Goal: Task Accomplishment & Management: Use online tool/utility

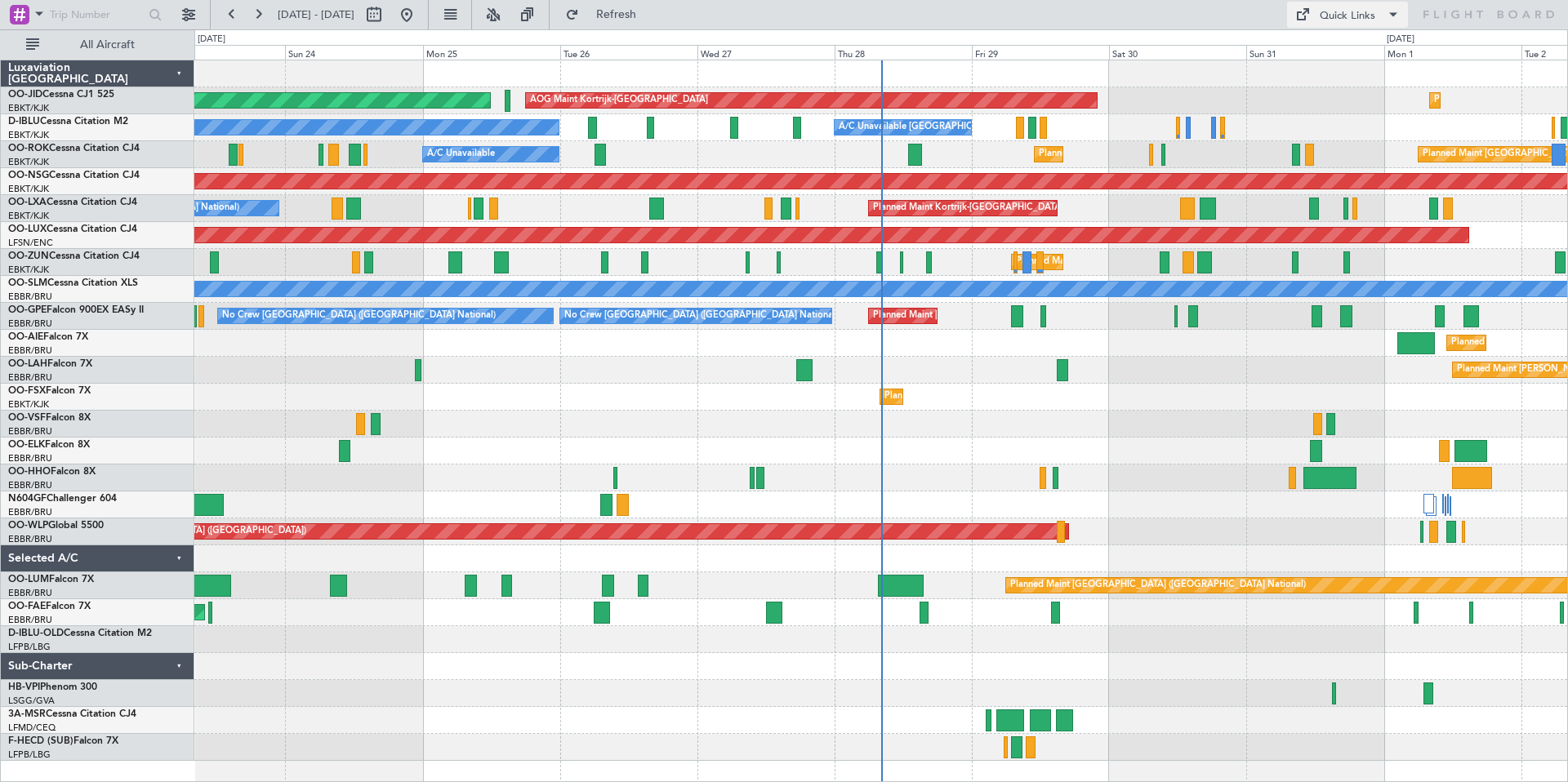
click at [1353, 13] on div "Quick Links" at bounding box center [1348, 16] width 55 height 16
click at [1353, 13] on body "[DATE] - [DATE] Refresh Quick Links All Aircraft AOG Maint [GEOGRAPHIC_DATA]-[G…" at bounding box center [784, 391] width 1568 height 782
click at [1334, 51] on button "Trip Builder" at bounding box center [1348, 54] width 123 height 39
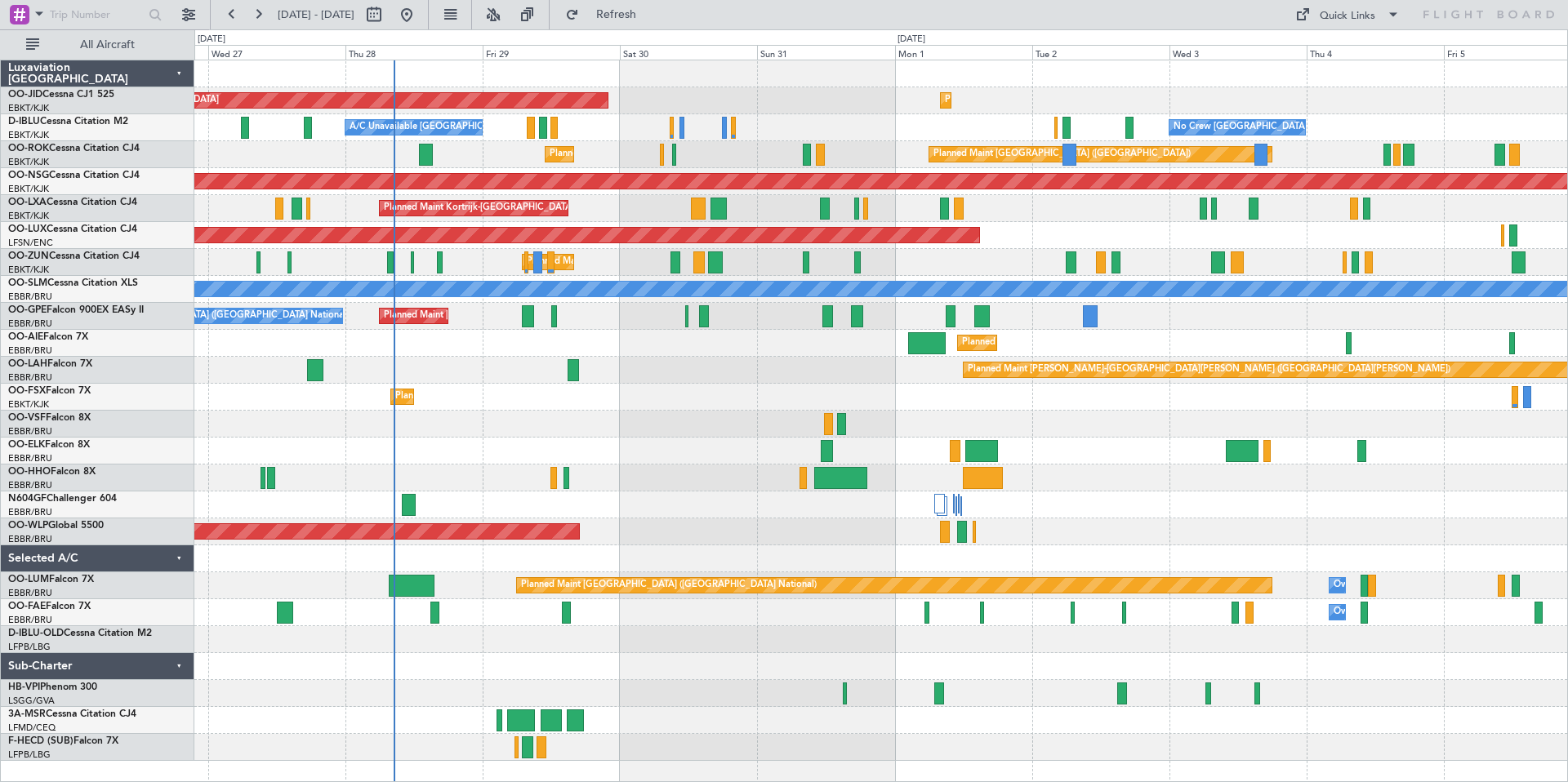
click at [906, 120] on div "AOG Maint Kortrijk-Wevelgem Planned Maint Kortrijk-Wevelgem Planned Maint Paris…" at bounding box center [881, 411] width 1373 height 701
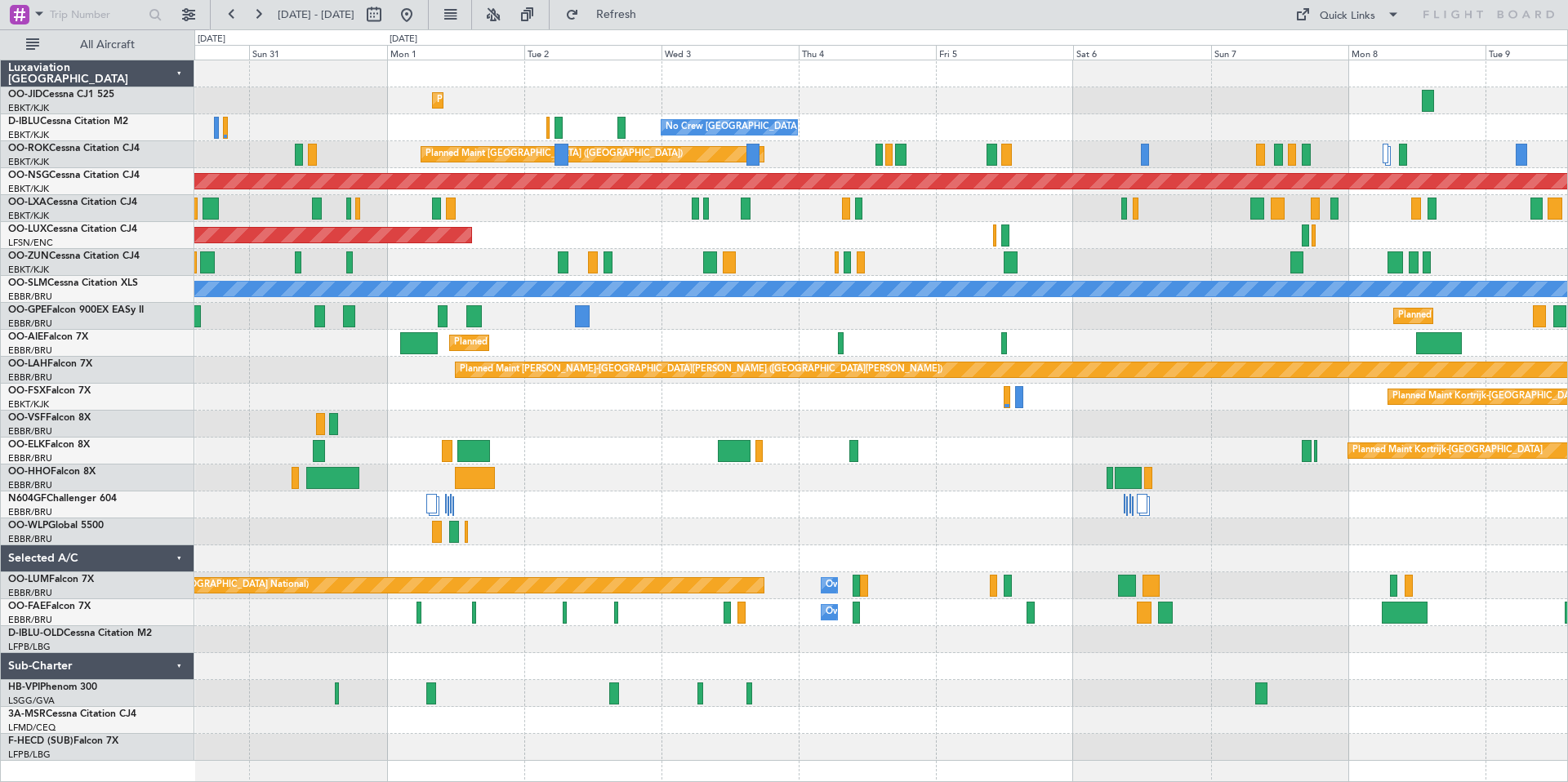
click at [869, 328] on div "Planned Maint Kortrijk-Wevelgem AOG Maint Kortrijk-Wevelgem No Crew Brussels (B…" at bounding box center [881, 411] width 1373 height 701
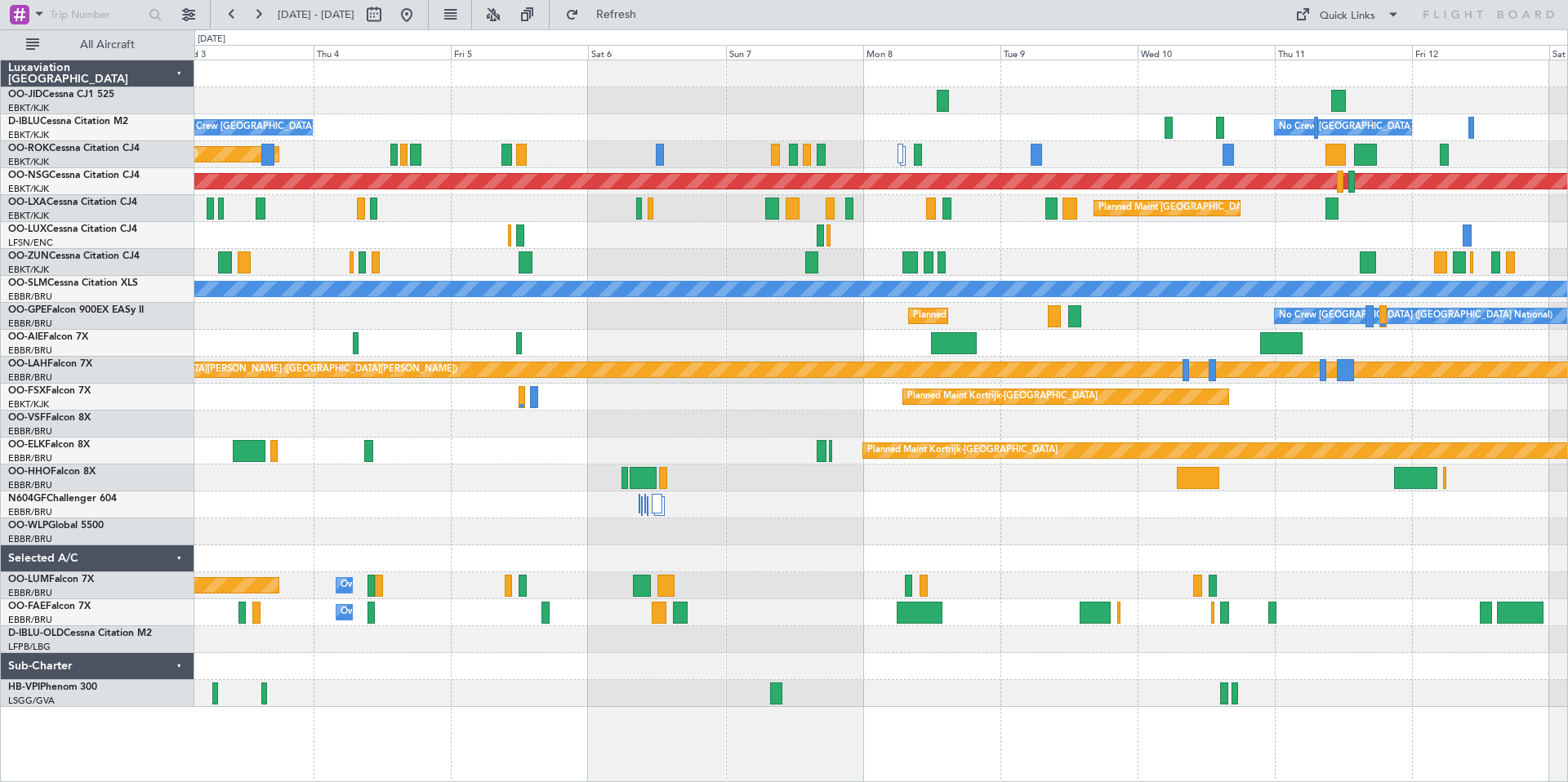
click at [797, 245] on div "Planned Maint Kortrijk-[GEOGRAPHIC_DATA] No Crew [GEOGRAPHIC_DATA] (Brussels Na…" at bounding box center [881, 384] width 1373 height 647
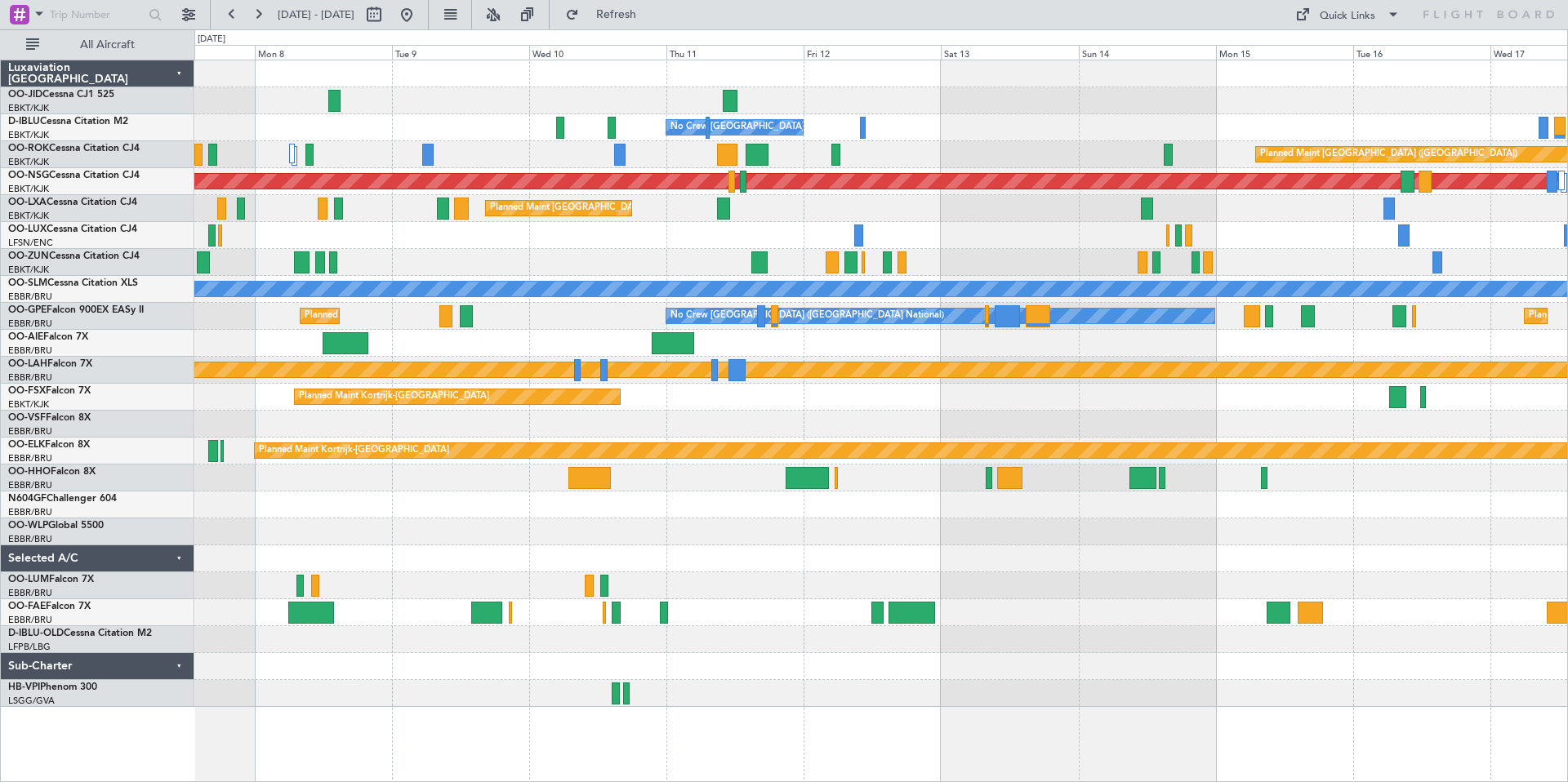
click at [871, 238] on div at bounding box center [881, 235] width 1373 height 27
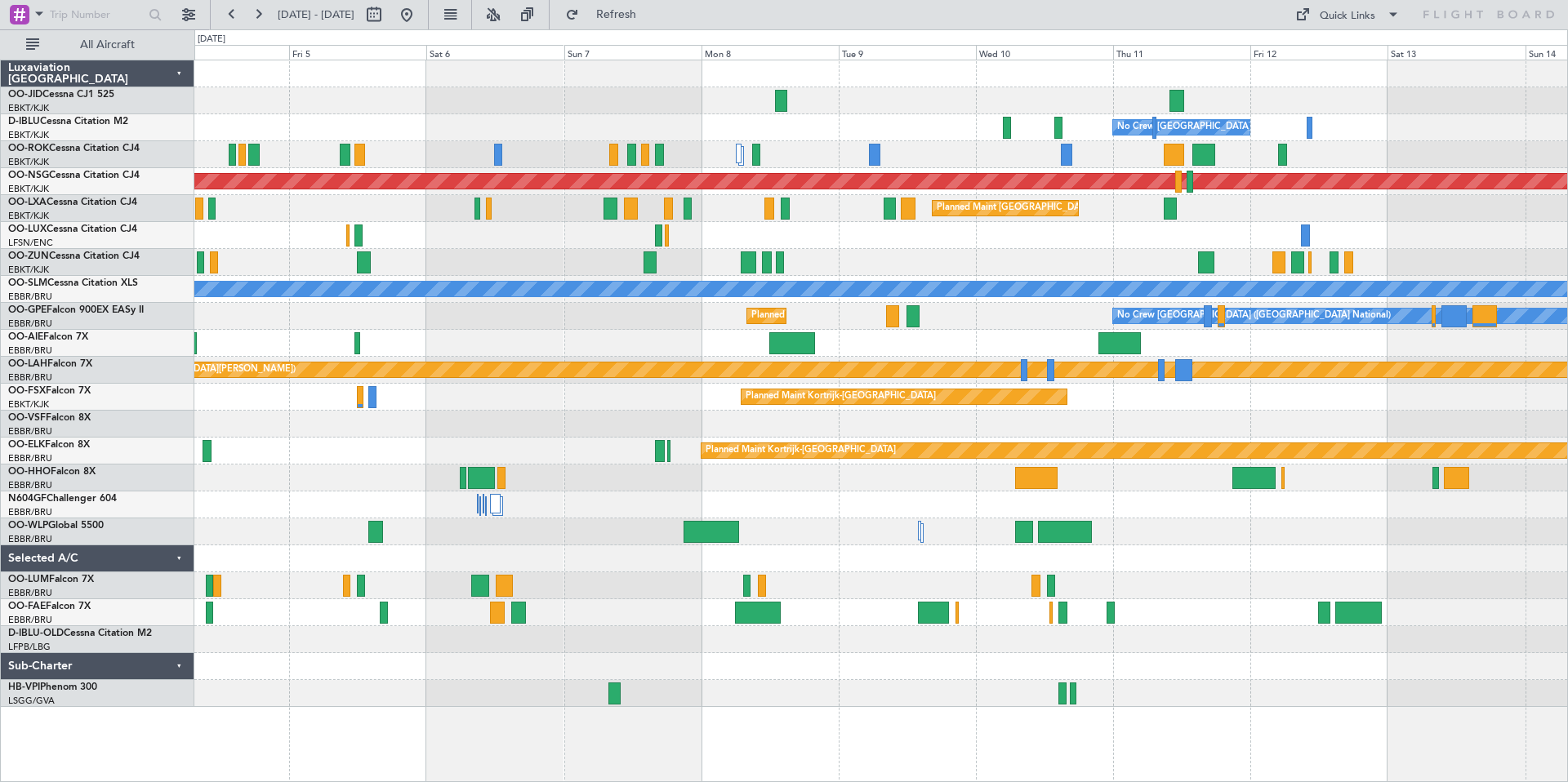
click at [950, 71] on div at bounding box center [881, 74] width 1373 height 27
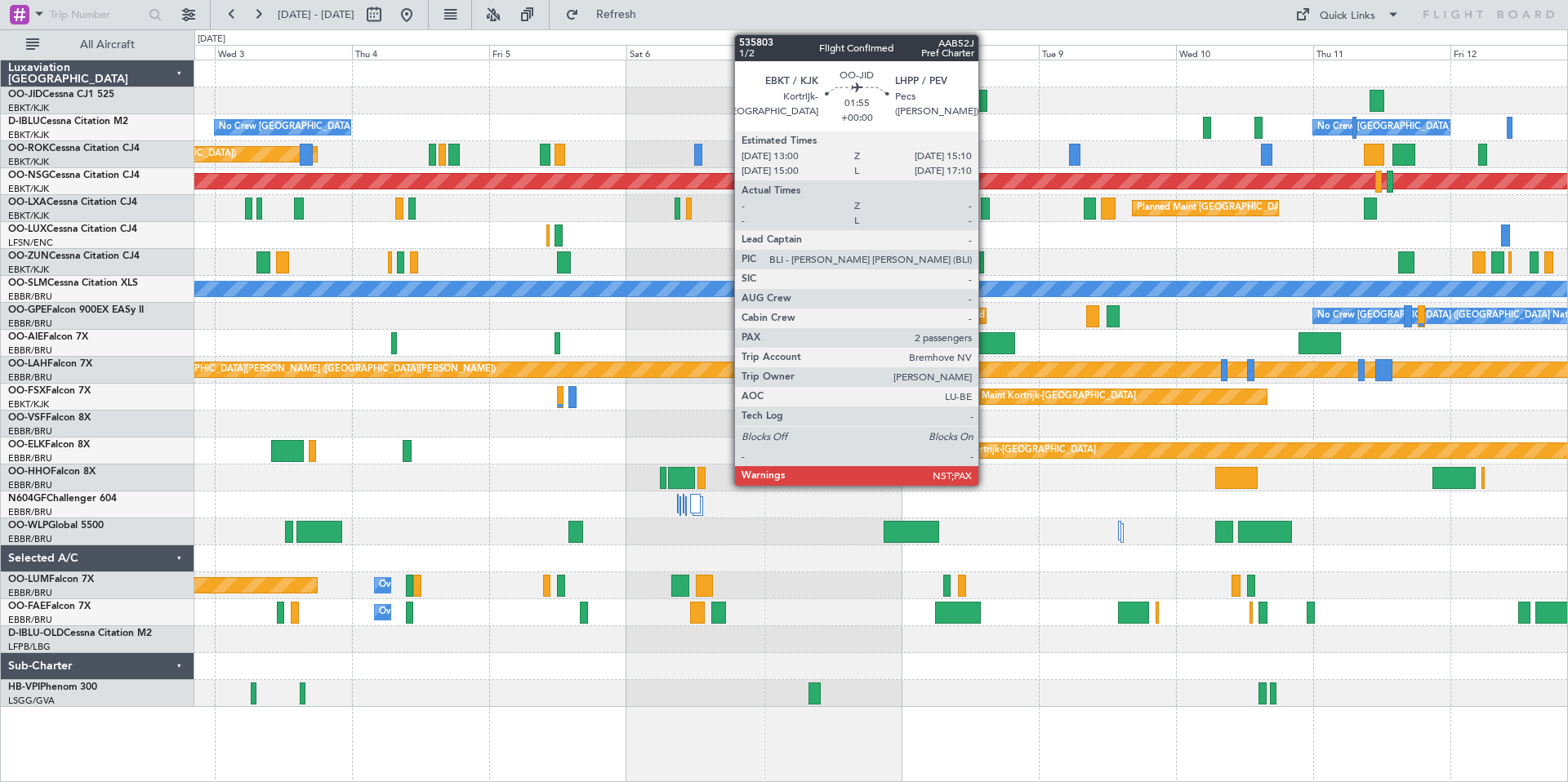
click at [986, 100] on div at bounding box center [982, 100] width 13 height 22
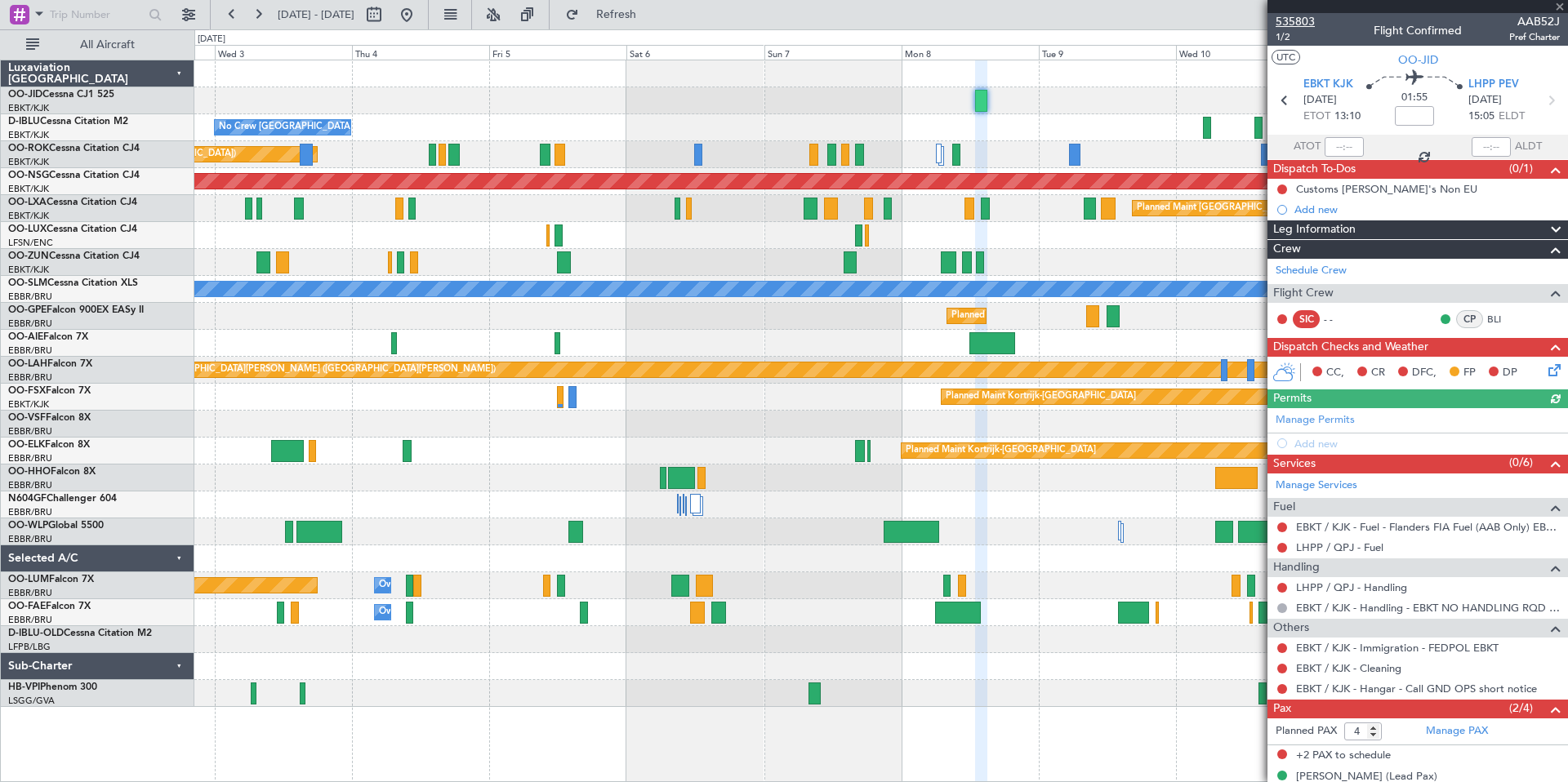
click at [1294, 22] on span "535803" at bounding box center [1295, 21] width 39 height 17
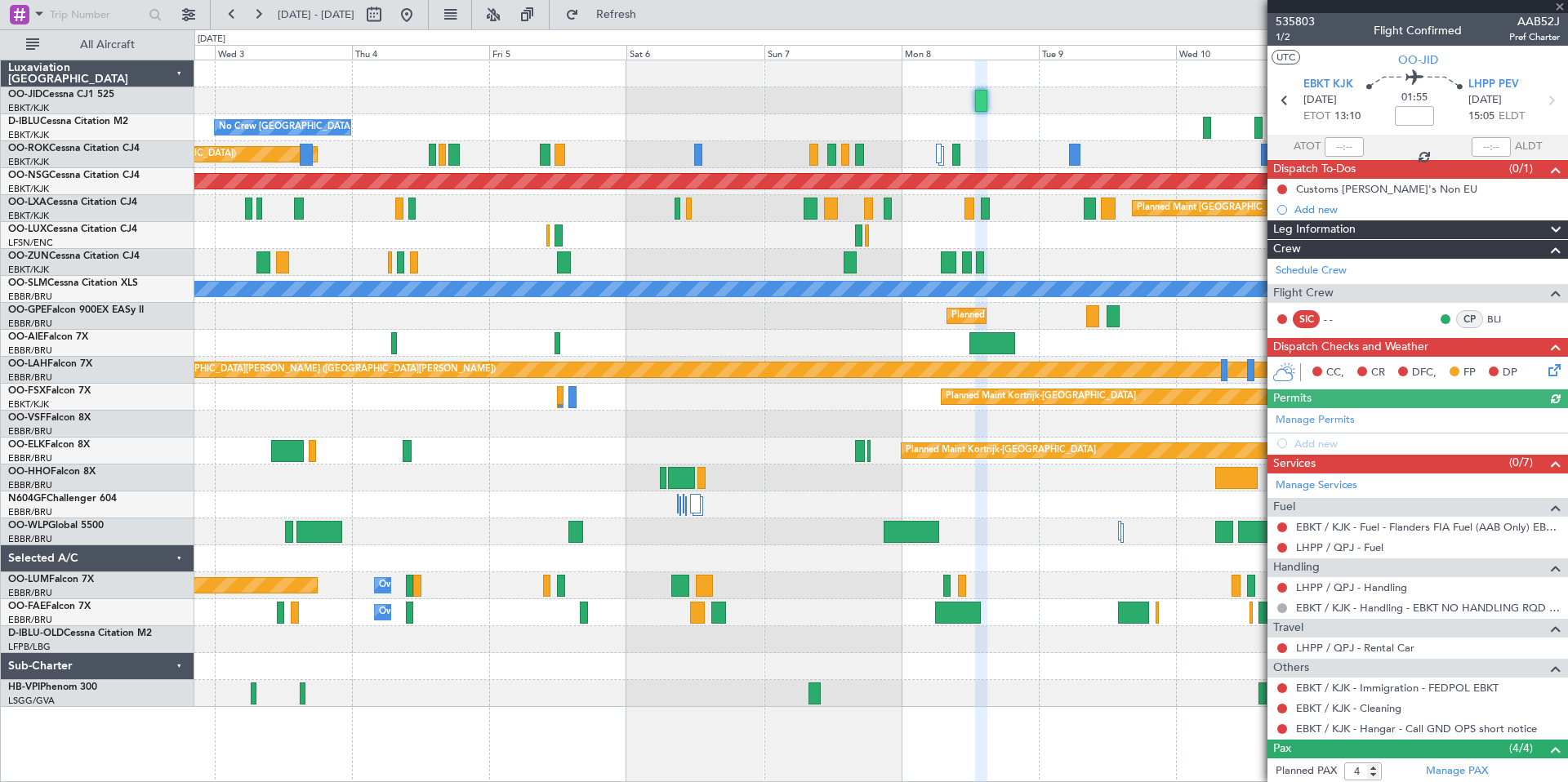
click at [1562, 9] on div at bounding box center [1418, 6] width 301 height 13
click at [1562, 7] on div at bounding box center [1418, 6] width 301 height 13
click at [1557, 5] on div at bounding box center [1418, 6] width 301 height 13
click at [1559, 6] on span at bounding box center [1560, 7] width 16 height 14
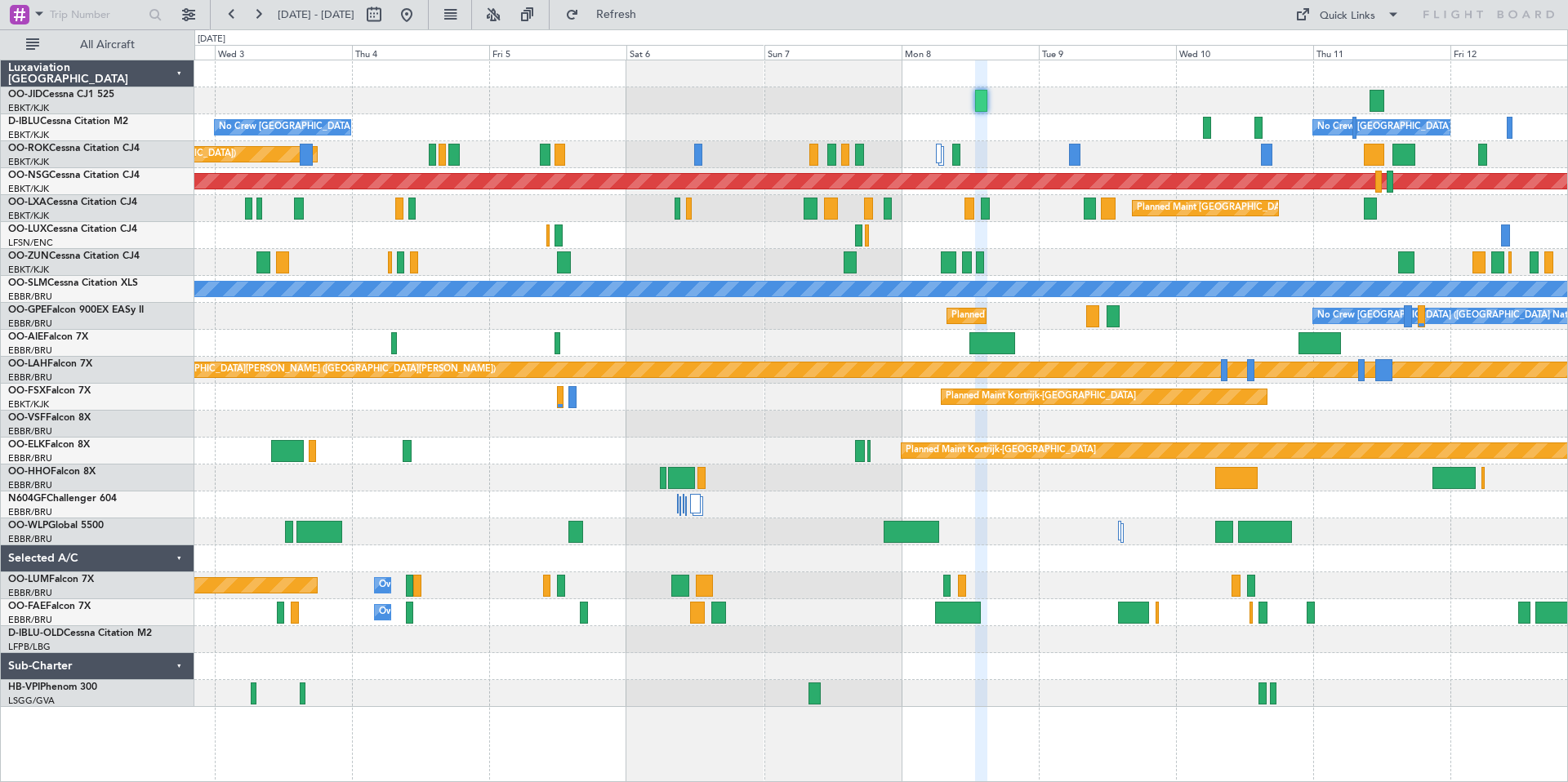
type input "0"
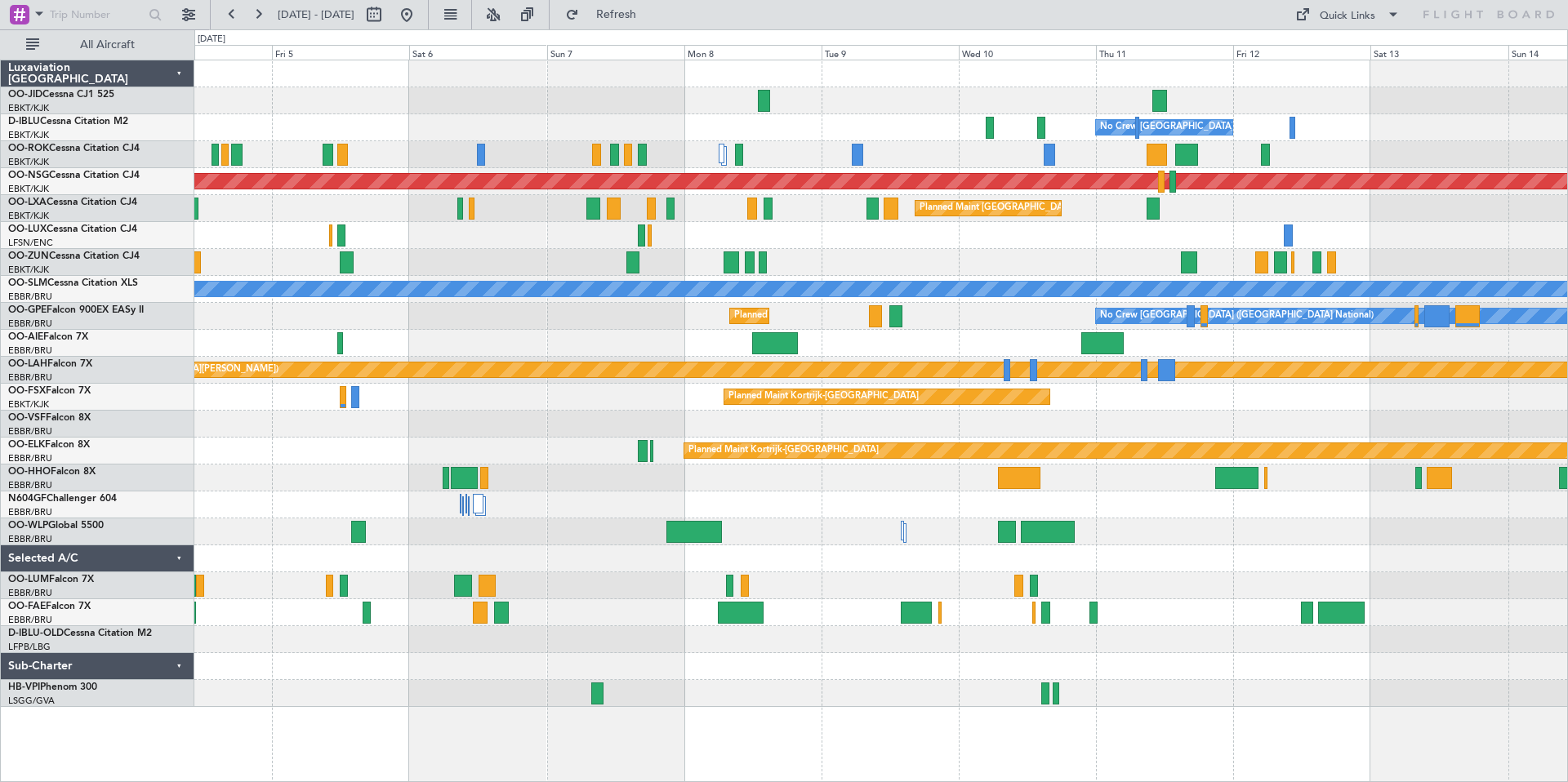
click at [860, 88] on div "No Crew Brussels (Brussels National) No Crew Brussels (Brussels National) Plann…" at bounding box center [881, 384] width 1373 height 647
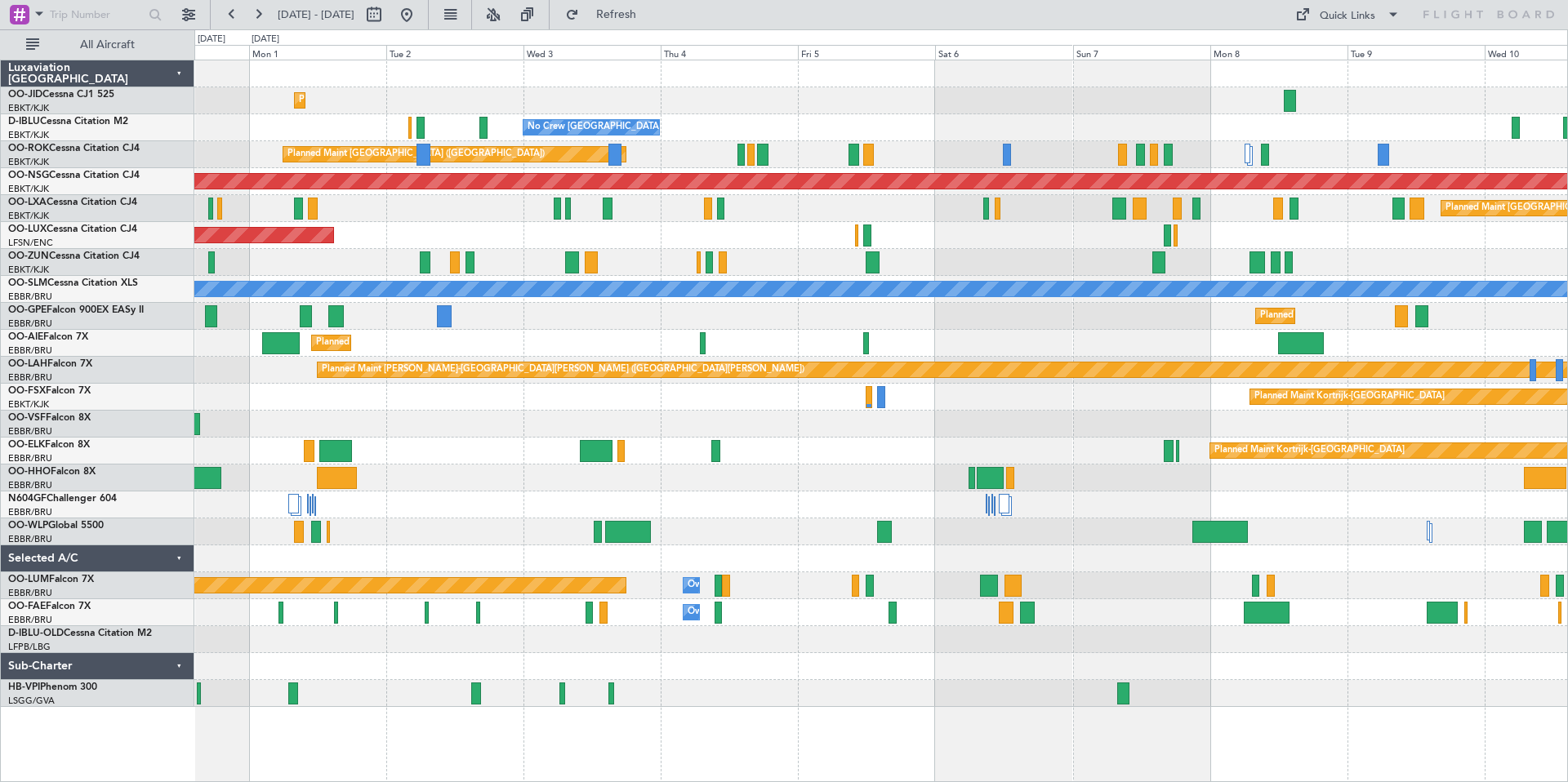
click at [897, 168] on div "Planned Maint Kortrijk-Wevelgem AOG Maint Kortrijk-Wevelgem No Crew Brussels (B…" at bounding box center [881, 384] width 1373 height 647
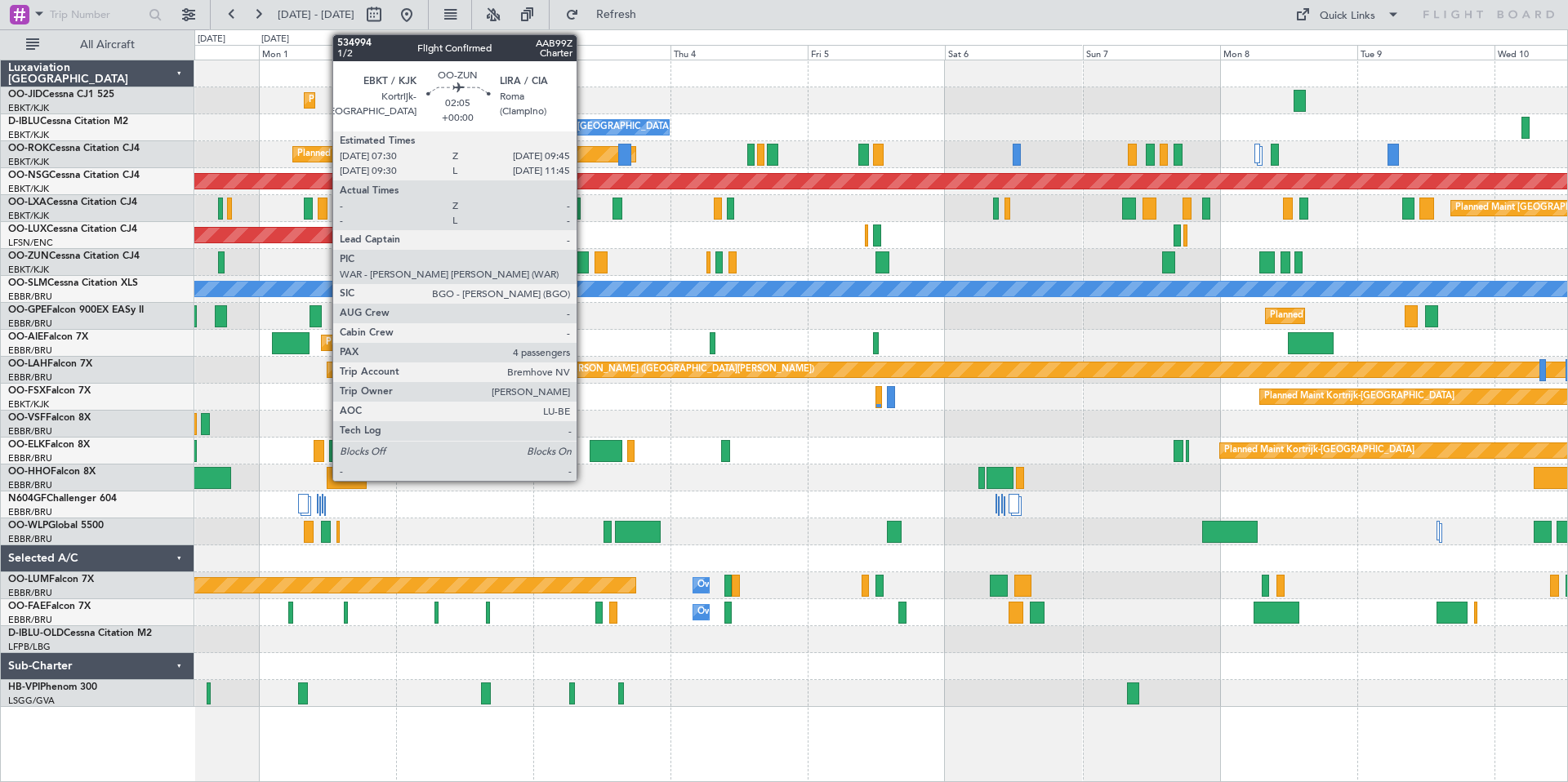
click at [584, 259] on div at bounding box center [581, 262] width 13 height 22
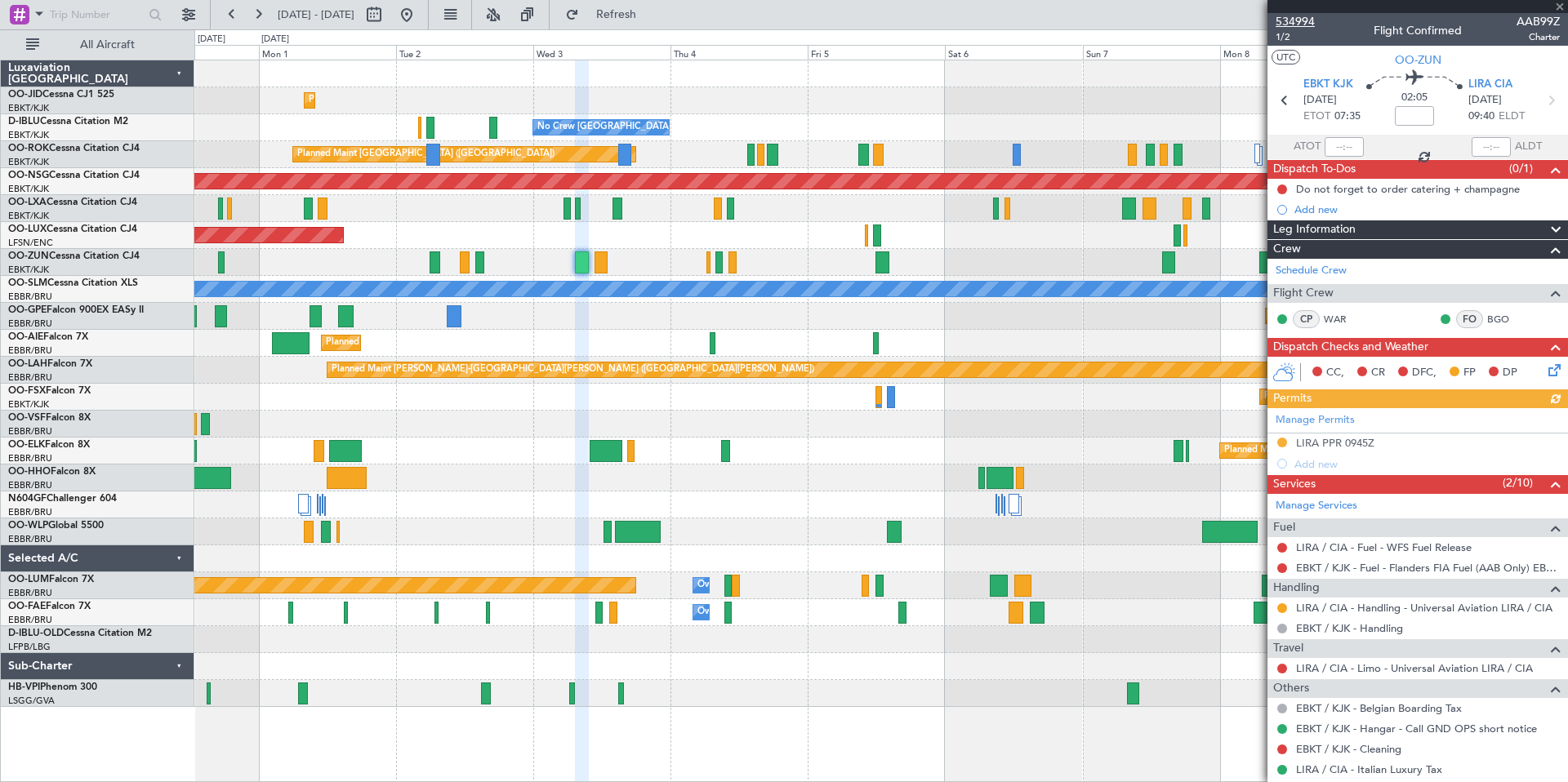
click at [1294, 19] on span "534994" at bounding box center [1295, 21] width 39 height 17
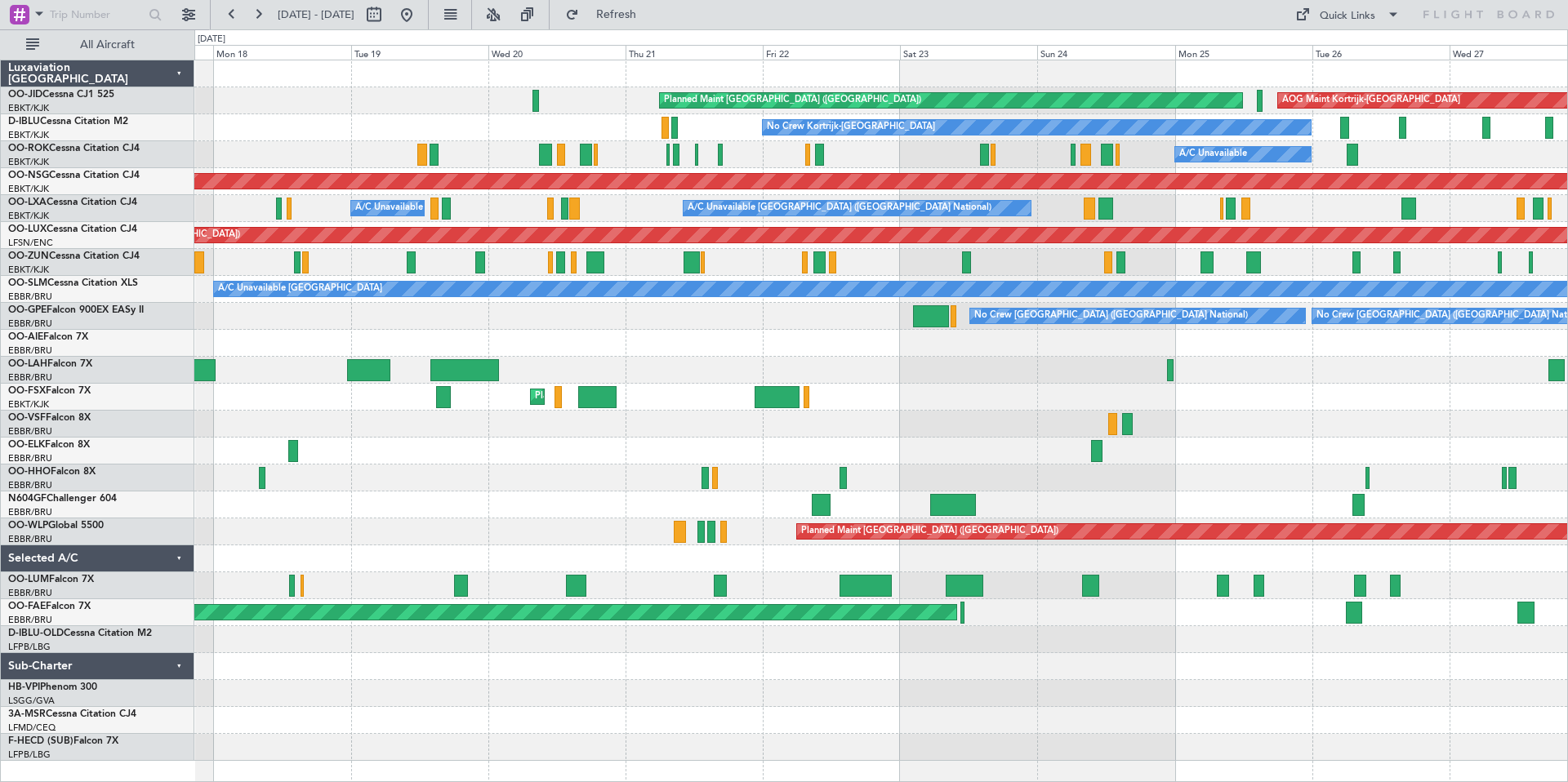
click at [1325, 94] on div "AOG Maint Kortrijk-[GEOGRAPHIC_DATA] Planned Maint [GEOGRAPHIC_DATA] ([GEOGRAPH…" at bounding box center [881, 411] width 1373 height 701
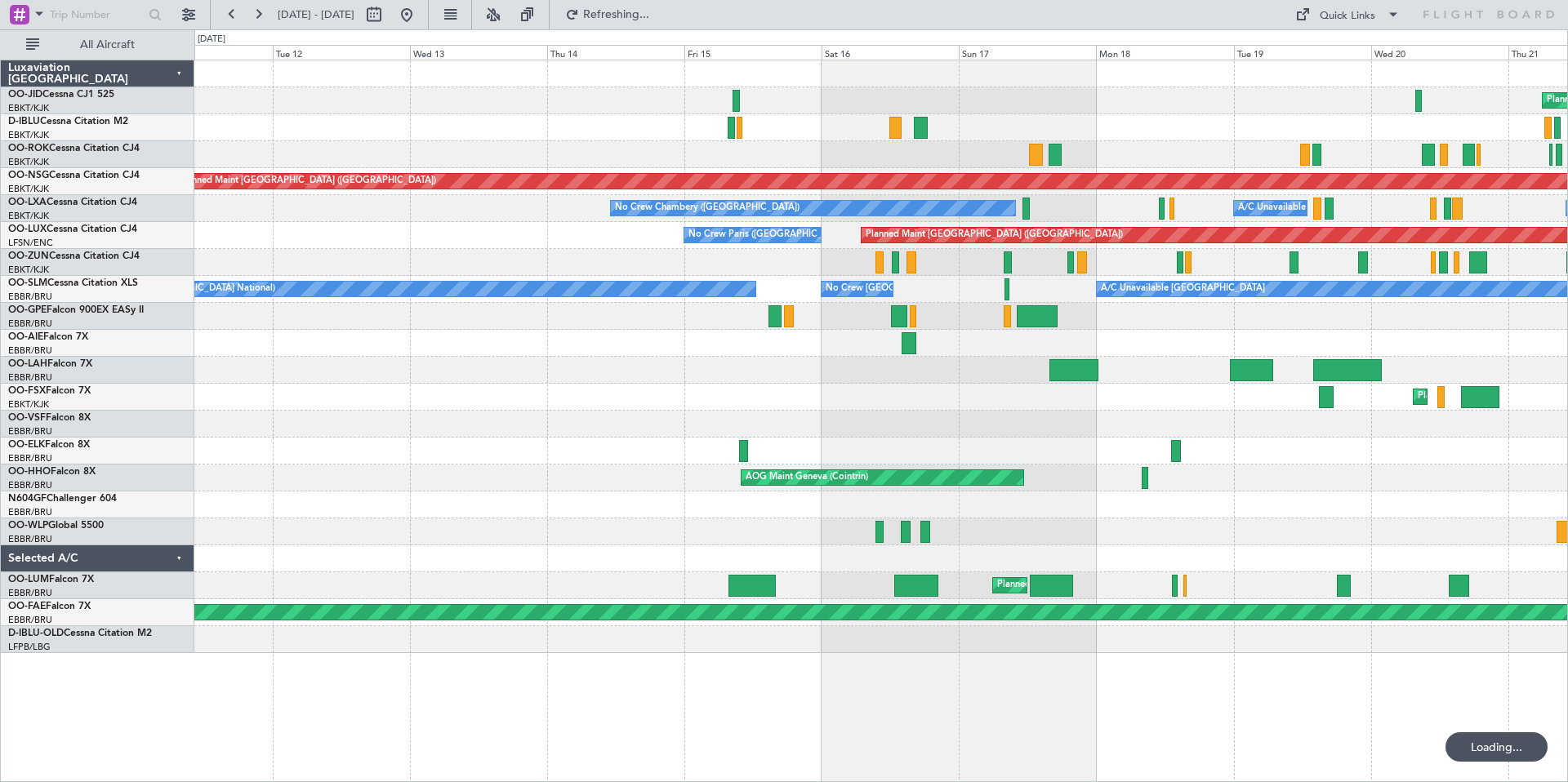
click at [509, 78] on div at bounding box center [881, 74] width 1373 height 27
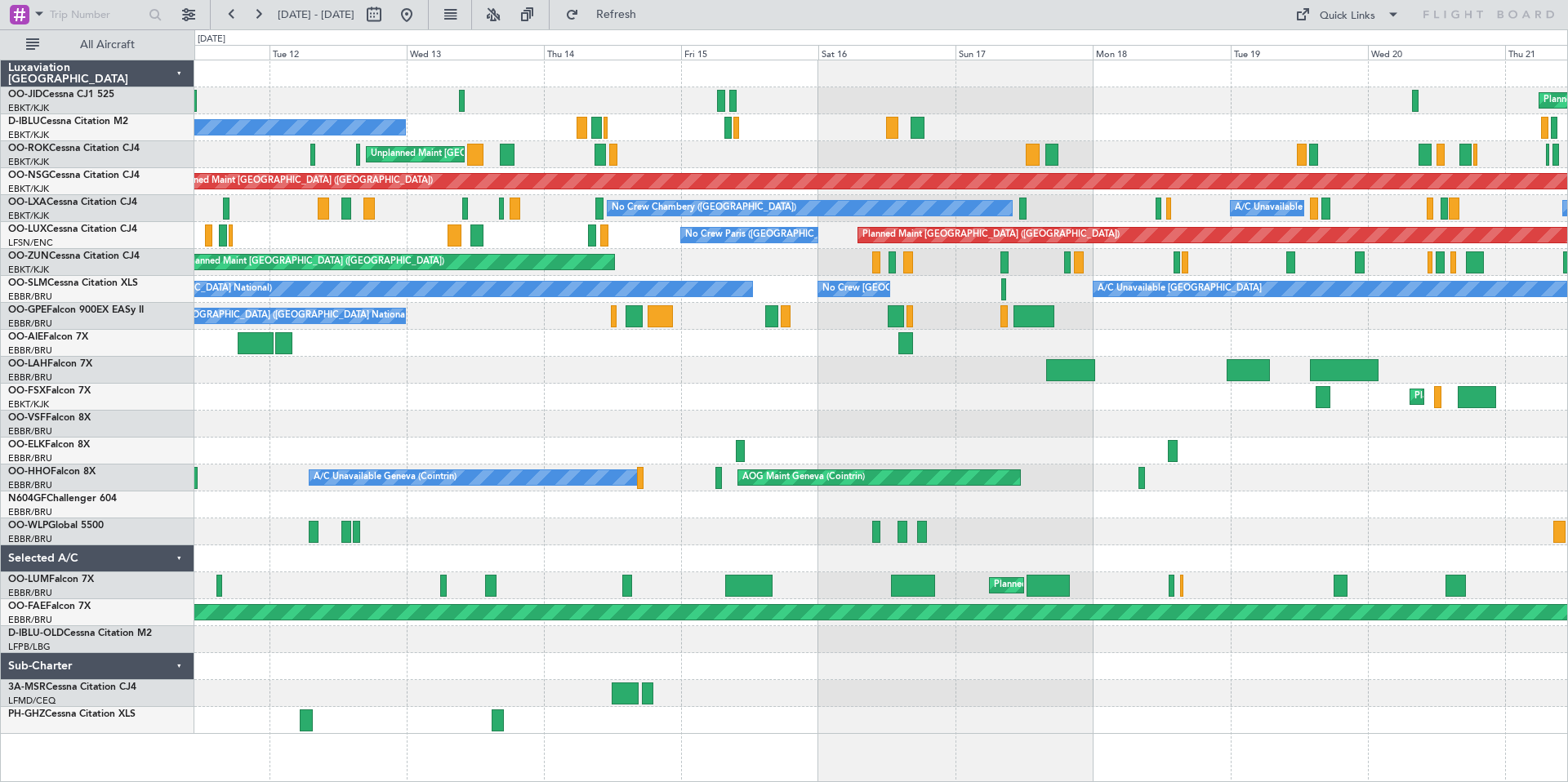
click at [348, 107] on div "Planned Maint [GEOGRAPHIC_DATA] ([GEOGRAPHIC_DATA])" at bounding box center [881, 101] width 1373 height 27
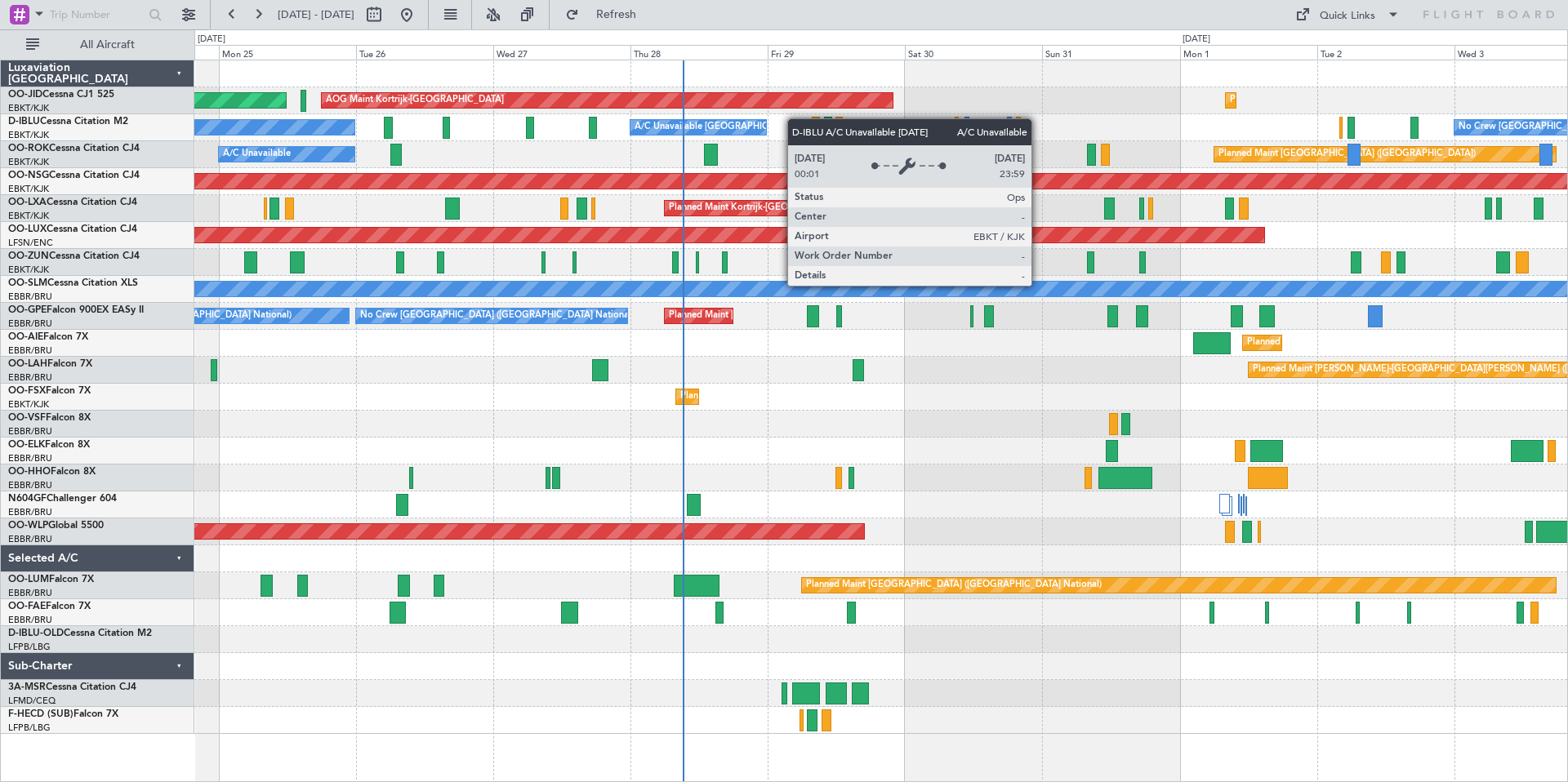
click at [699, 123] on div "AOG Maint Kortrijk-[GEOGRAPHIC_DATA] Planned Maint [GEOGRAPHIC_DATA] ([GEOGRAPH…" at bounding box center [881, 397] width 1373 height 674
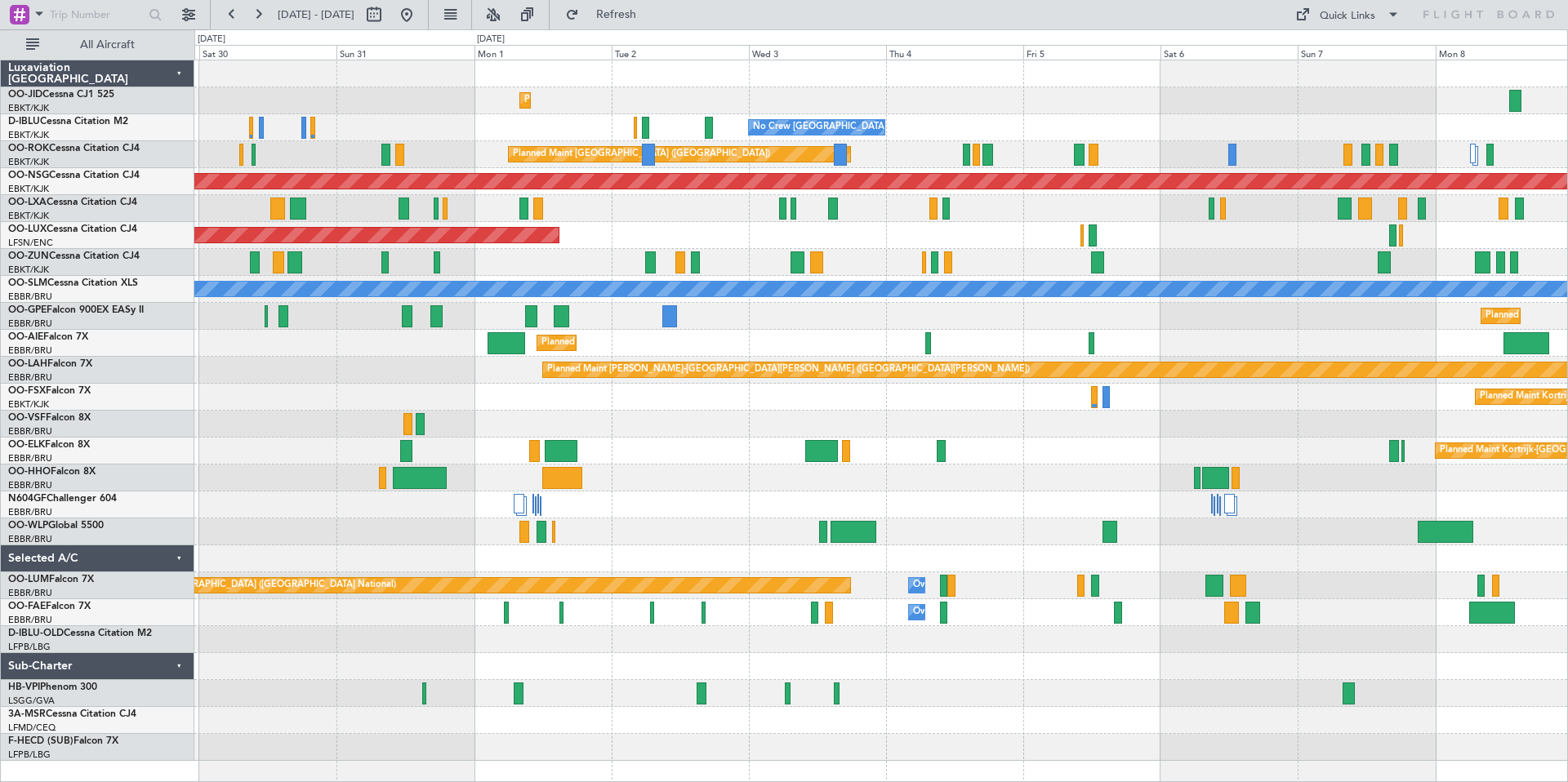
click at [712, 250] on div "Planned Maint Kortrijk-[GEOGRAPHIC_DATA]" at bounding box center [881, 262] width 1373 height 27
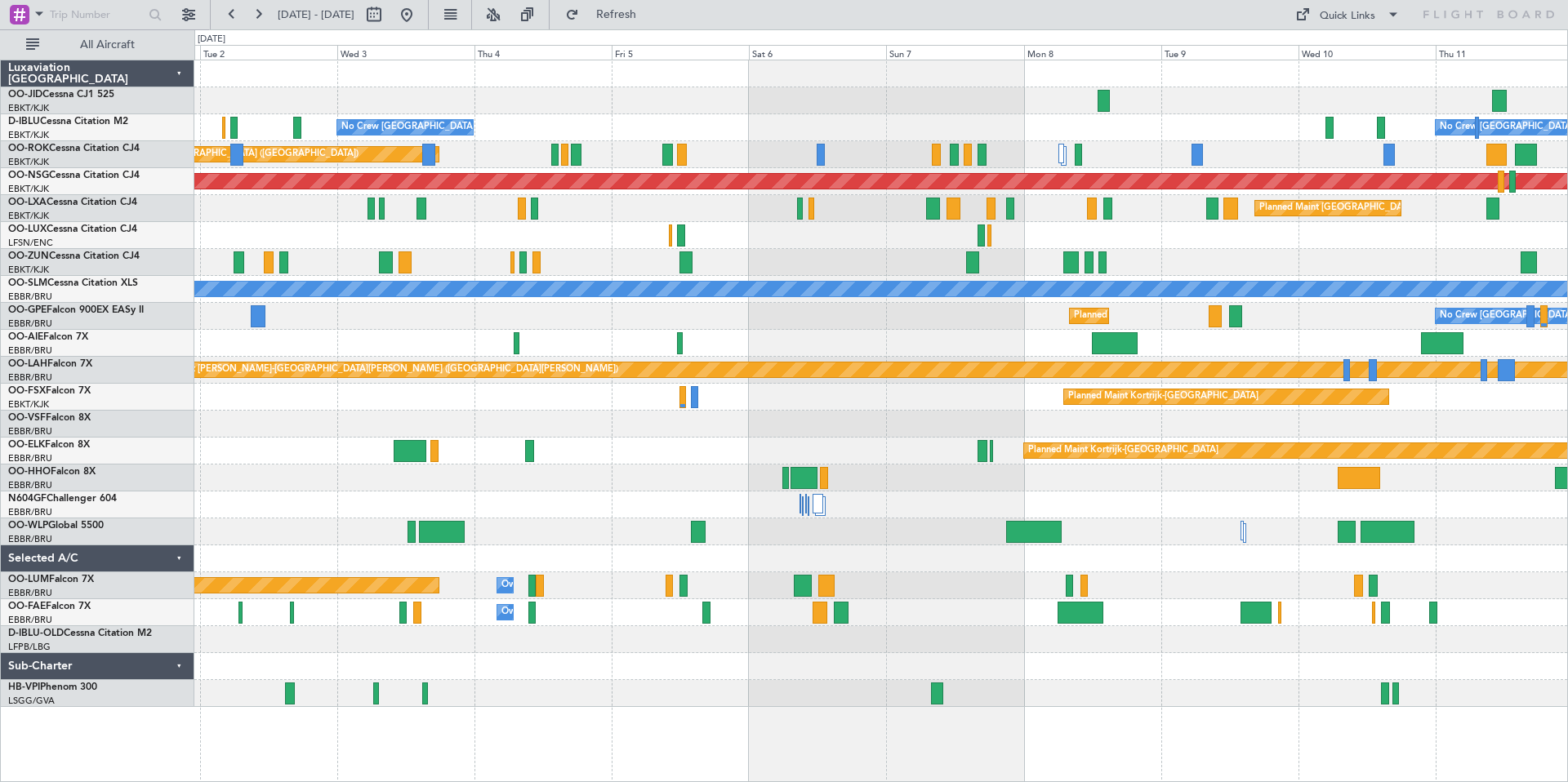
click at [926, 265] on div at bounding box center [881, 262] width 1373 height 27
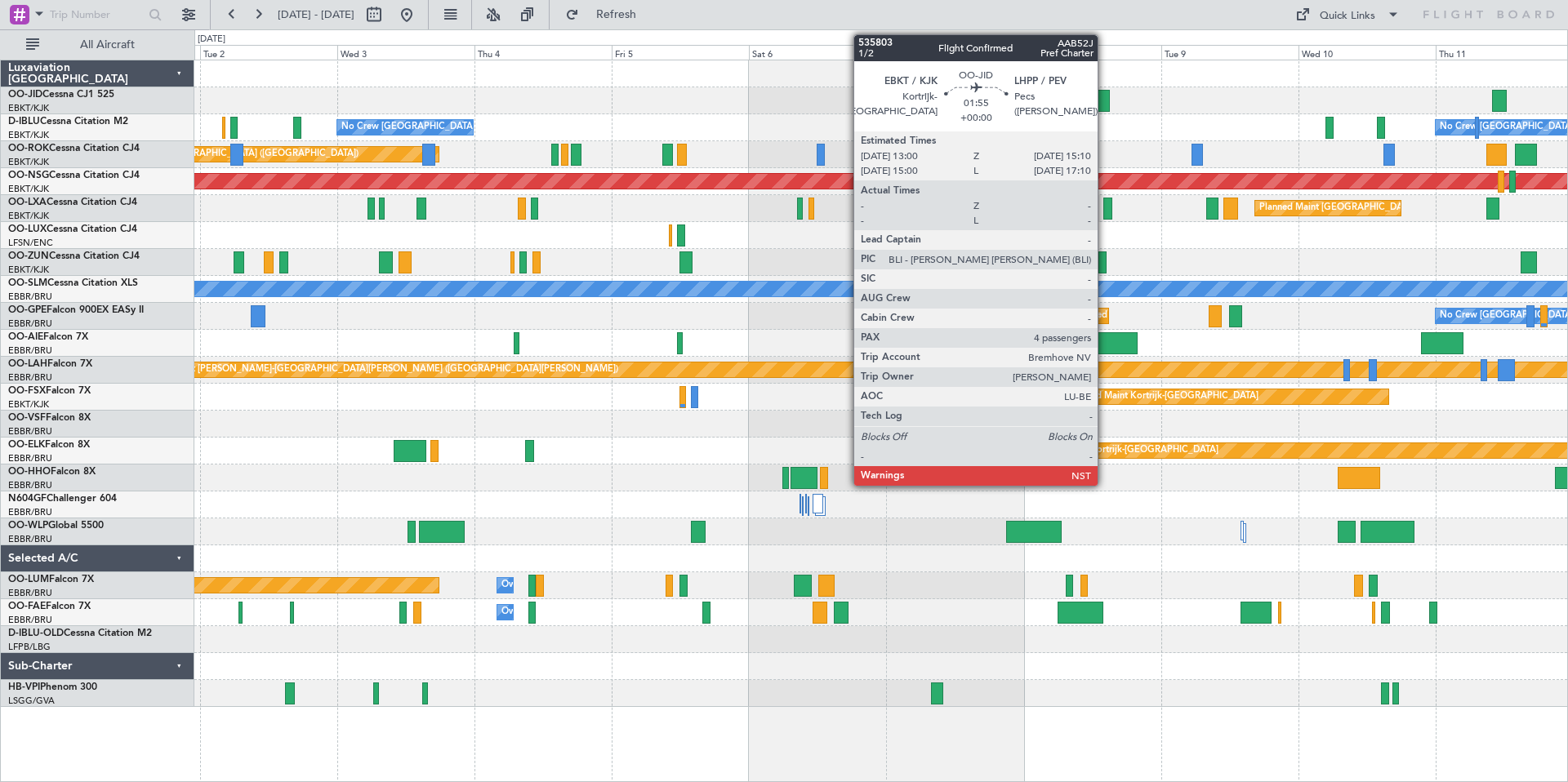
click at [1105, 95] on div at bounding box center [1104, 100] width 13 height 22
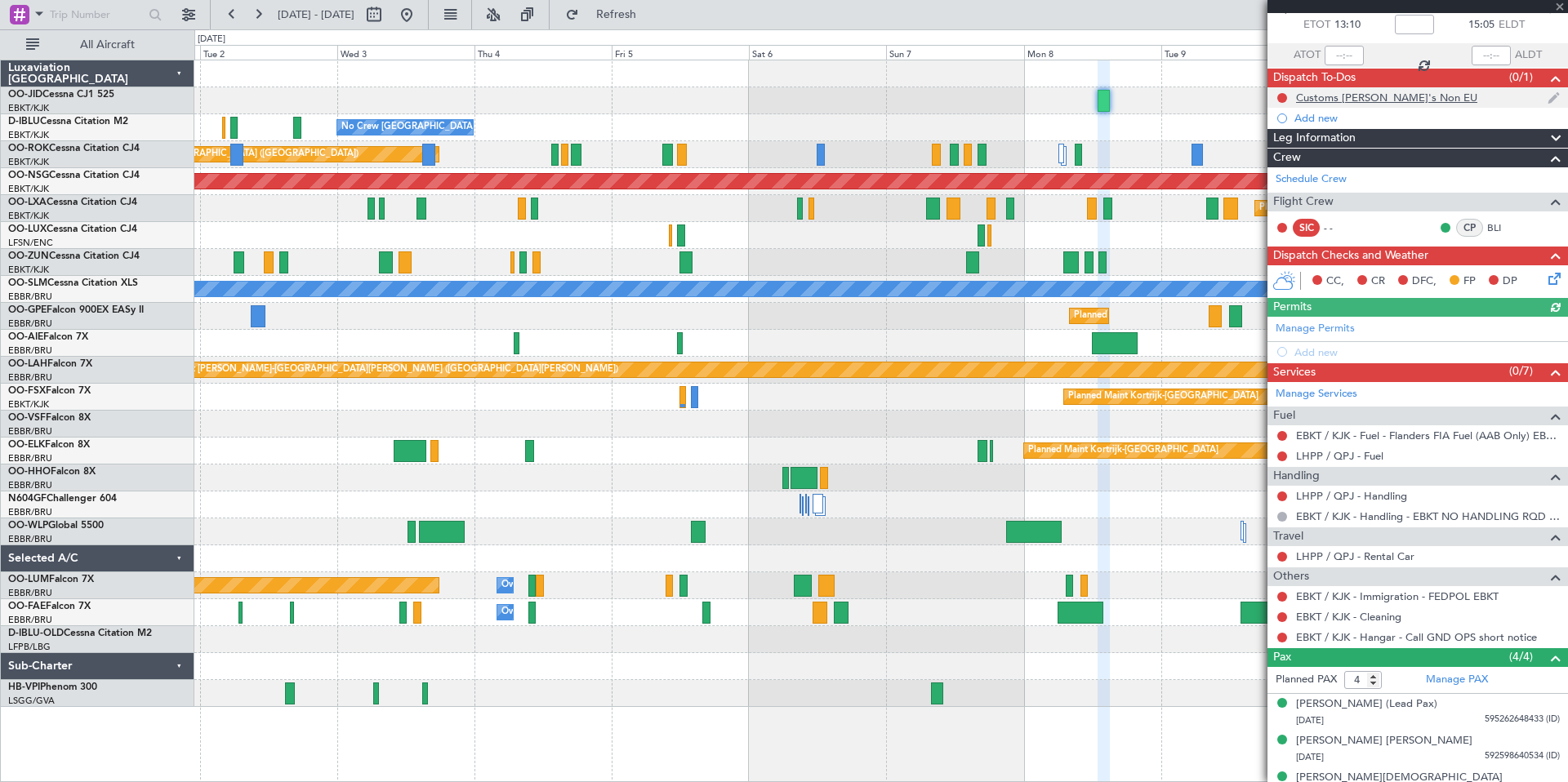
scroll to position [150, 0]
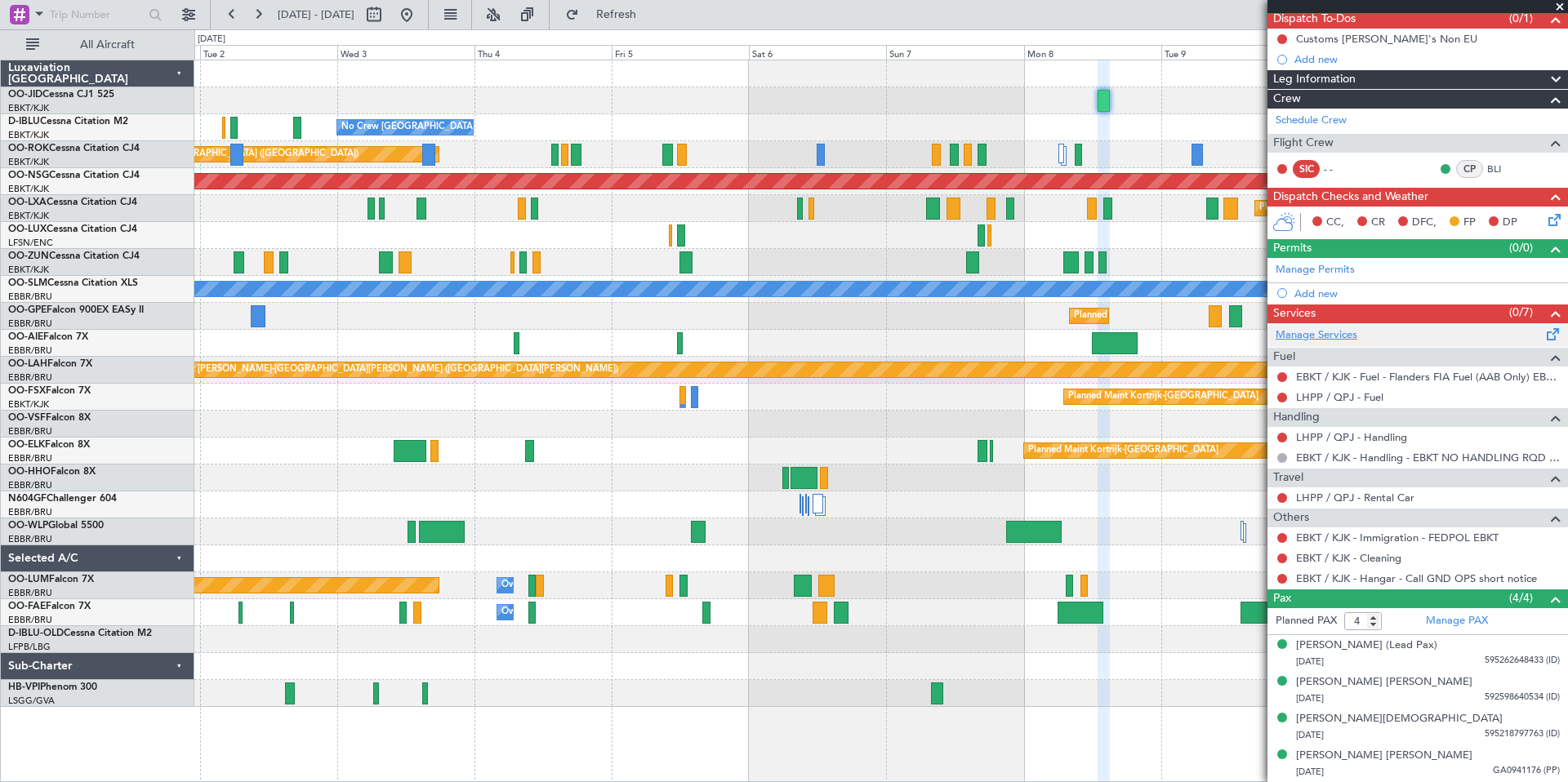
click at [1334, 336] on link "Manage Services" at bounding box center [1316, 336] width 81 height 16
click at [1561, 4] on span at bounding box center [1560, 7] width 16 height 14
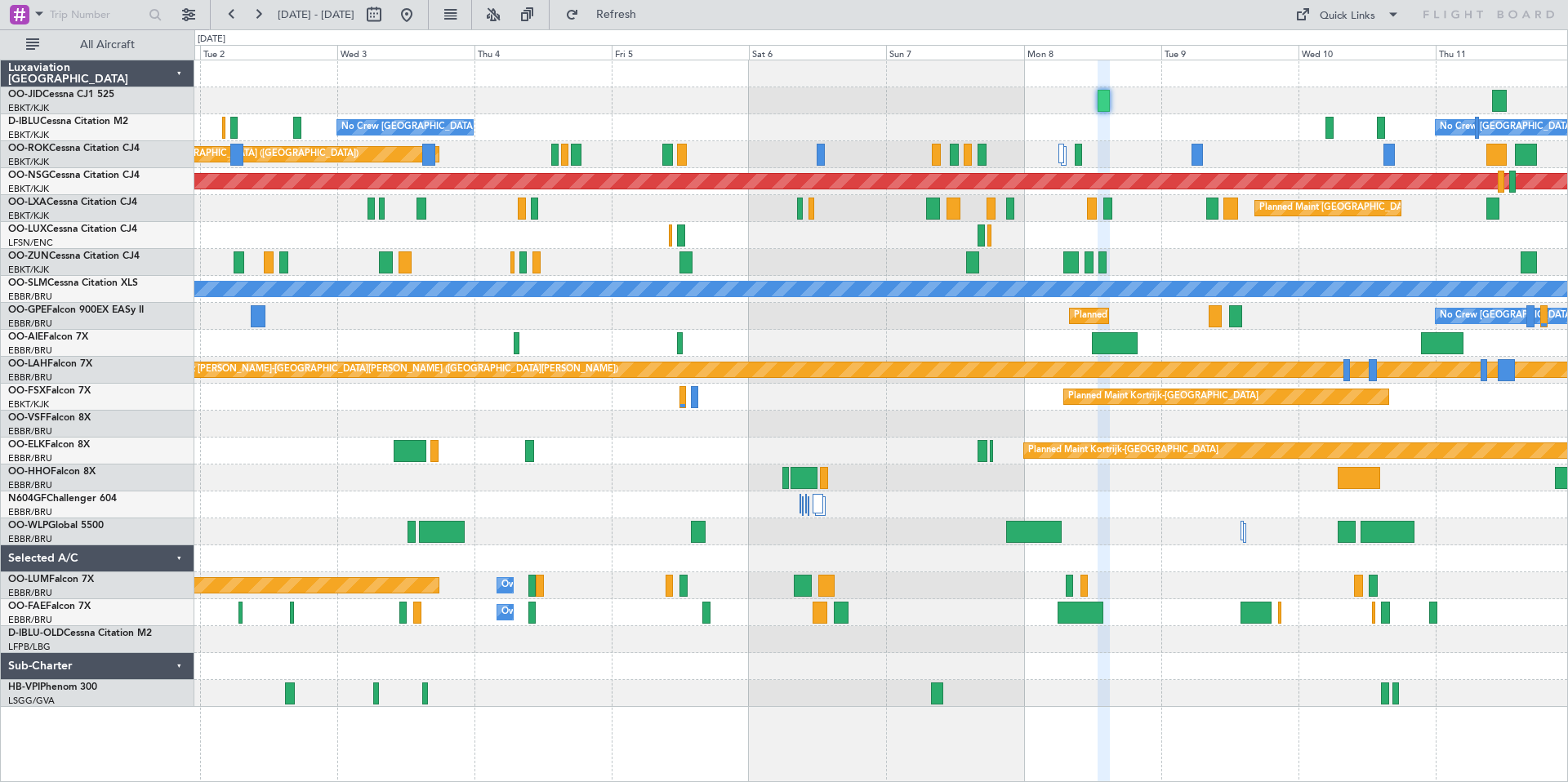
type input "0"
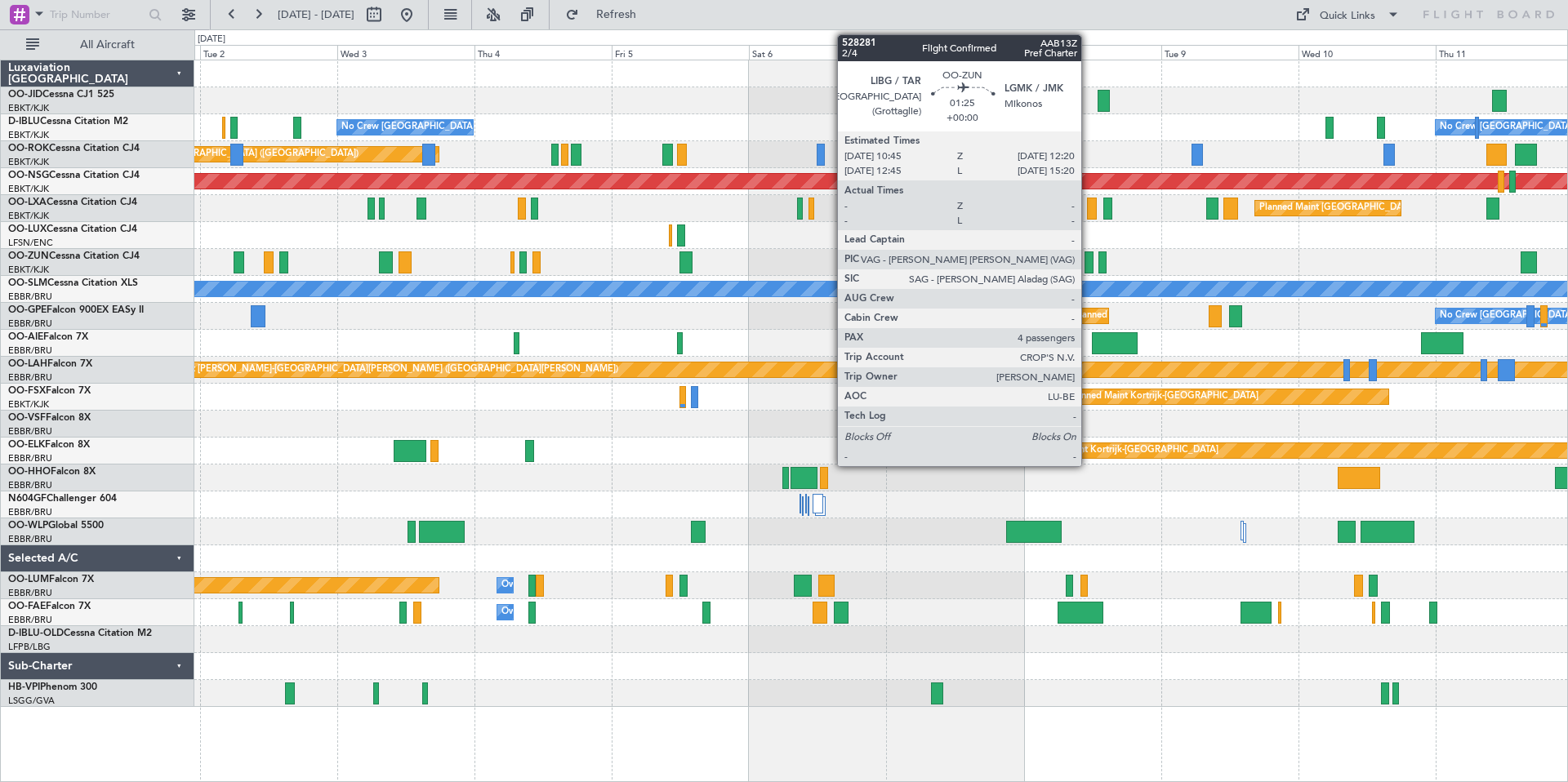
click at [1088, 259] on div at bounding box center [1089, 262] width 10 height 22
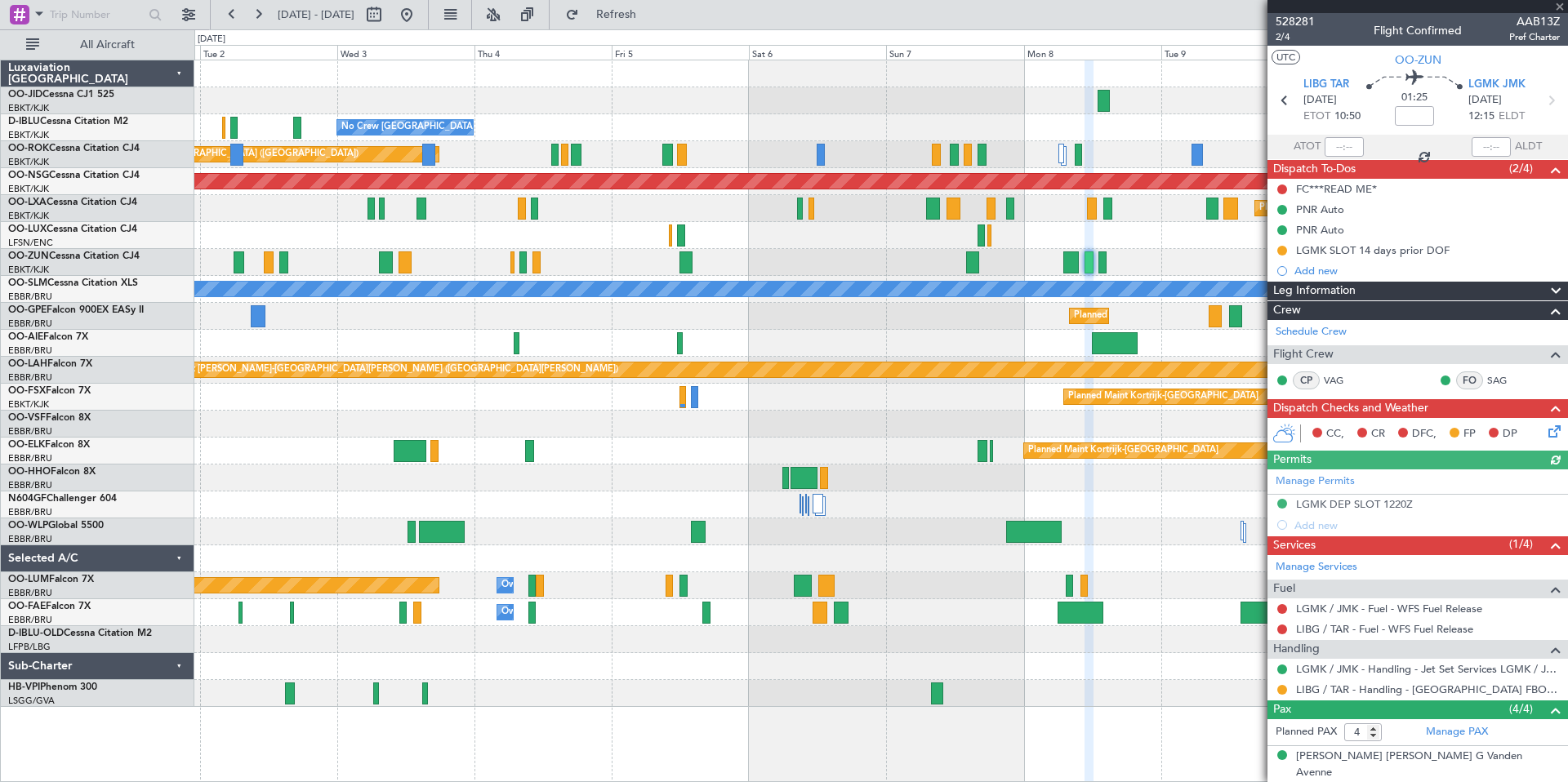
scroll to position [111, 0]
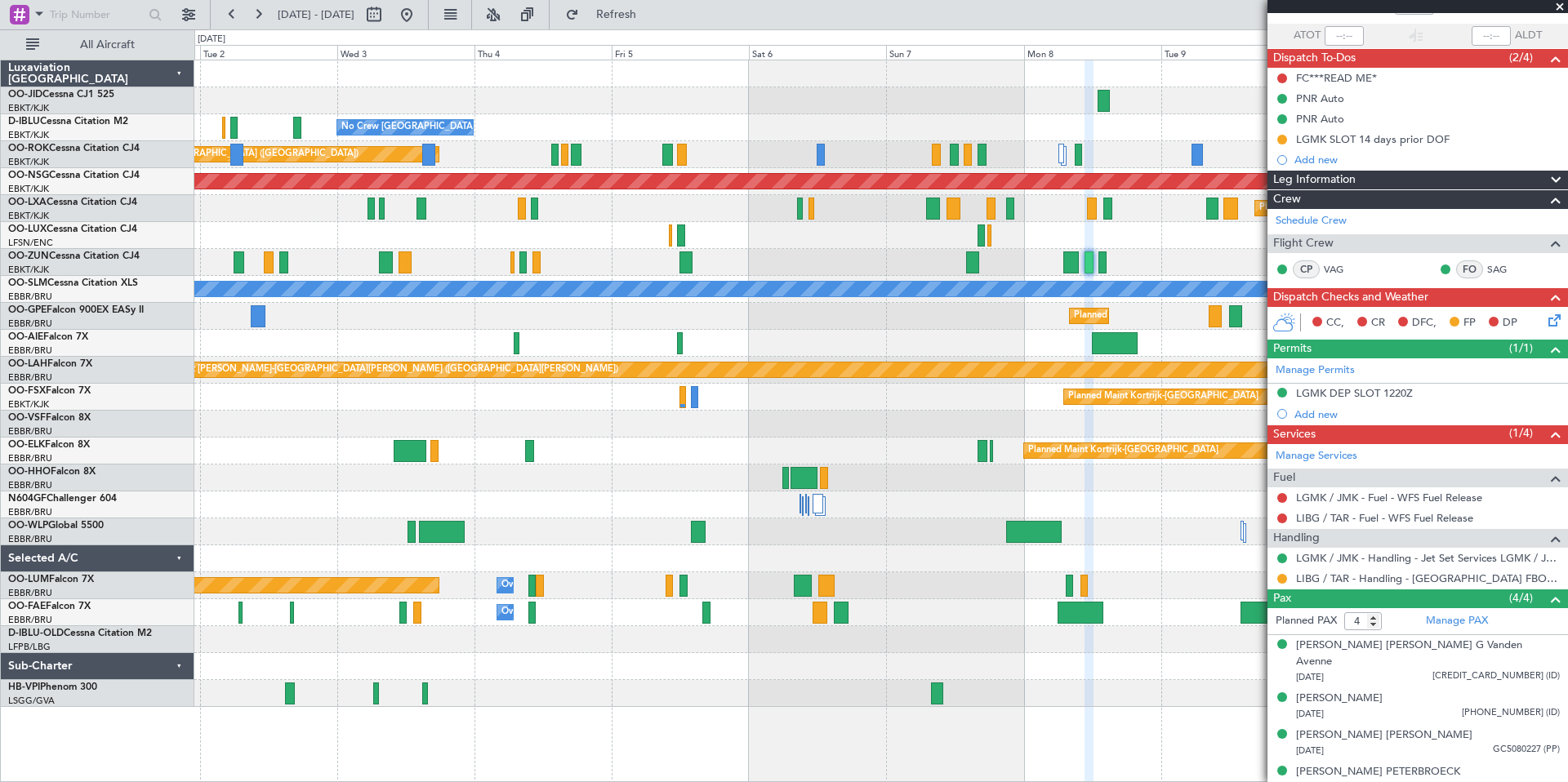
drag, startPoint x: 1561, startPoint y: 4, endPoint x: 1496, endPoint y: 30, distance: 70.0
click at [1560, 4] on span at bounding box center [1560, 7] width 16 height 14
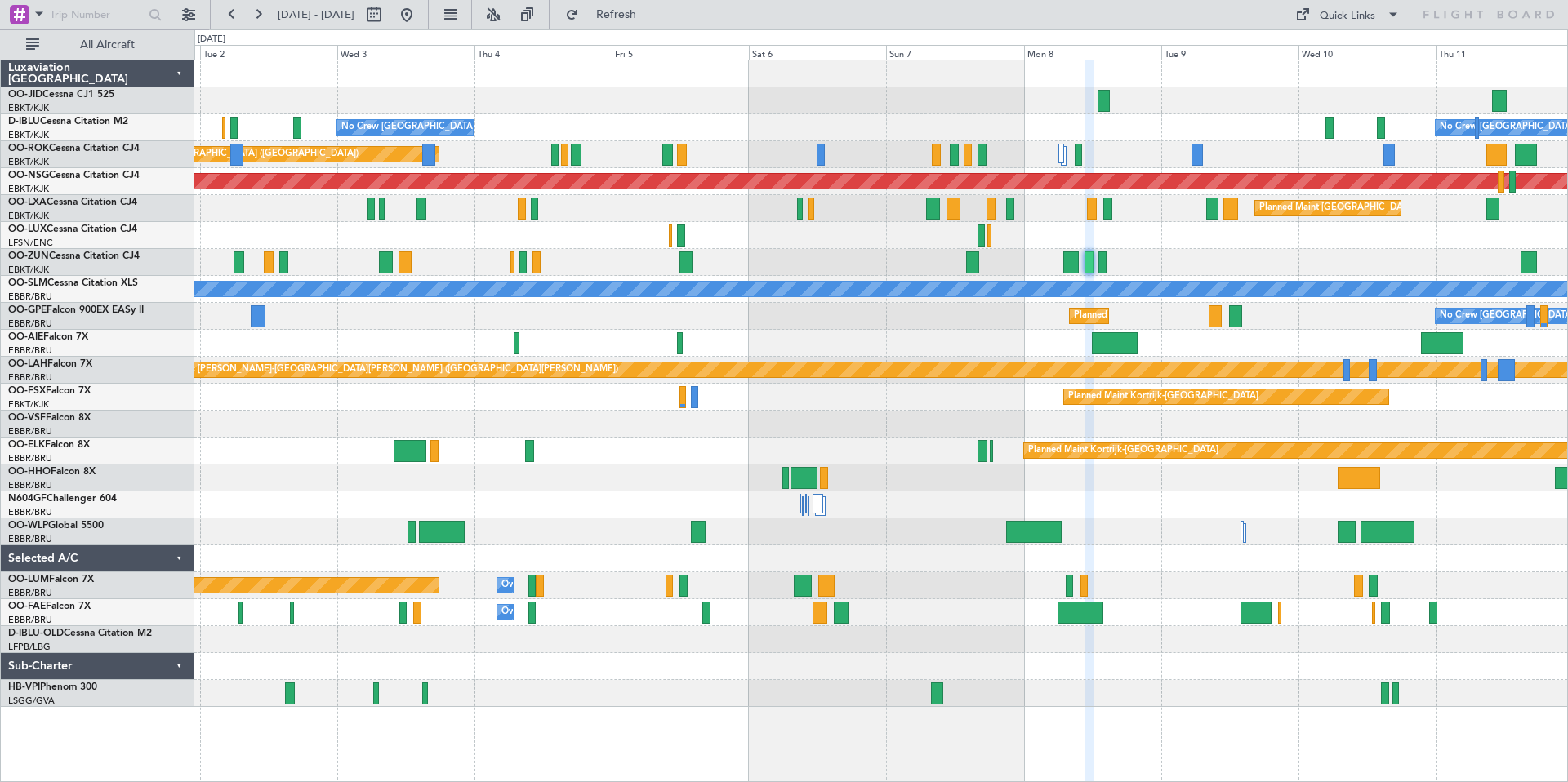
type input "0"
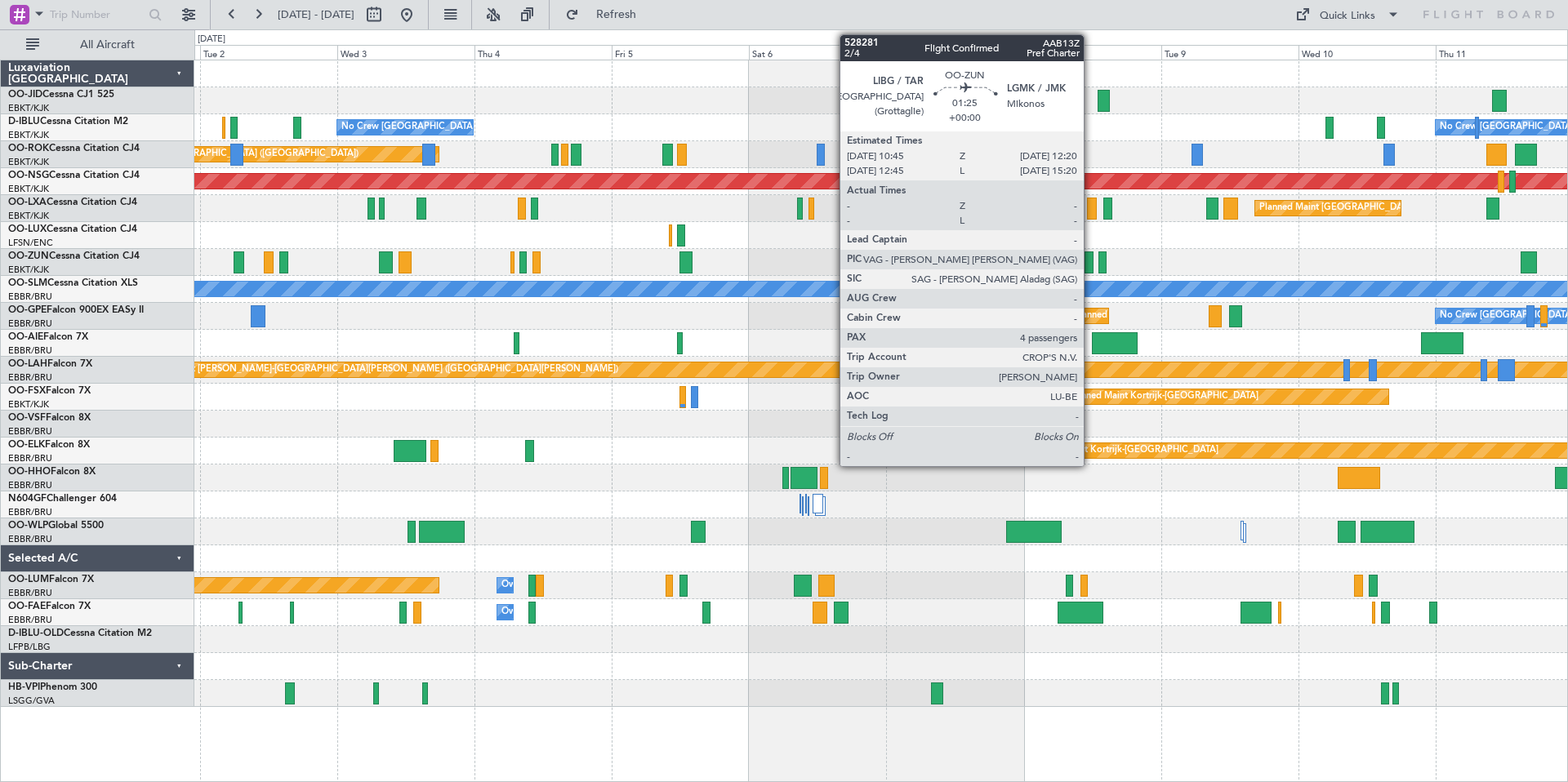
click at [1091, 257] on div at bounding box center [1089, 262] width 10 height 22
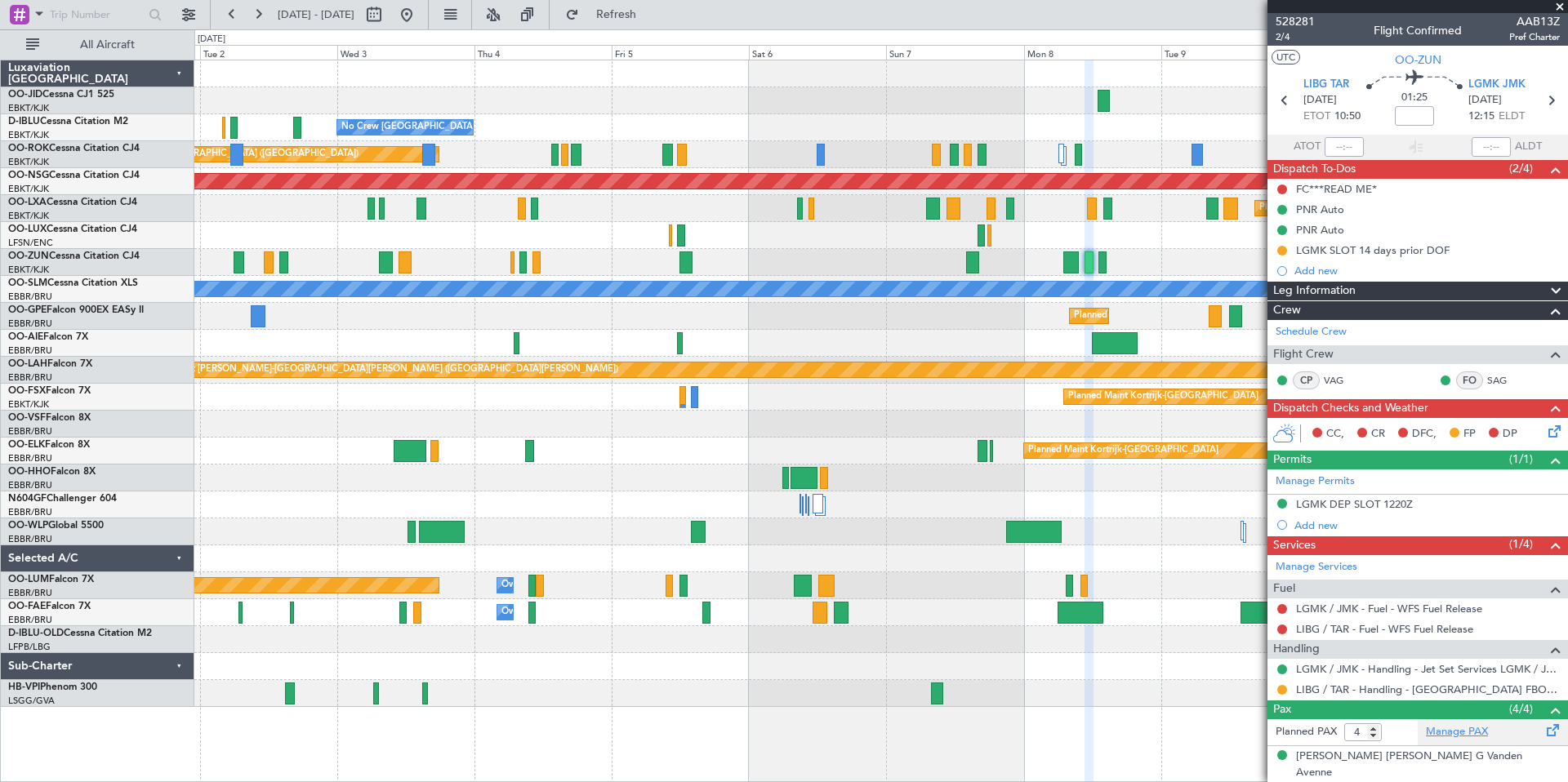
click at [1461, 734] on link "Manage PAX" at bounding box center [1456, 732] width 62 height 16
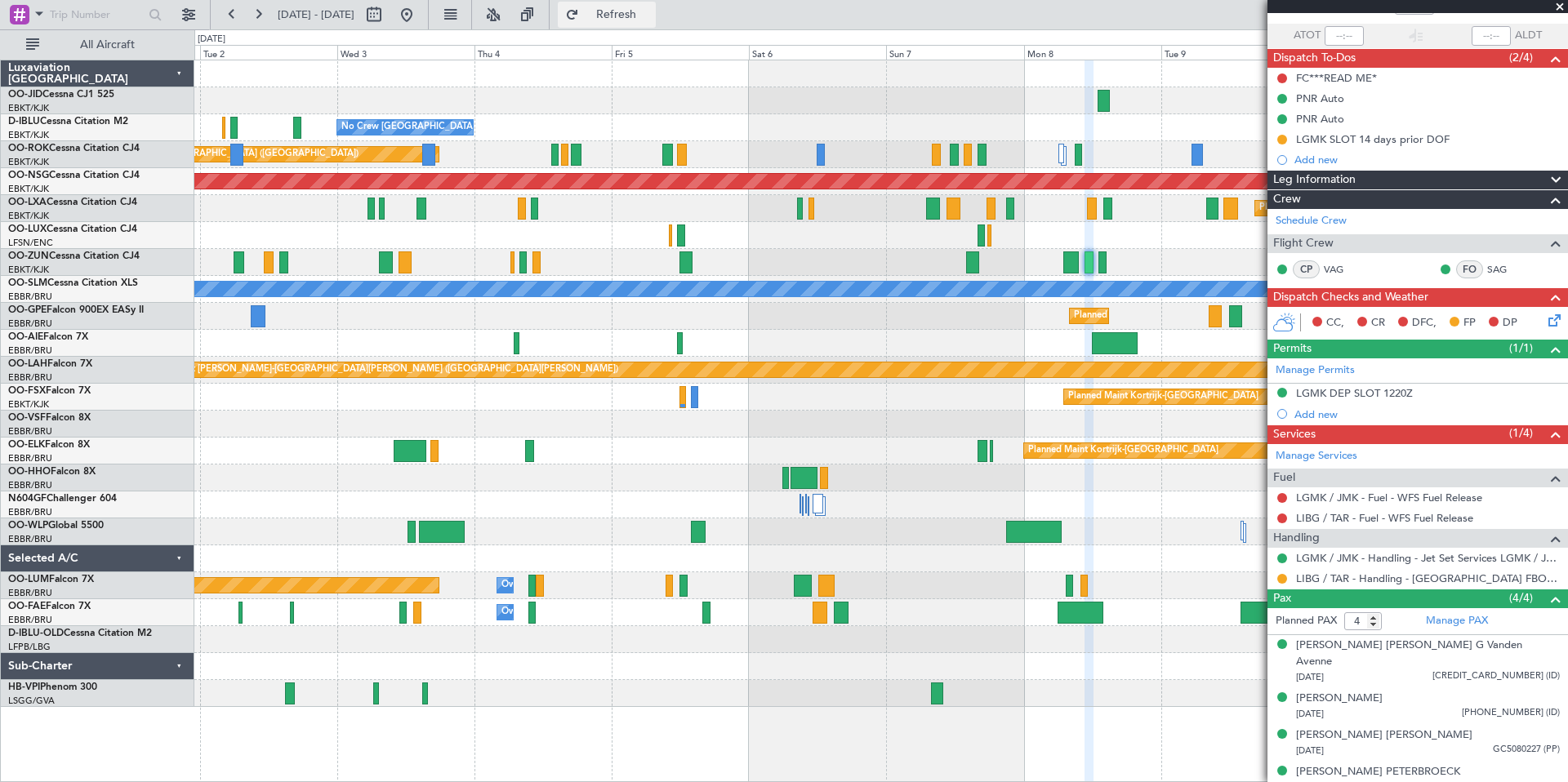
click at [651, 14] on span "Refresh" at bounding box center [617, 14] width 69 height 12
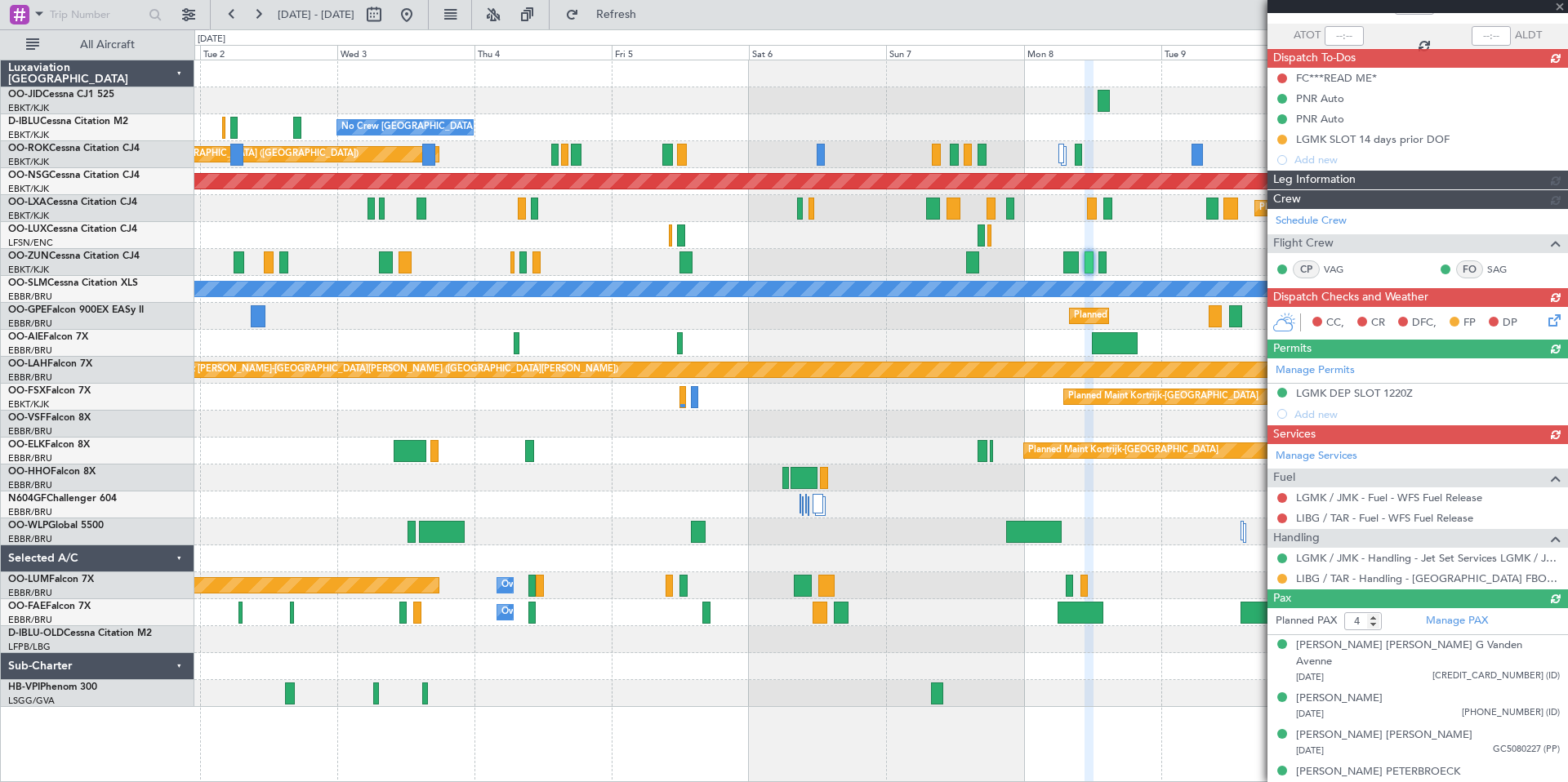
scroll to position [0, 0]
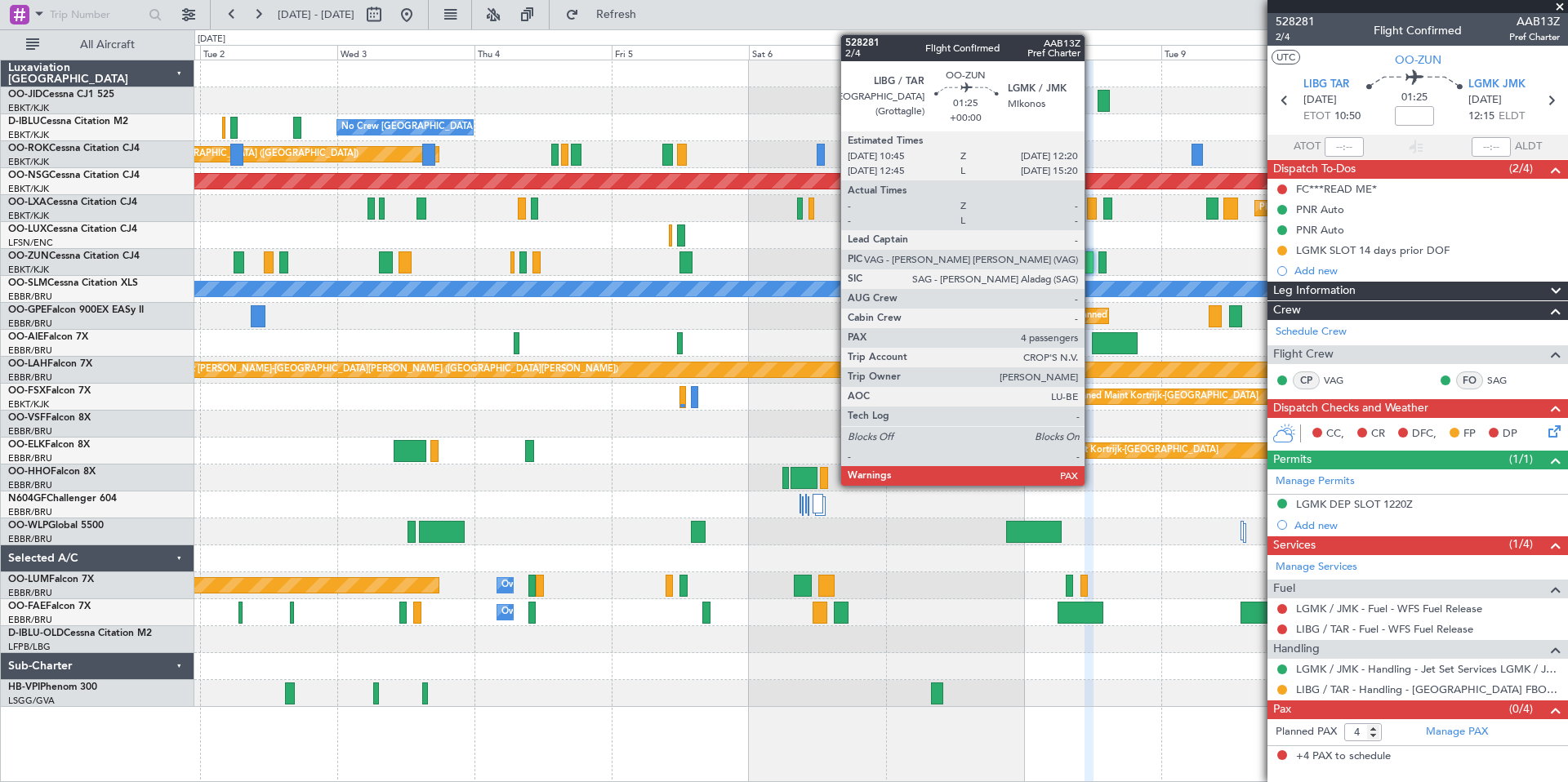
click at [1092, 268] on div at bounding box center [1089, 262] width 10 height 22
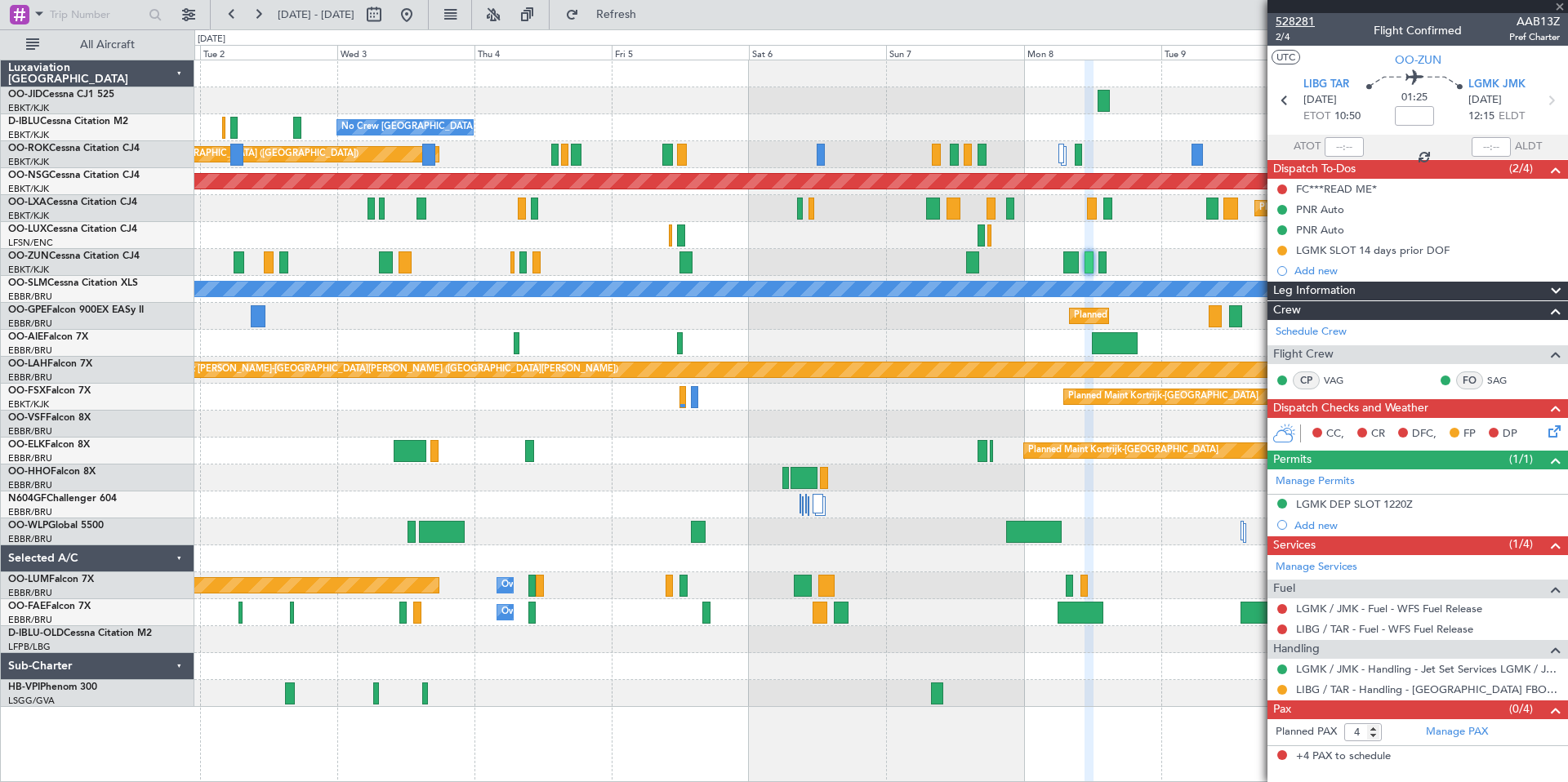
click at [1294, 17] on span "528281" at bounding box center [1295, 21] width 39 height 17
click at [651, 13] on span "Refresh" at bounding box center [617, 14] width 69 height 12
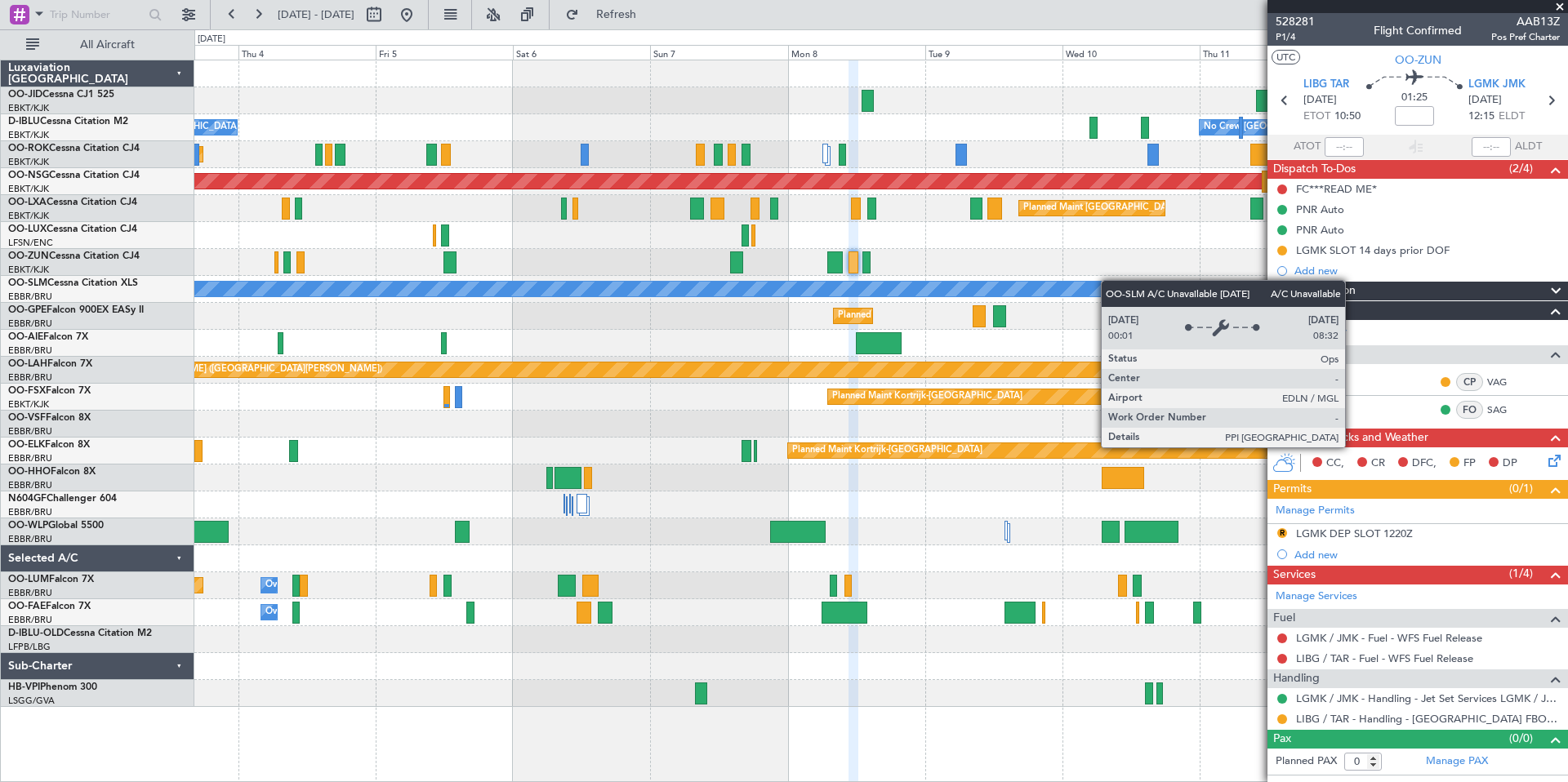
click at [924, 294] on div "Planned Maint Kortrijk-[GEOGRAPHIC_DATA] No Crew [GEOGRAPHIC_DATA] (Brussels Na…" at bounding box center [881, 384] width 1373 height 647
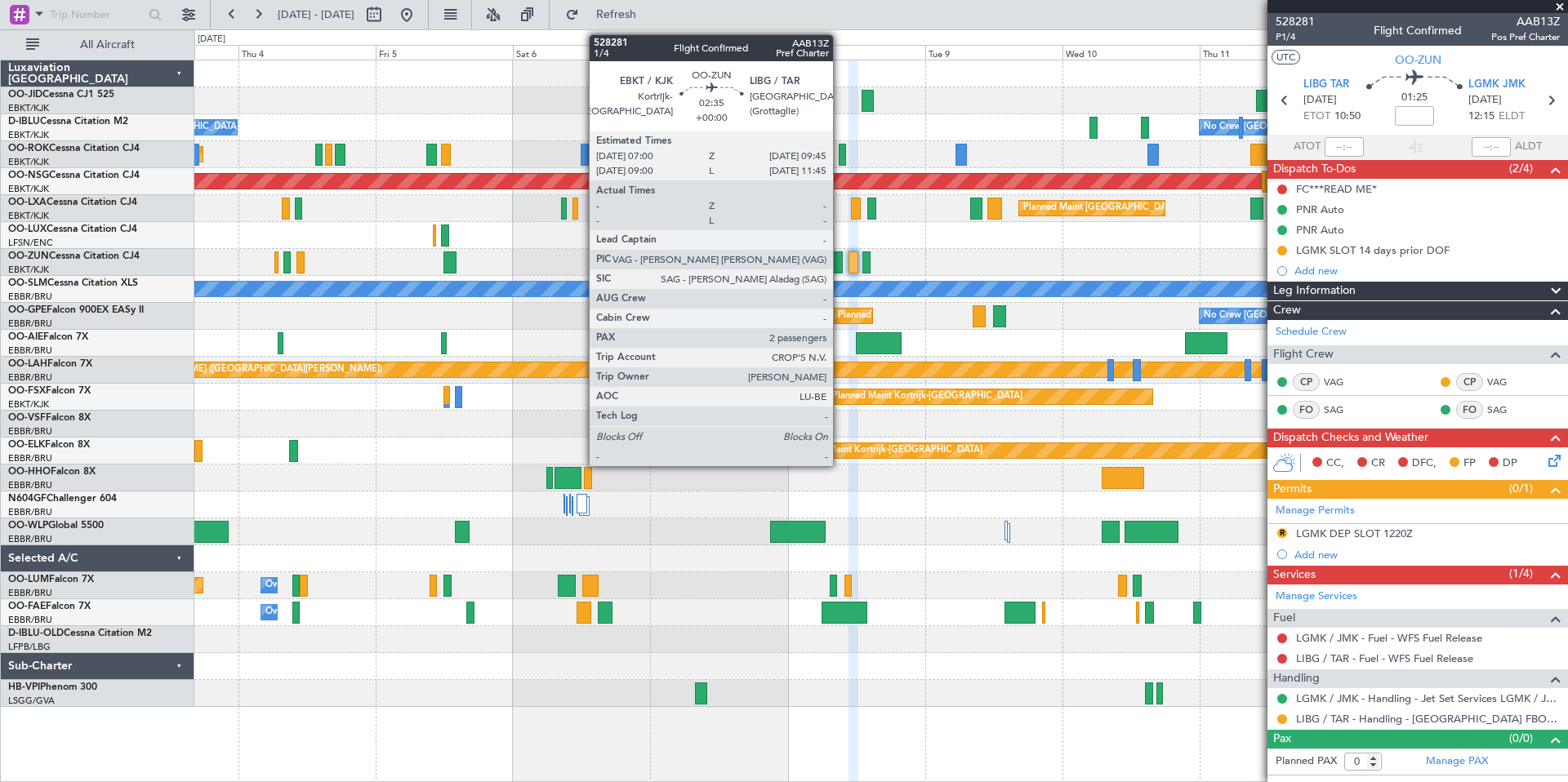
click at [840, 265] on div at bounding box center [835, 262] width 16 height 22
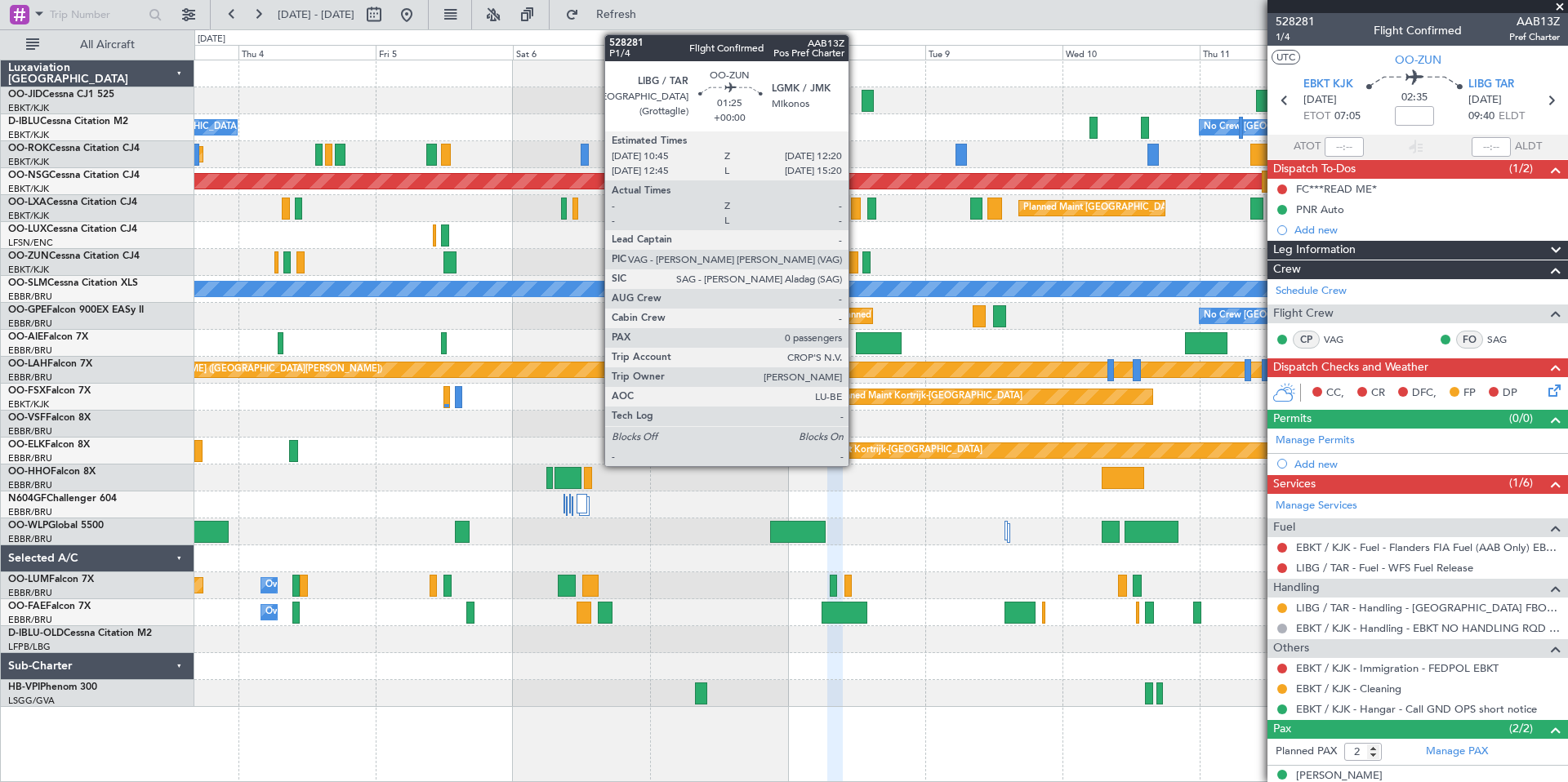
click at [856, 268] on div at bounding box center [853, 262] width 10 height 22
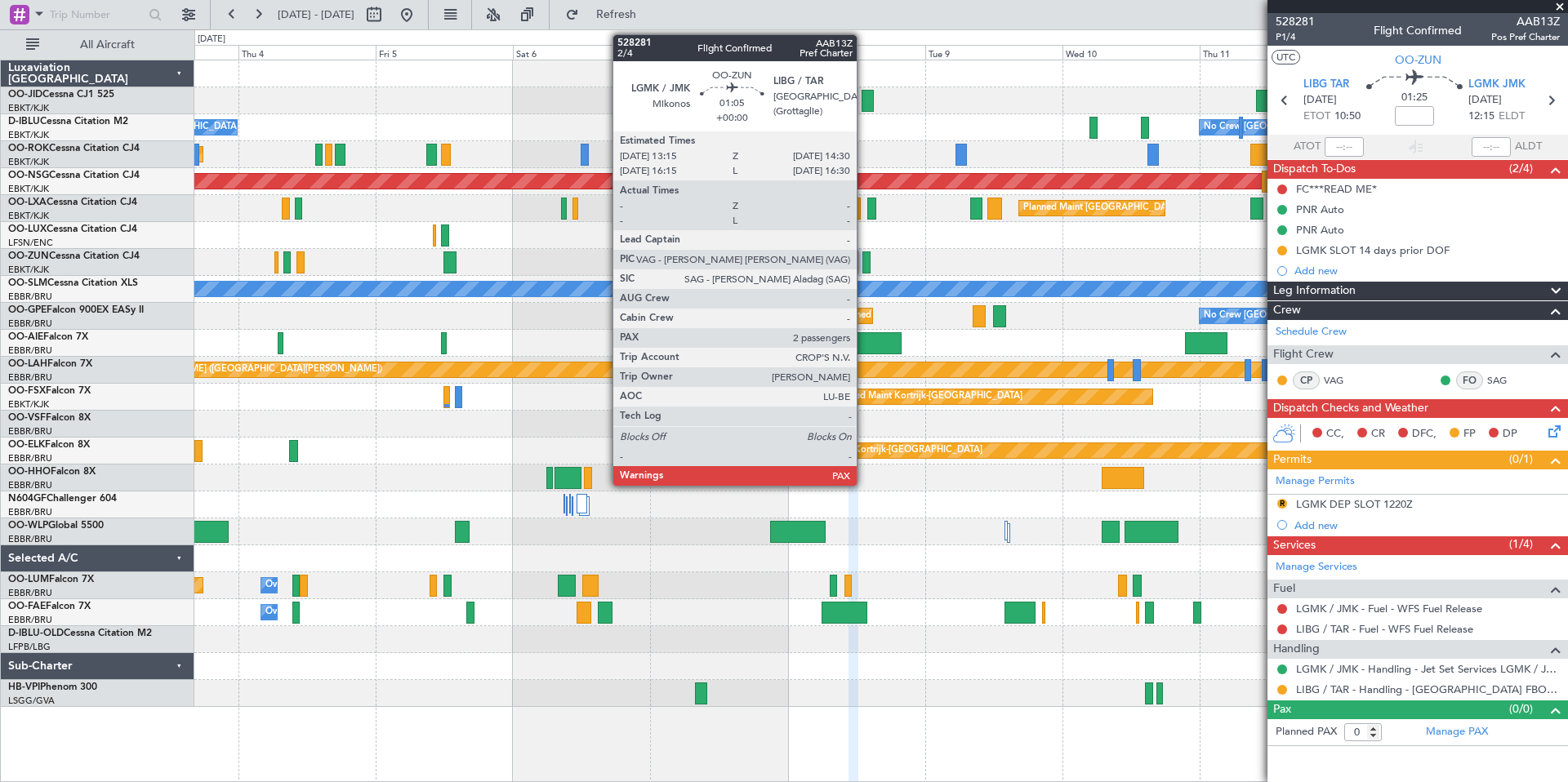
click at [865, 268] on div at bounding box center [866, 262] width 7 height 22
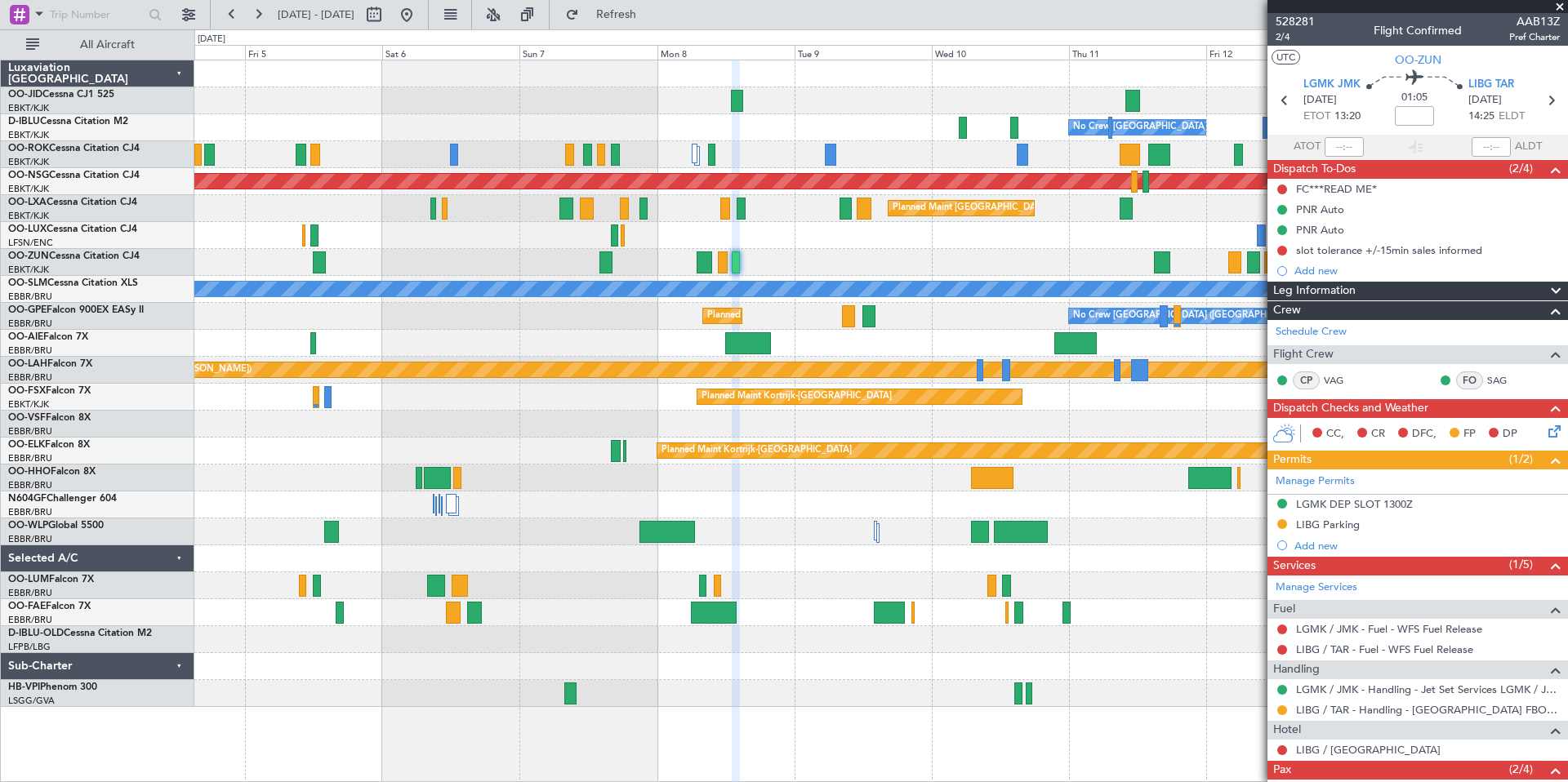
click at [937, 271] on div at bounding box center [881, 262] width 1373 height 27
drag, startPoint x: 545, startPoint y: 18, endPoint x: 547, endPoint y: 27, distance: 9.2
click at [507, 18] on button at bounding box center [493, 14] width 26 height 26
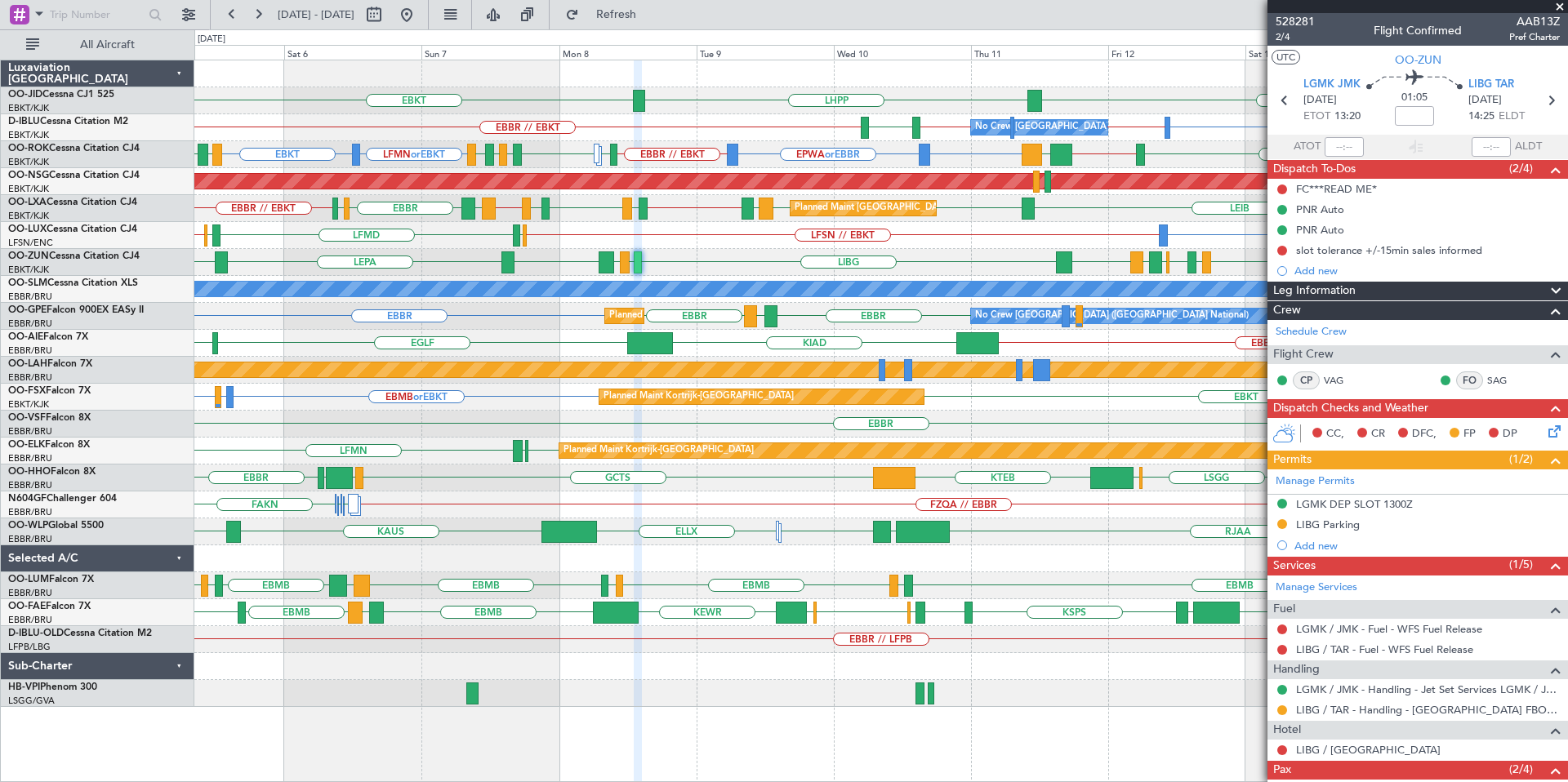
click at [804, 276] on div "LHPP EBKT EBKT No Crew [GEOGRAPHIC_DATA] (Brussels National) EBKT or EBBR EBBR …" at bounding box center [881, 384] width 1373 height 647
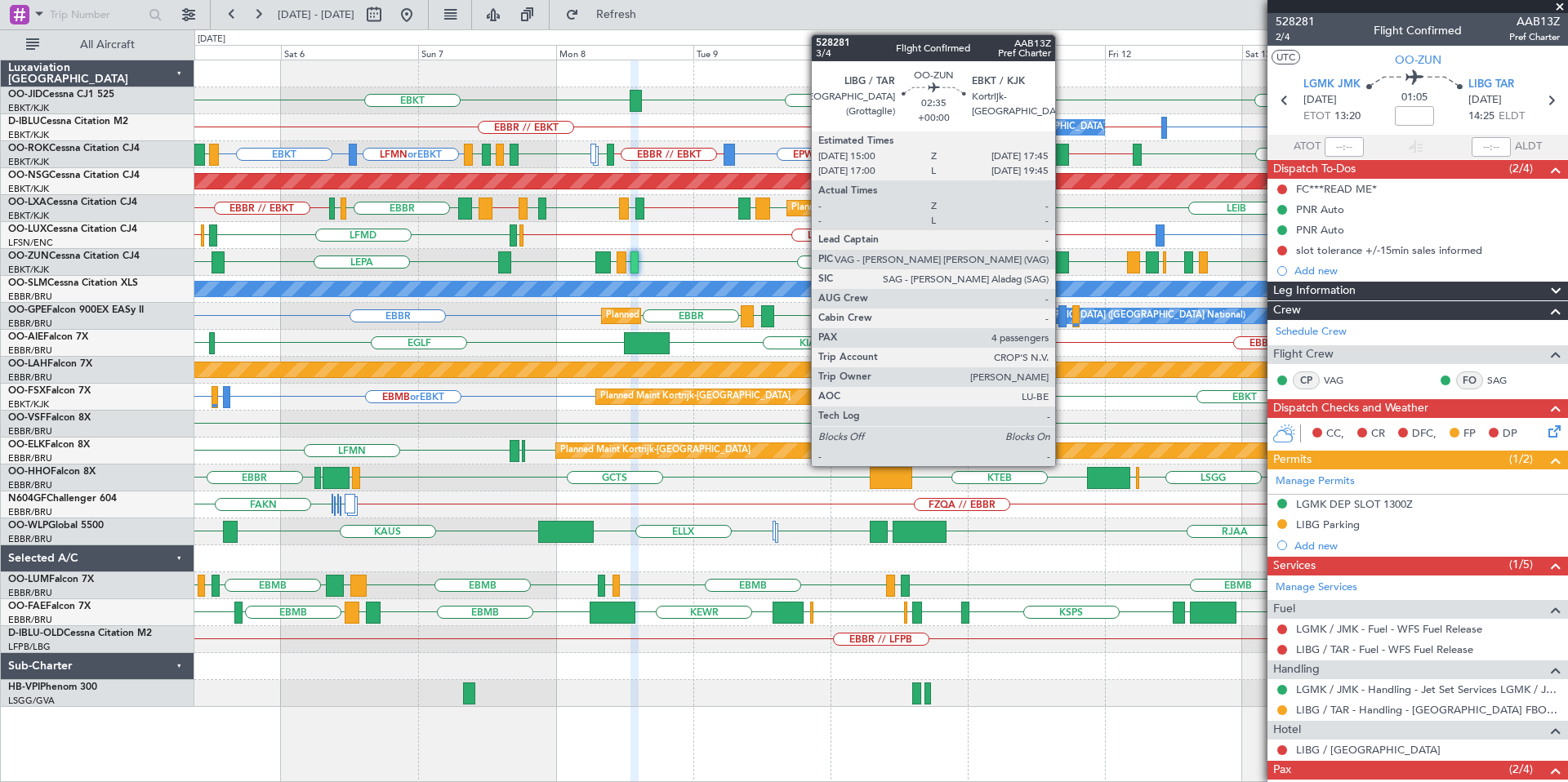
click at [1062, 266] on div at bounding box center [1061, 262] width 16 height 22
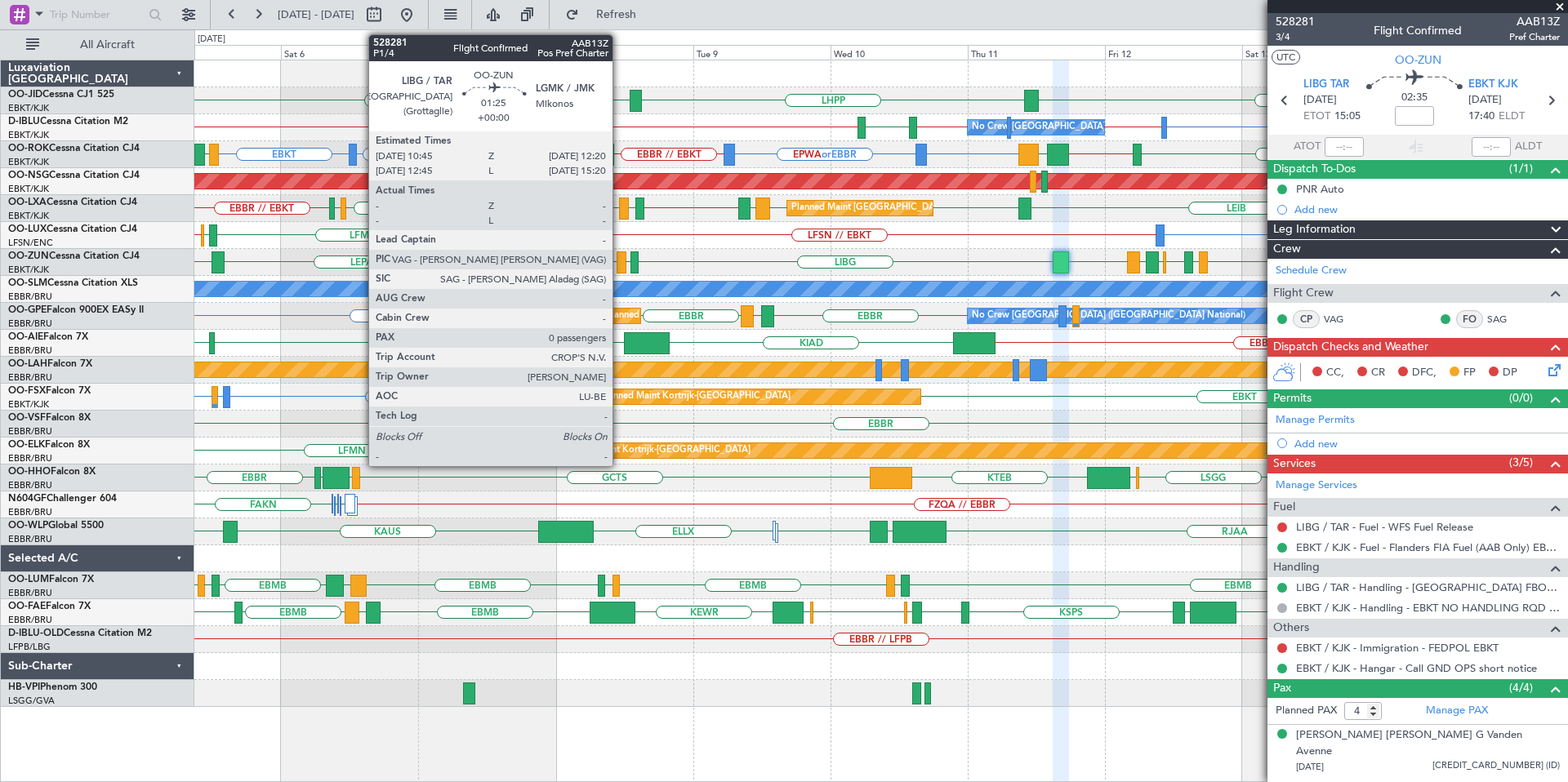
click at [620, 267] on div at bounding box center [621, 262] width 10 height 22
type input "0"
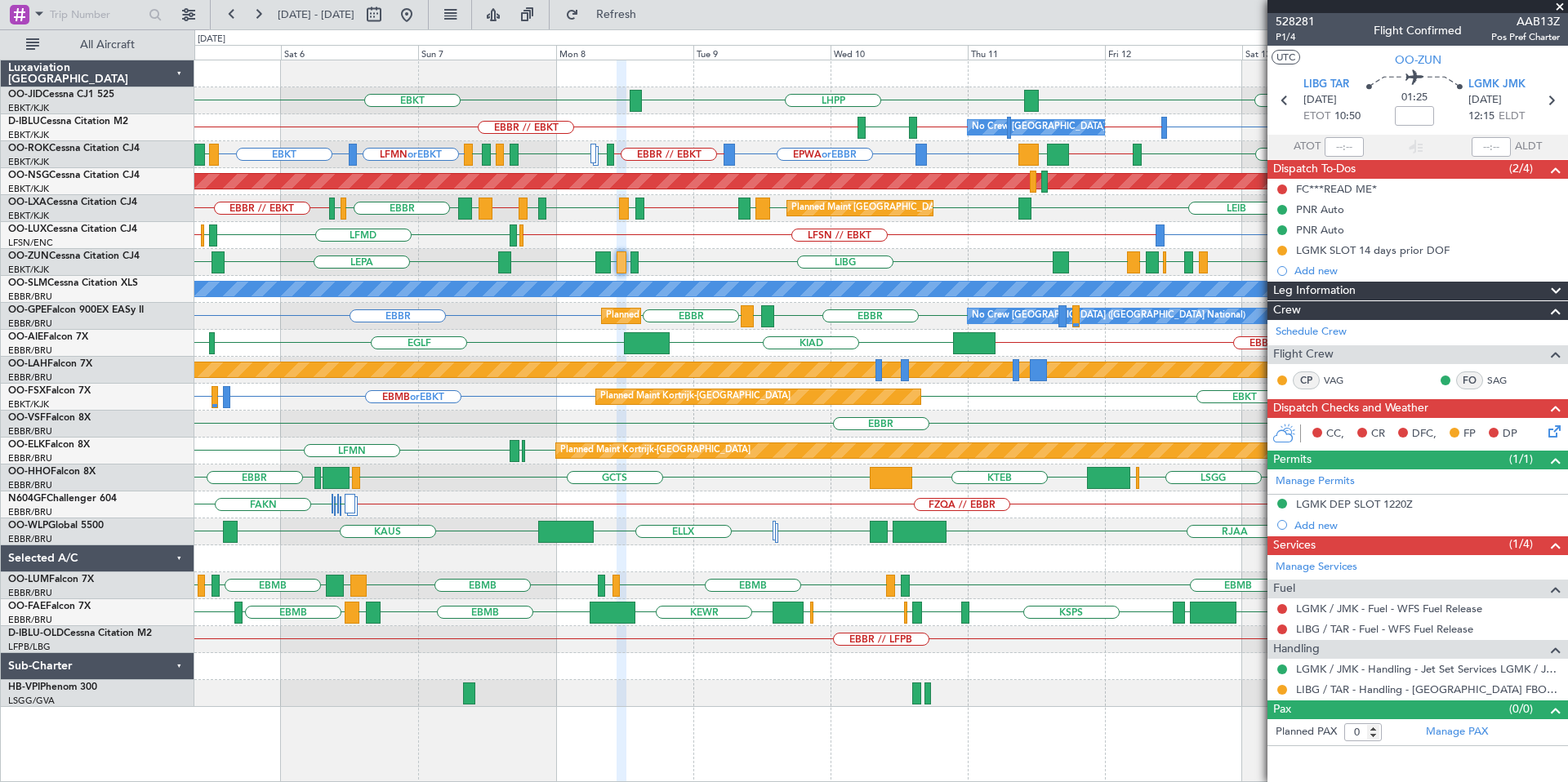
click at [1559, 7] on span at bounding box center [1560, 7] width 16 height 14
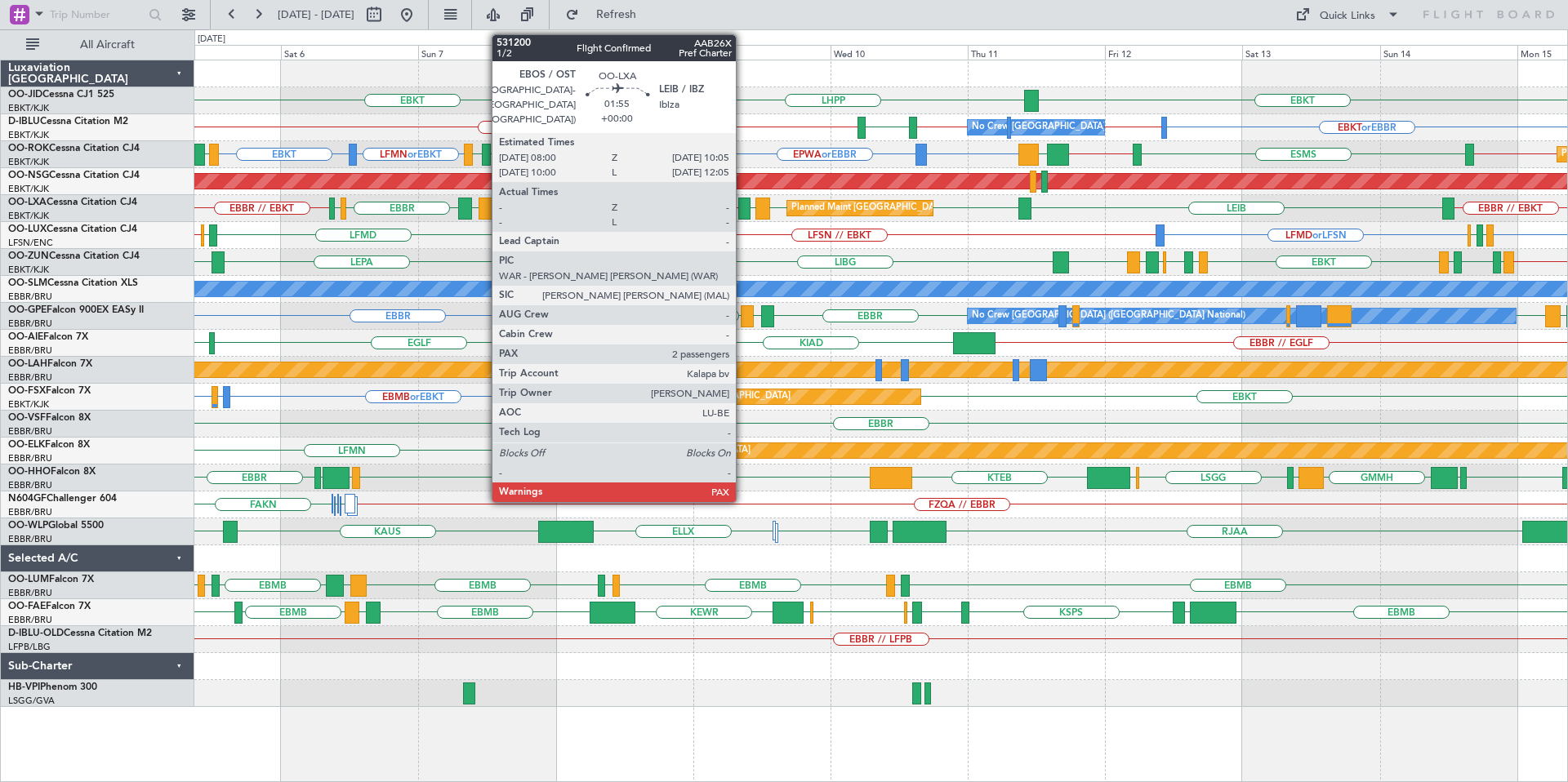
click at [743, 206] on div at bounding box center [745, 208] width 13 height 22
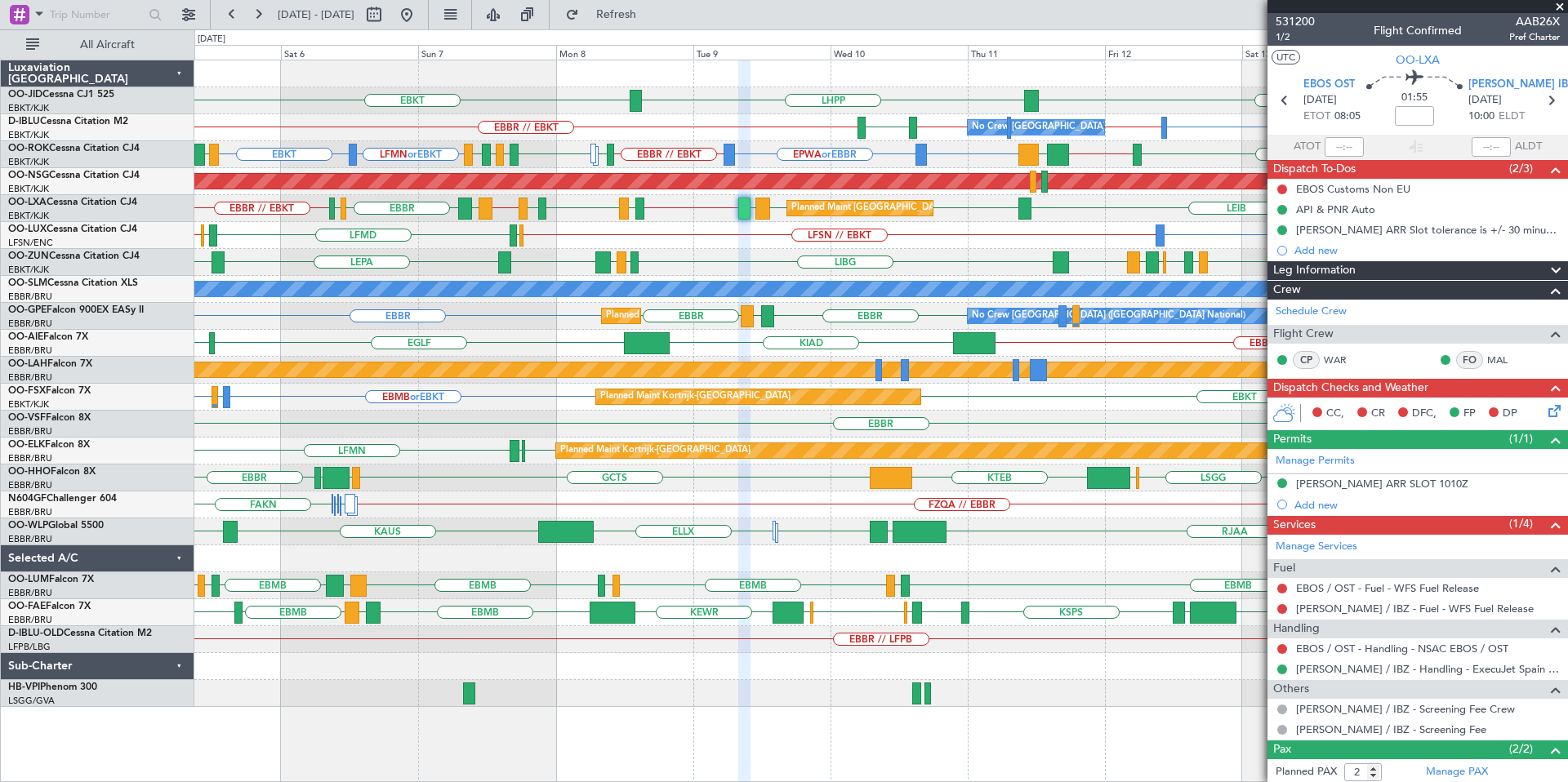
scroll to position [78, 0]
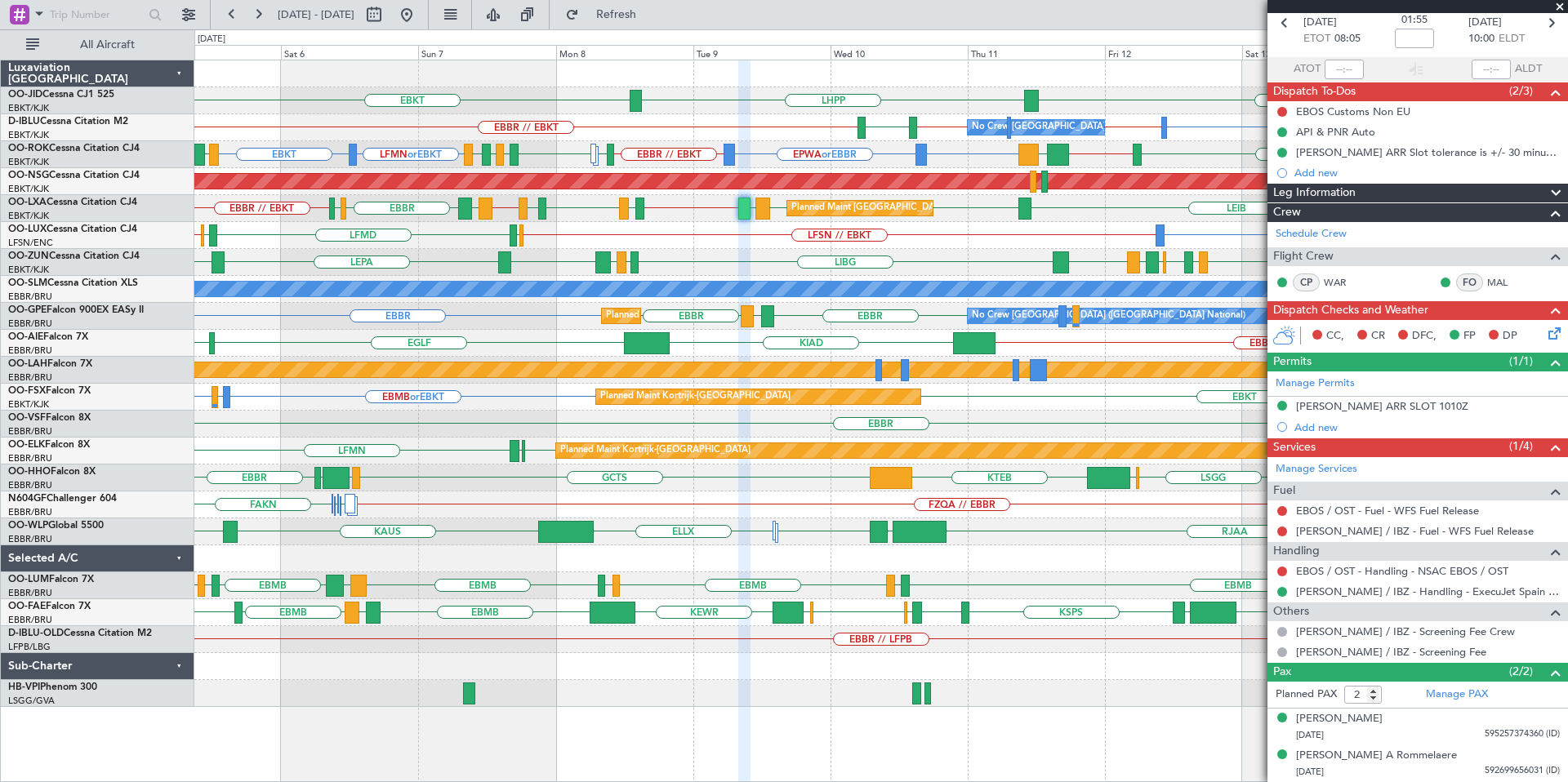
click at [1558, 5] on span at bounding box center [1560, 7] width 16 height 14
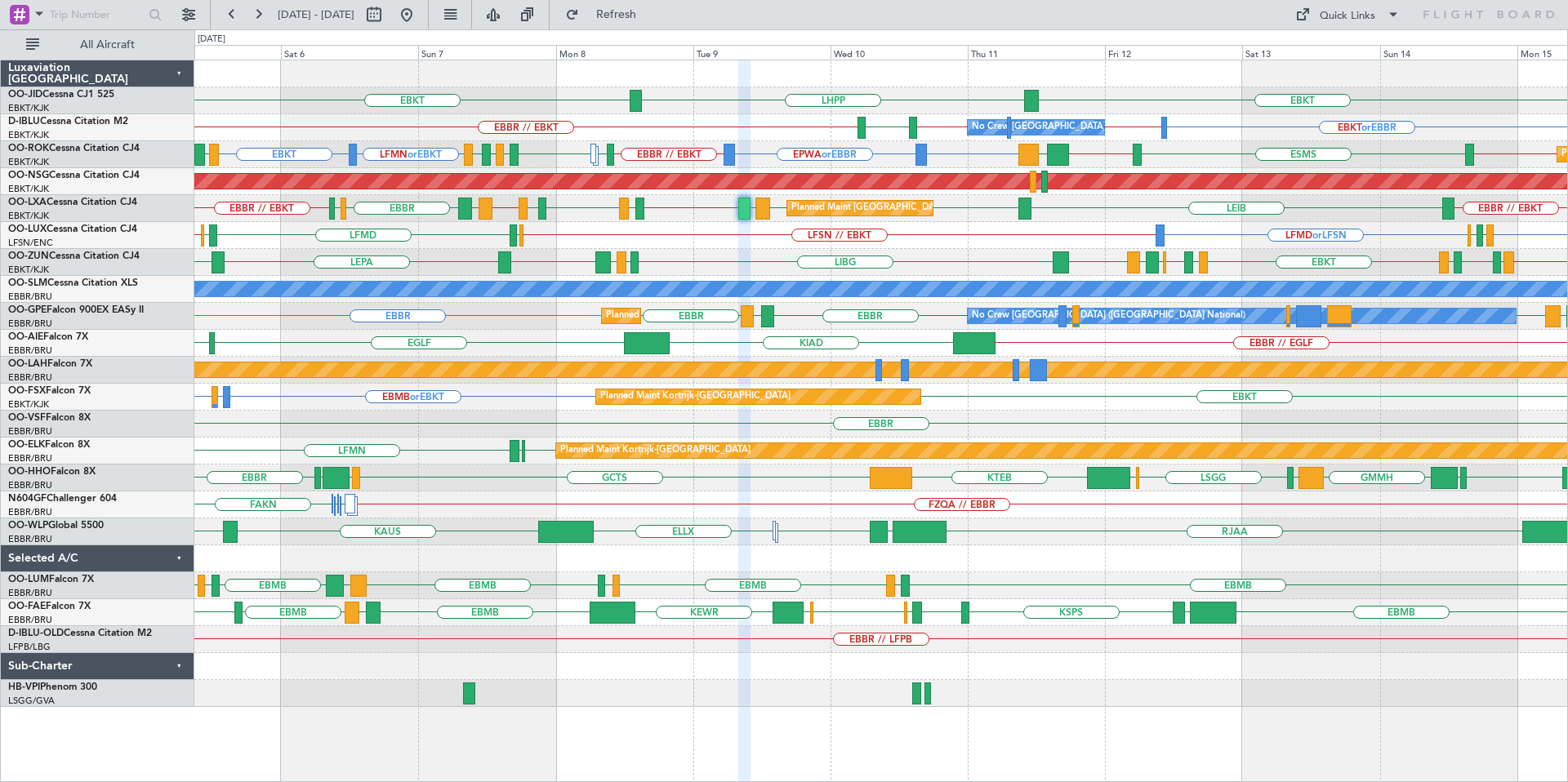
type input "0"
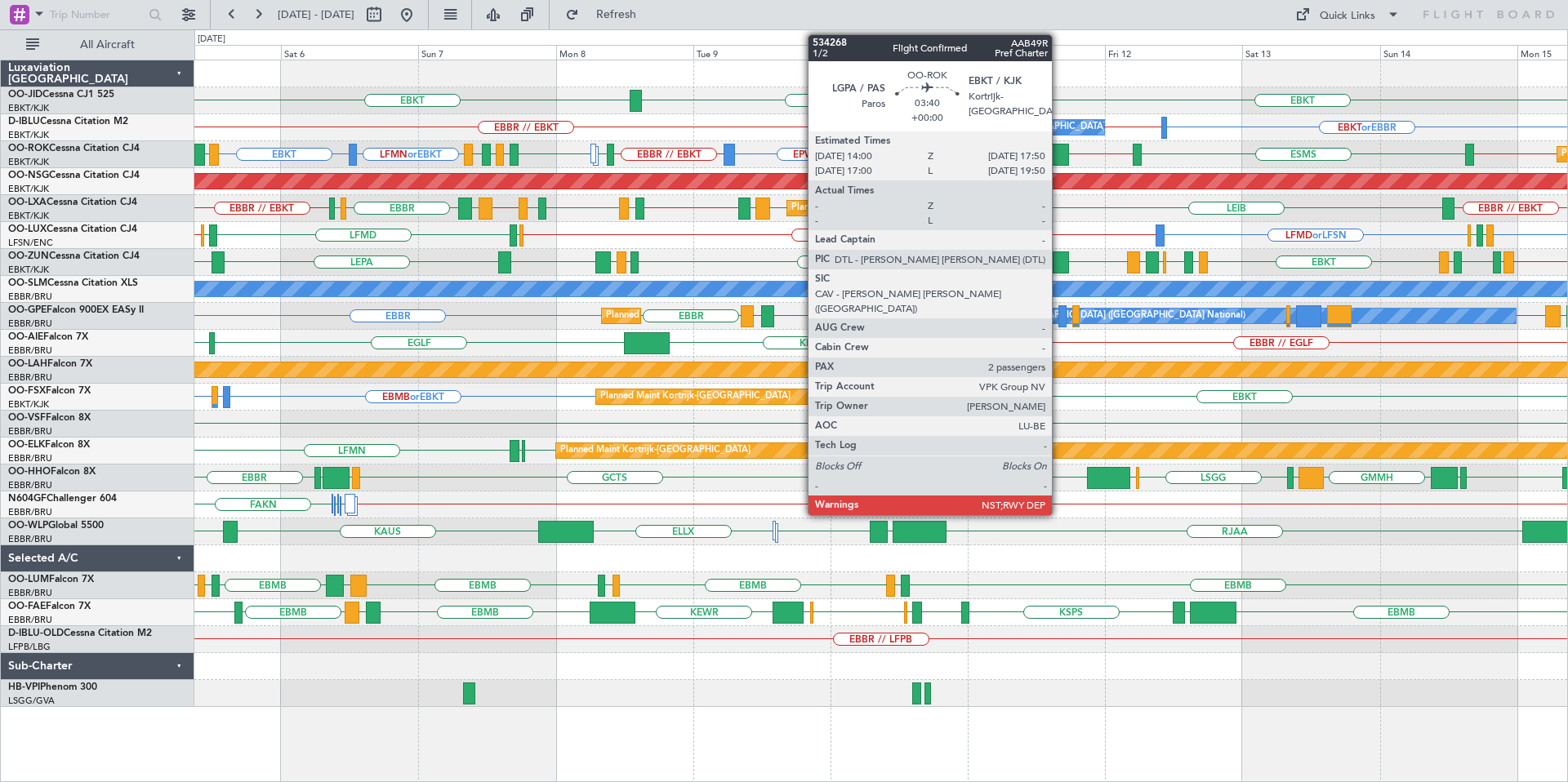
click at [1060, 151] on div at bounding box center [1058, 155] width 22 height 22
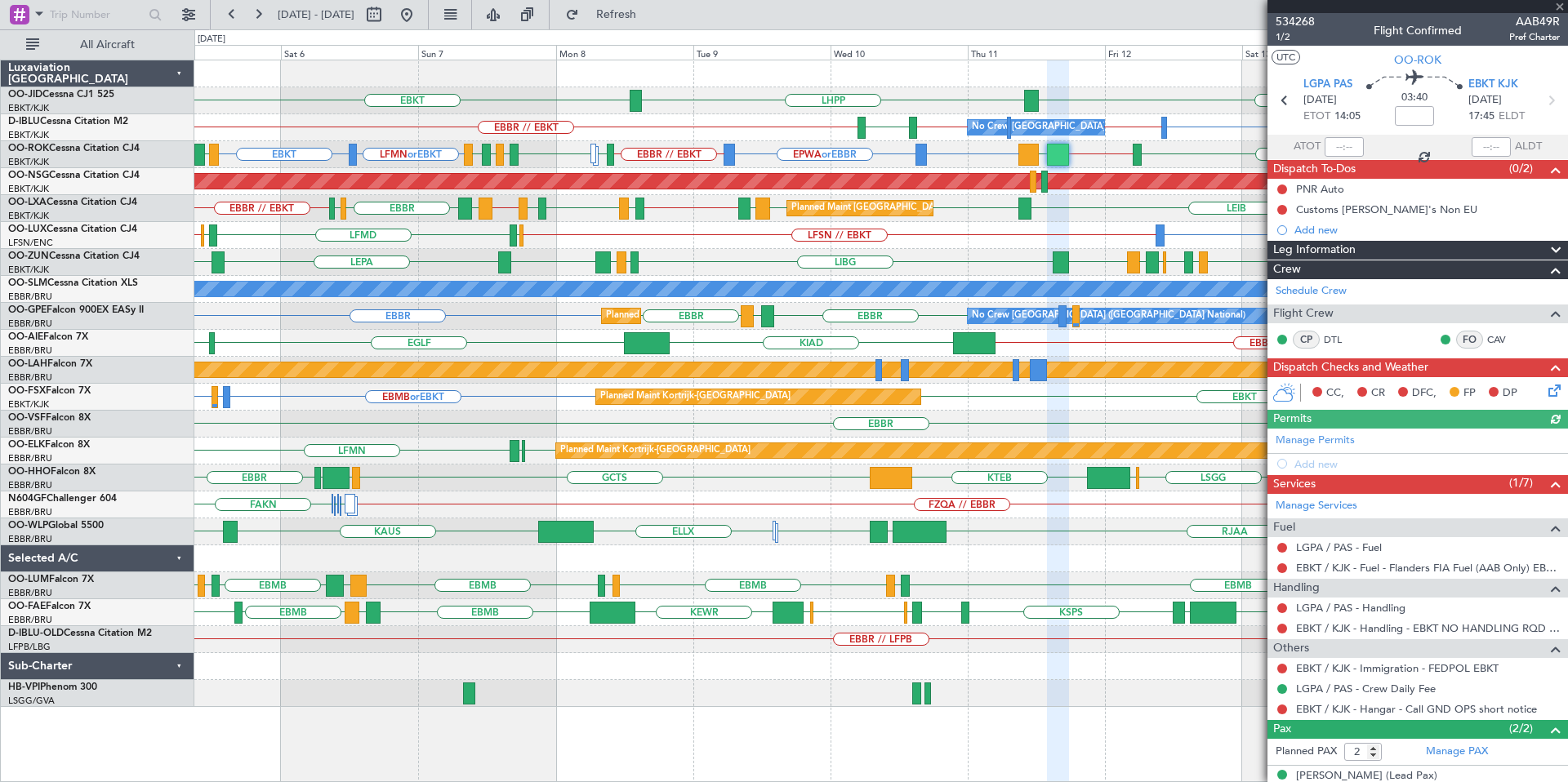
scroll to position [57, 0]
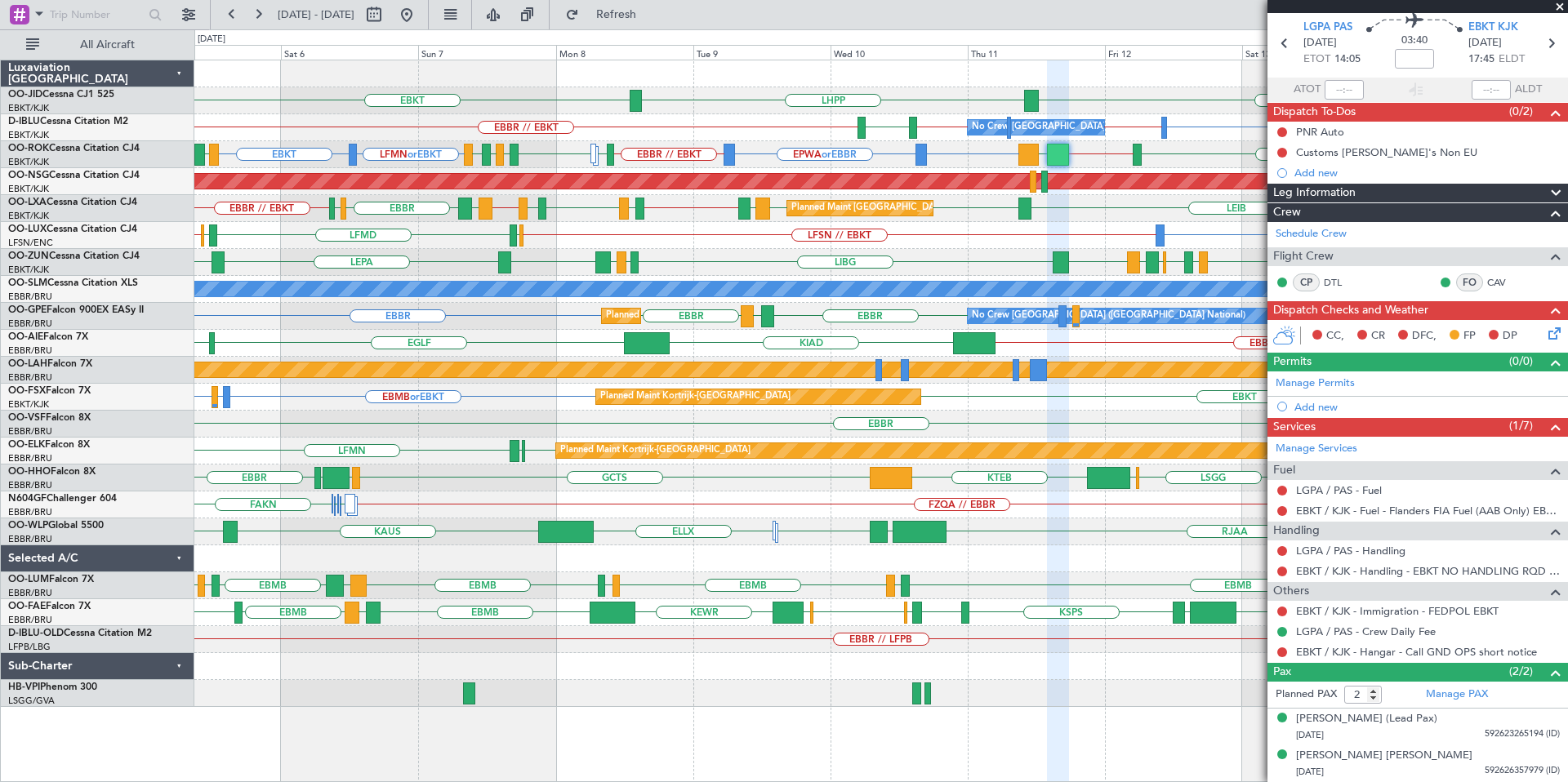
click at [1558, 9] on span at bounding box center [1560, 7] width 16 height 14
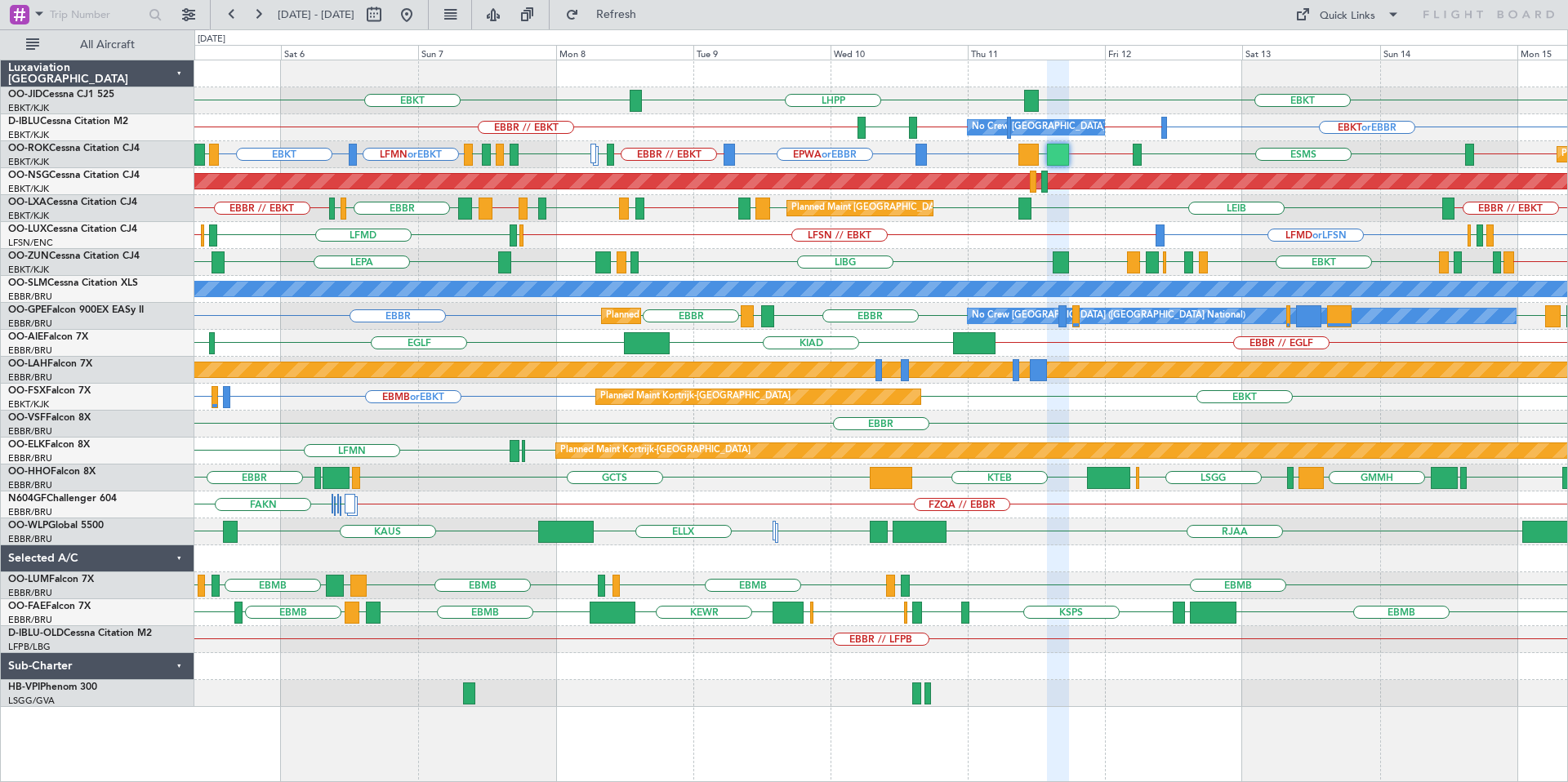
type input "0"
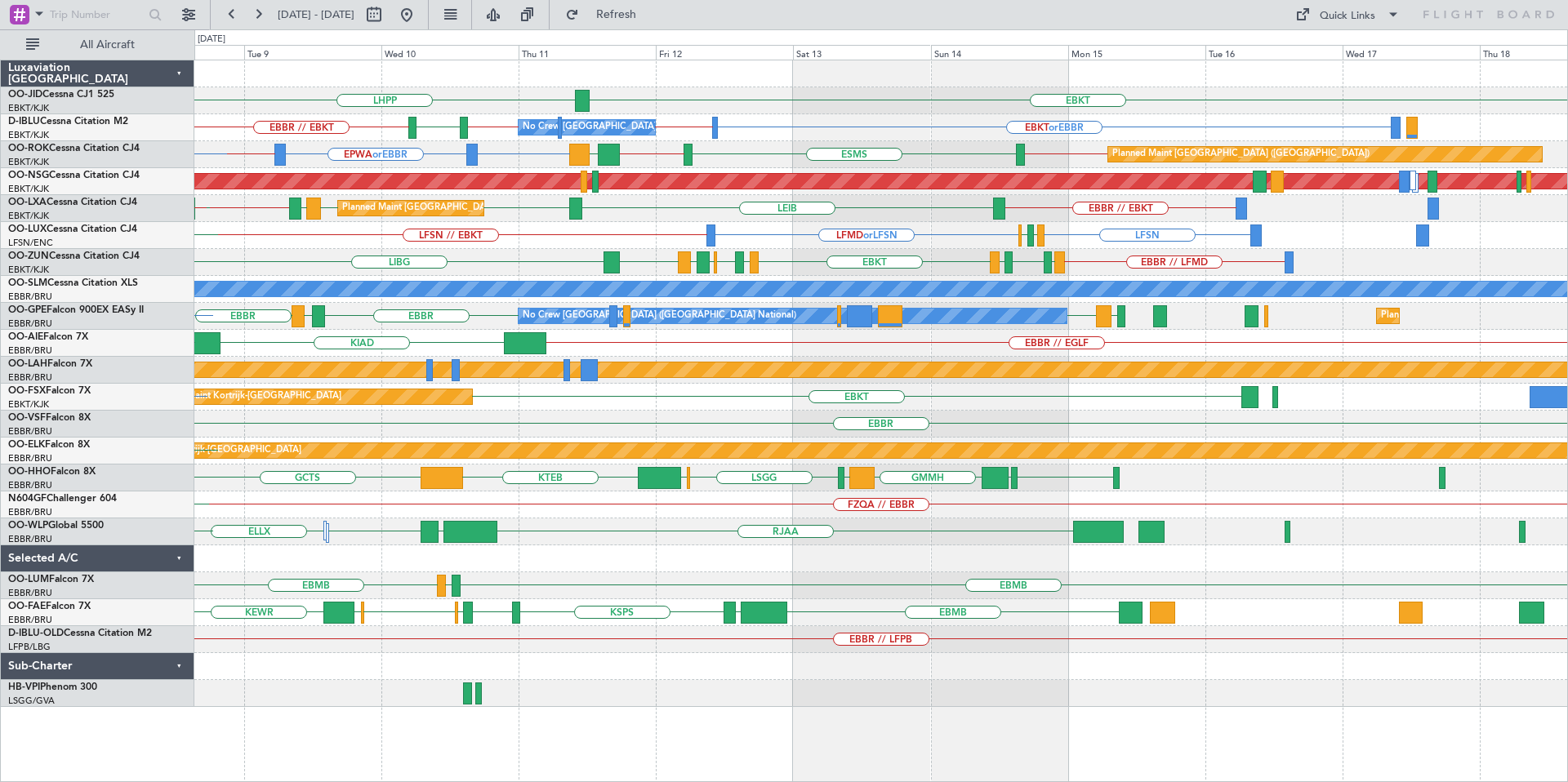
click at [1099, 153] on div "EBKT LHPP EBKT EBKT or EBBR EBBR // LFPB EBKT // EBBR [GEOGRAPHIC_DATA] EBBR //…" at bounding box center [881, 384] width 1373 height 647
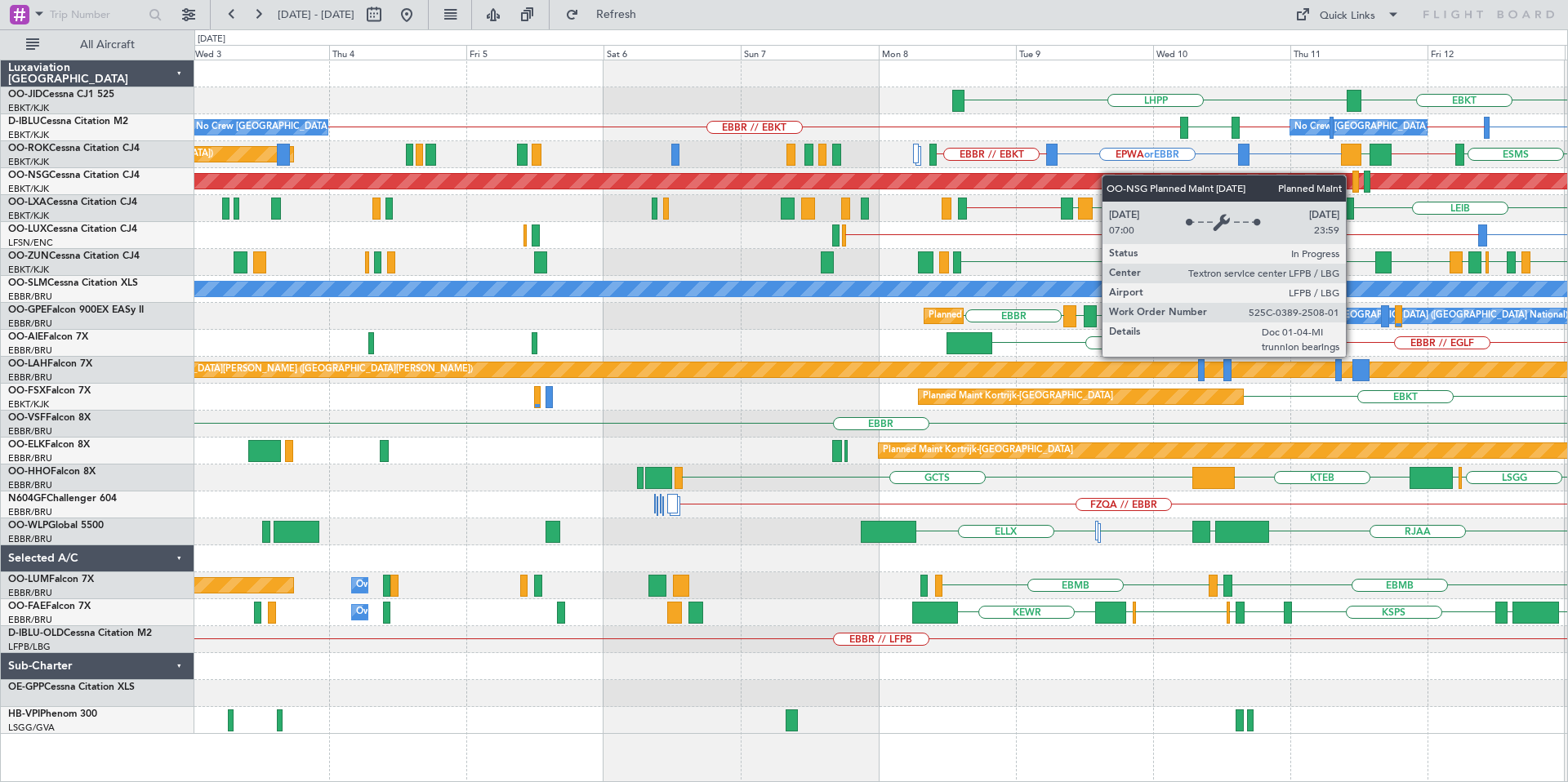
click at [1360, 191] on div "EBKT LHPP Planned Maint [GEOGRAPHIC_DATA]-[GEOGRAPHIC_DATA] EBKT or EBBR EBBR /…" at bounding box center [881, 397] width 1373 height 674
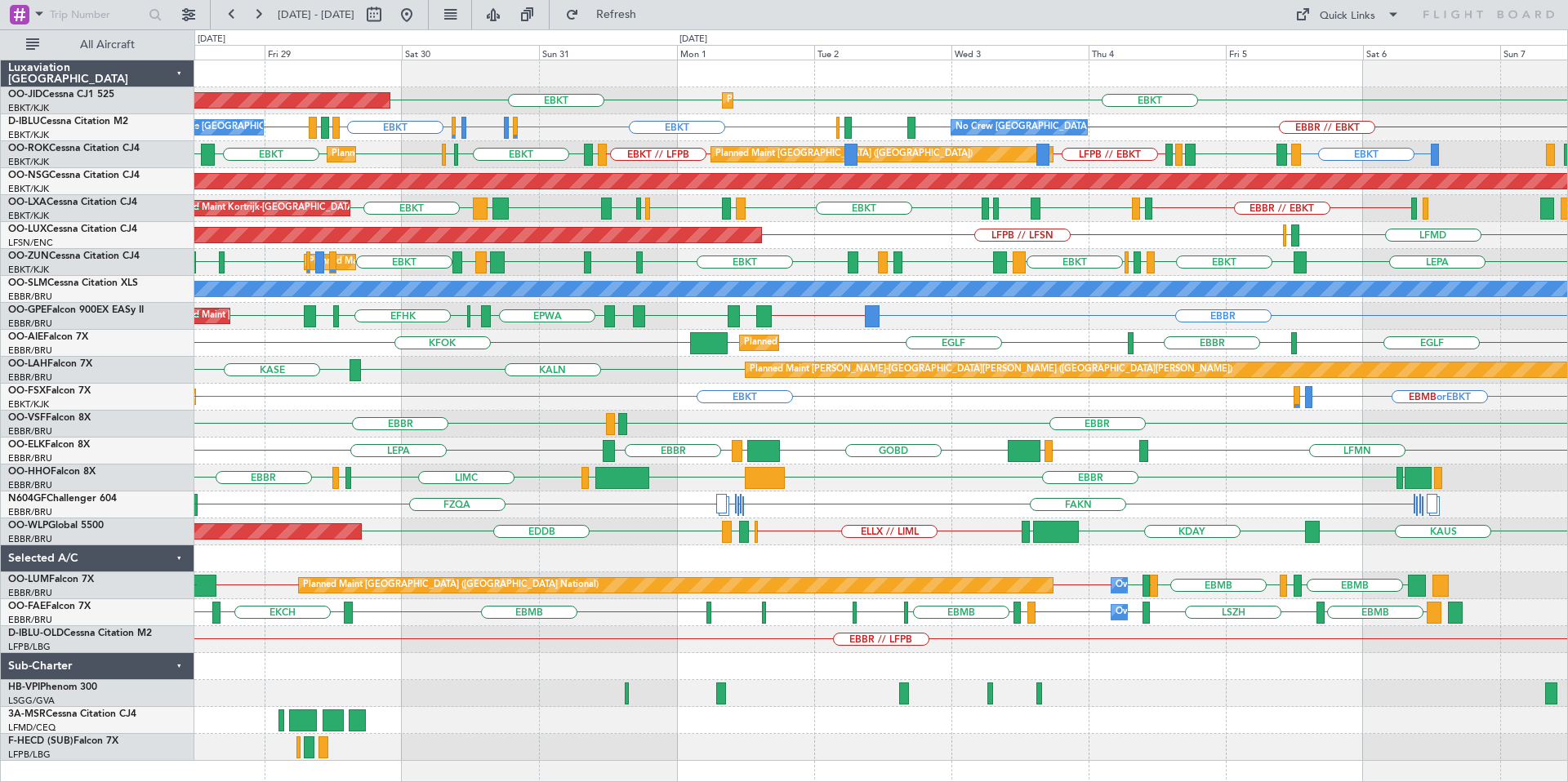
click at [871, 544] on div "Planned Maint [GEOGRAPHIC_DATA] ([GEOGRAPHIC_DATA]) KDAY EBLG ELLX // LIML [GEO…" at bounding box center [881, 532] width 1373 height 27
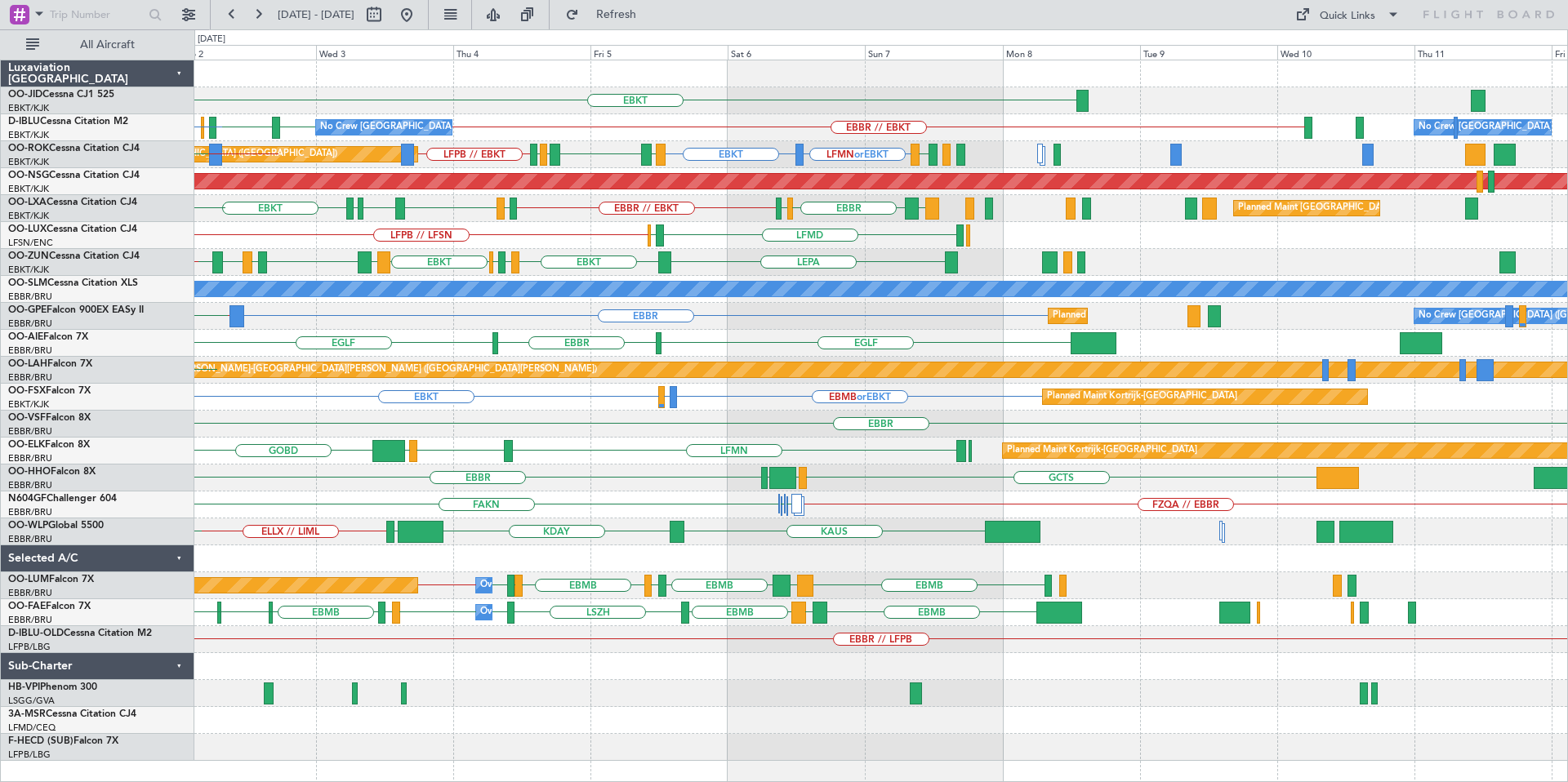
click at [573, 327] on div "EBKT Planned Maint [GEOGRAPHIC_DATA]-[GEOGRAPHIC_DATA] EBKT No Crew [GEOGRAPHIC…" at bounding box center [881, 411] width 1373 height 701
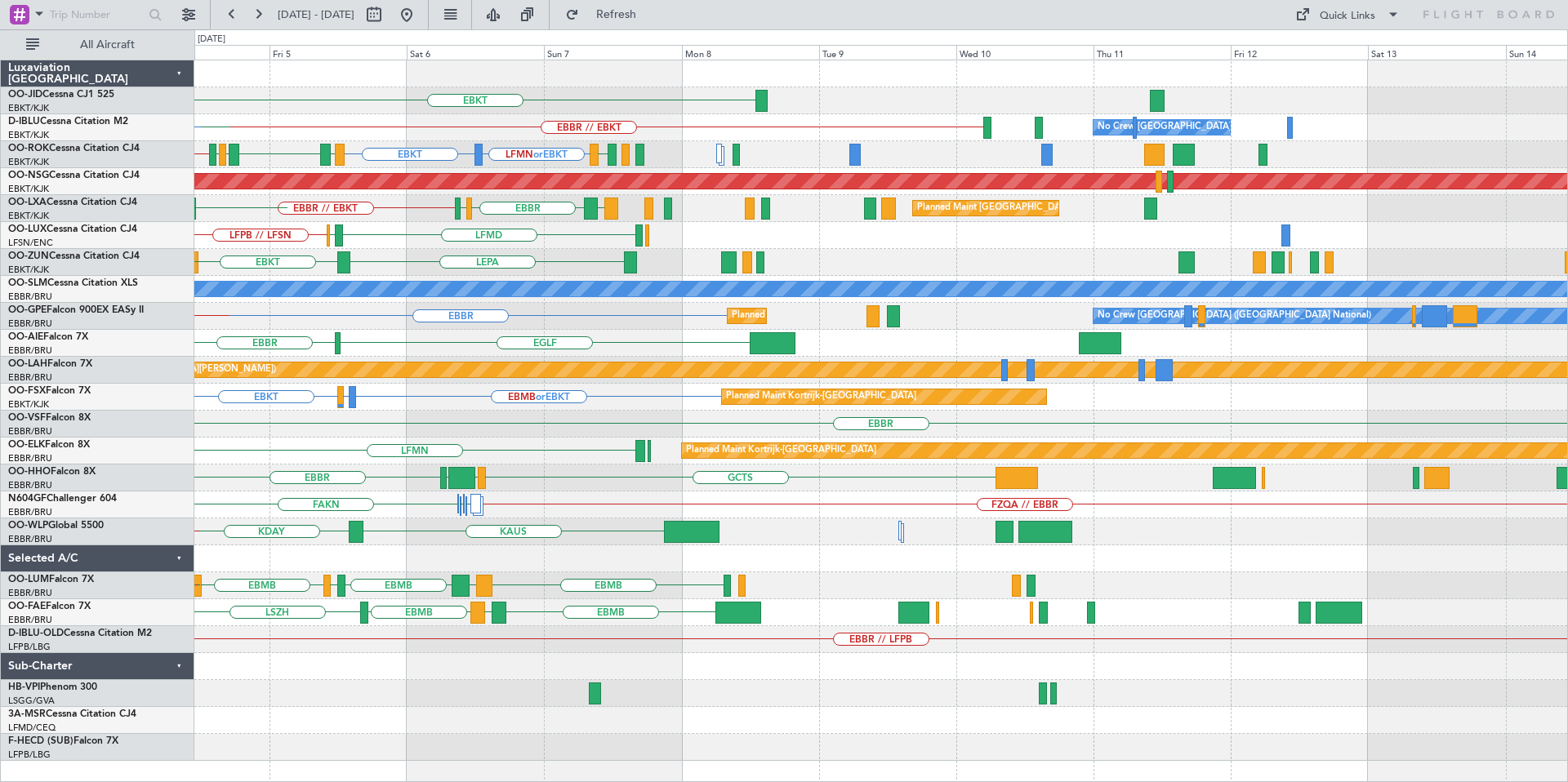
click at [650, 336] on div "EBKT EBBR // EBKT No Crew [GEOGRAPHIC_DATA] (Brussels National) LFLB [GEOGRAPHI…" at bounding box center [881, 411] width 1373 height 701
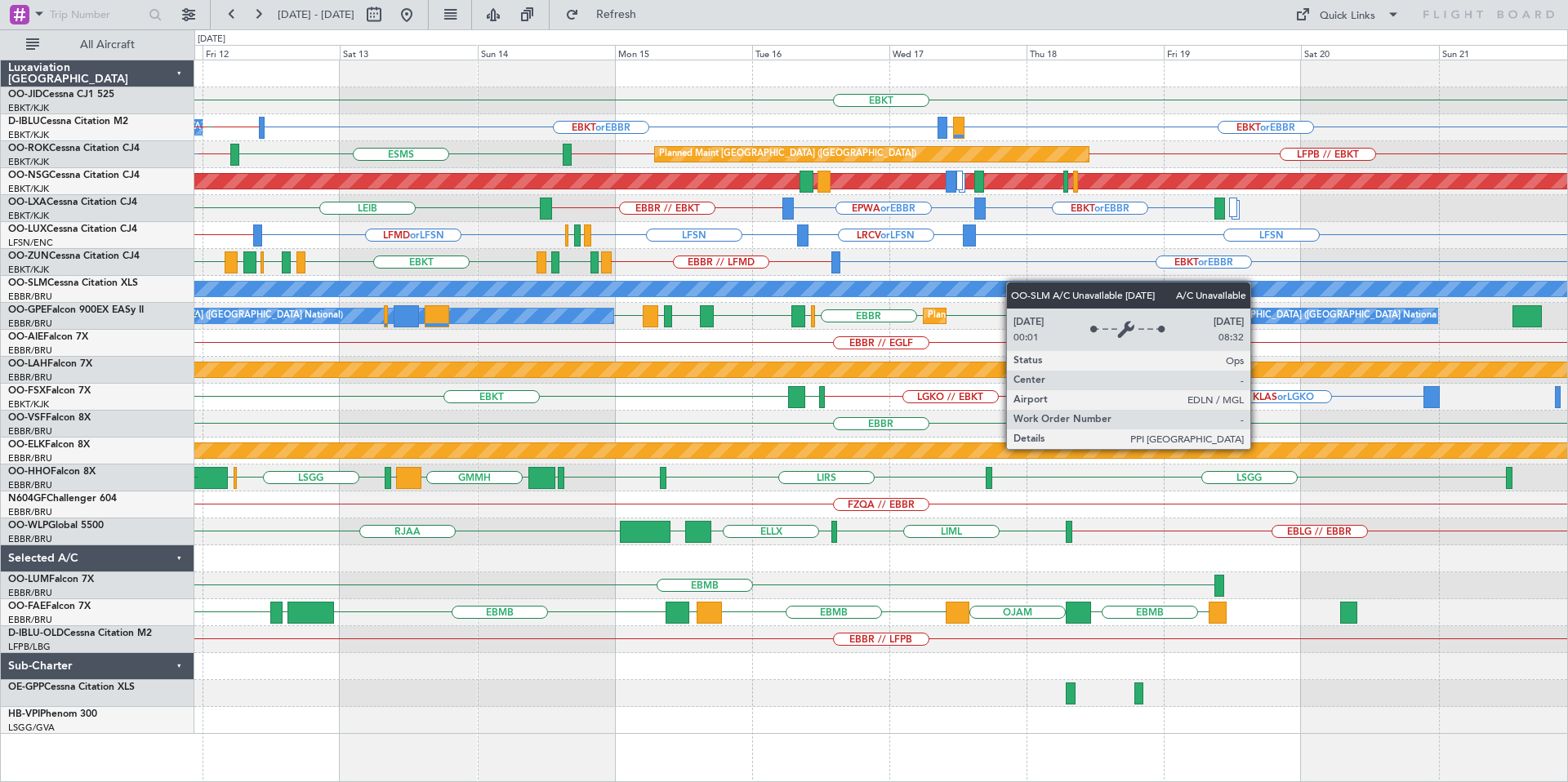
click at [743, 295] on div "EBKT LHPP No Crew [GEOGRAPHIC_DATA] (Brussels National) EBKT or EBBR LIRQ or EB…" at bounding box center [881, 397] width 1373 height 674
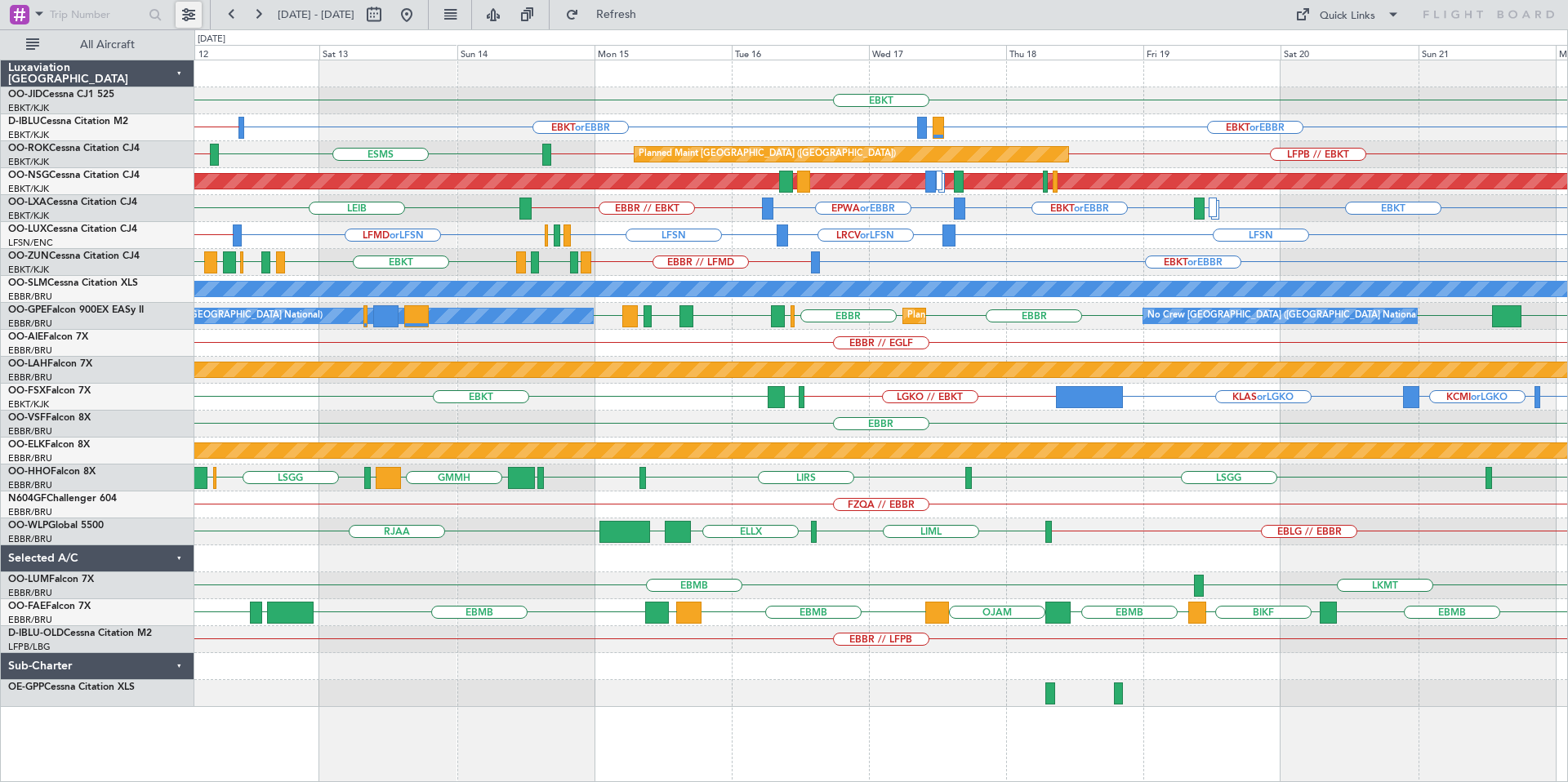
click at [192, 13] on button at bounding box center [188, 14] width 26 height 26
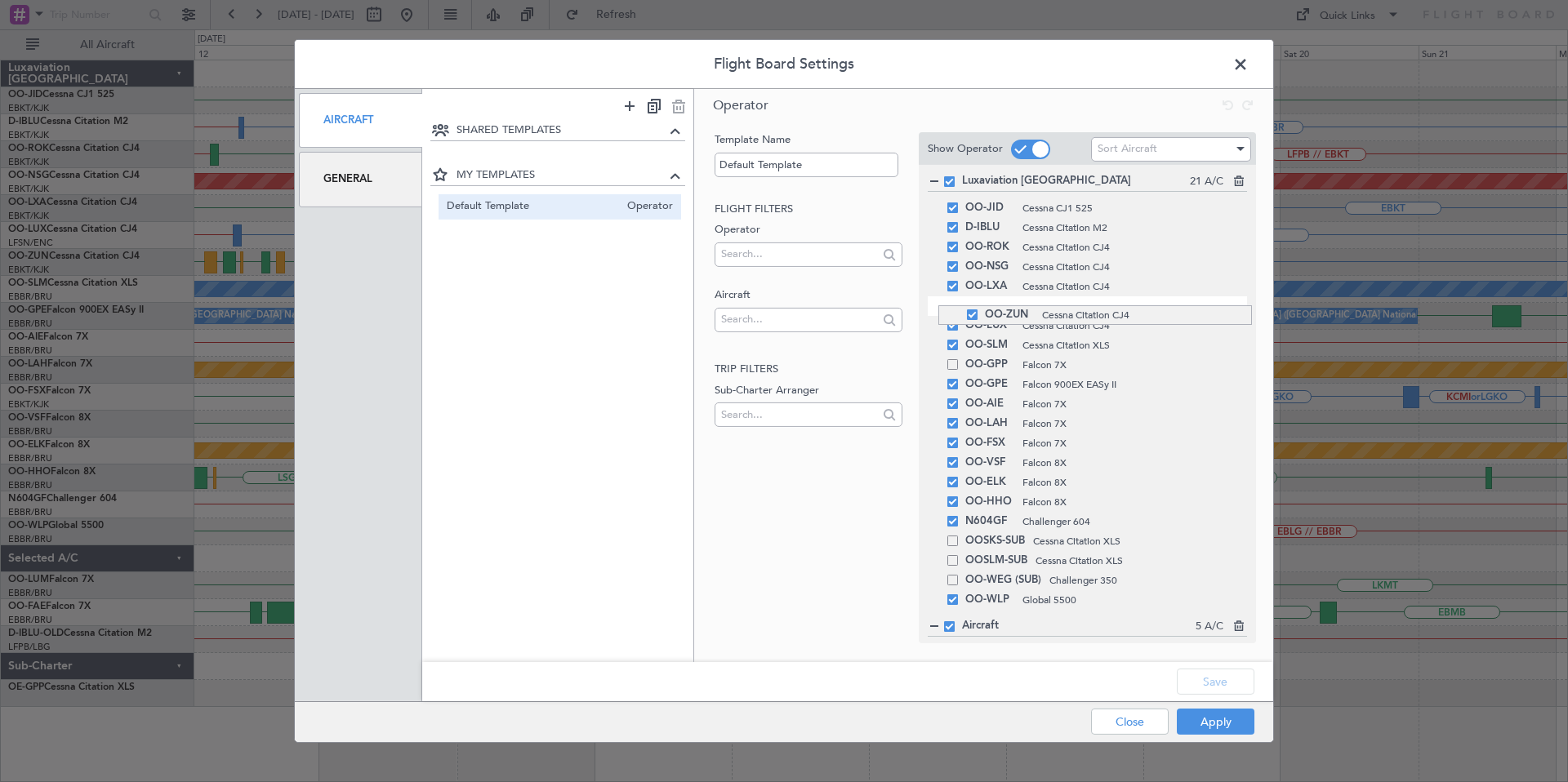
drag, startPoint x: 939, startPoint y: 322, endPoint x: 941, endPoint y: 305, distance: 17.1
click at [1207, 721] on button "Apply" at bounding box center [1215, 721] width 78 height 26
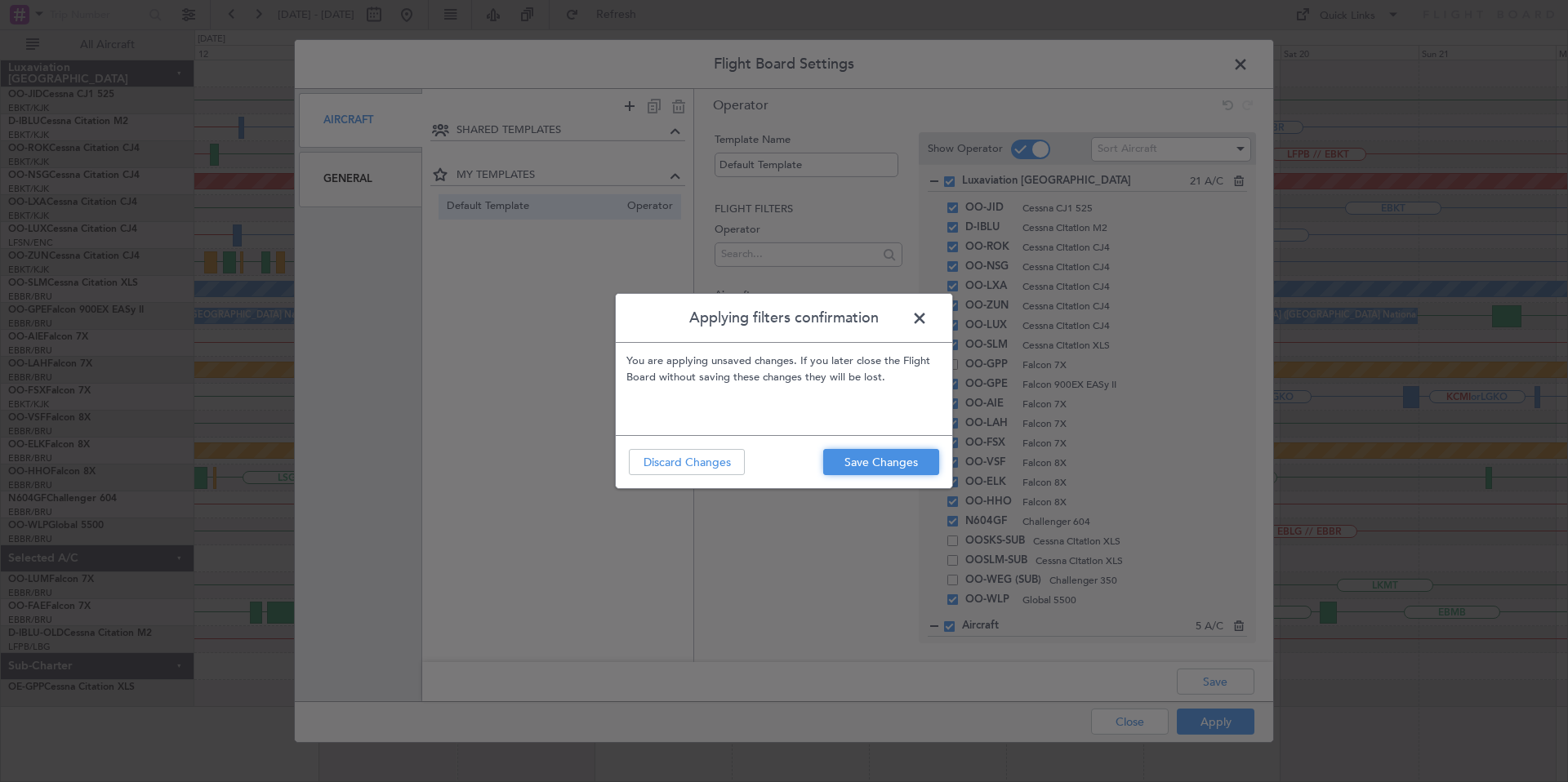
click at [899, 469] on button "Save Changes" at bounding box center [882, 462] width 116 height 26
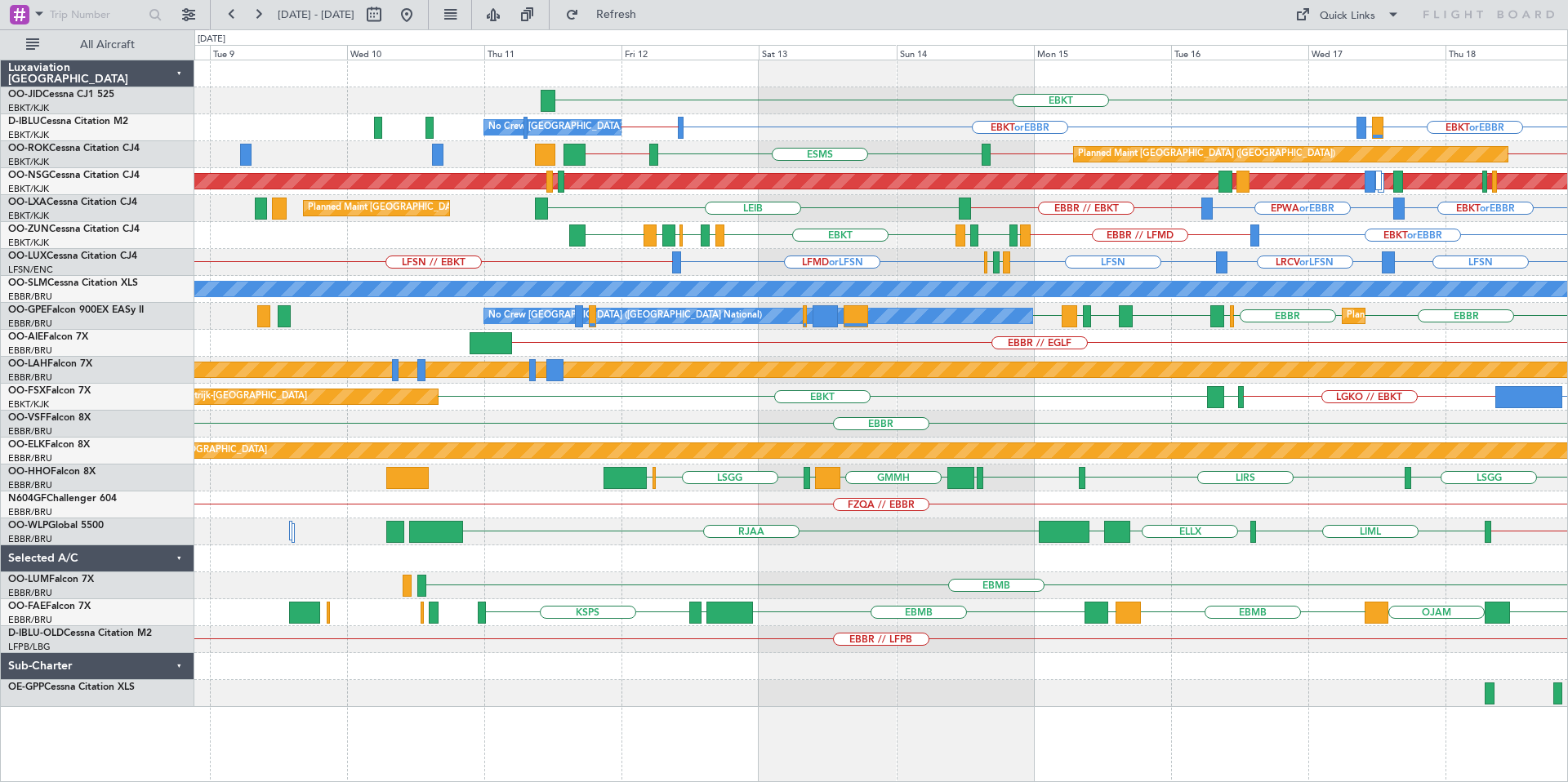
click at [1183, 210] on div "EBKT EBKT or EBBR EBKT or EBBR EBBR // LFPB LIRQ or EBBR No Crew [GEOGRAPHIC_DA…" at bounding box center [881, 384] width 1373 height 647
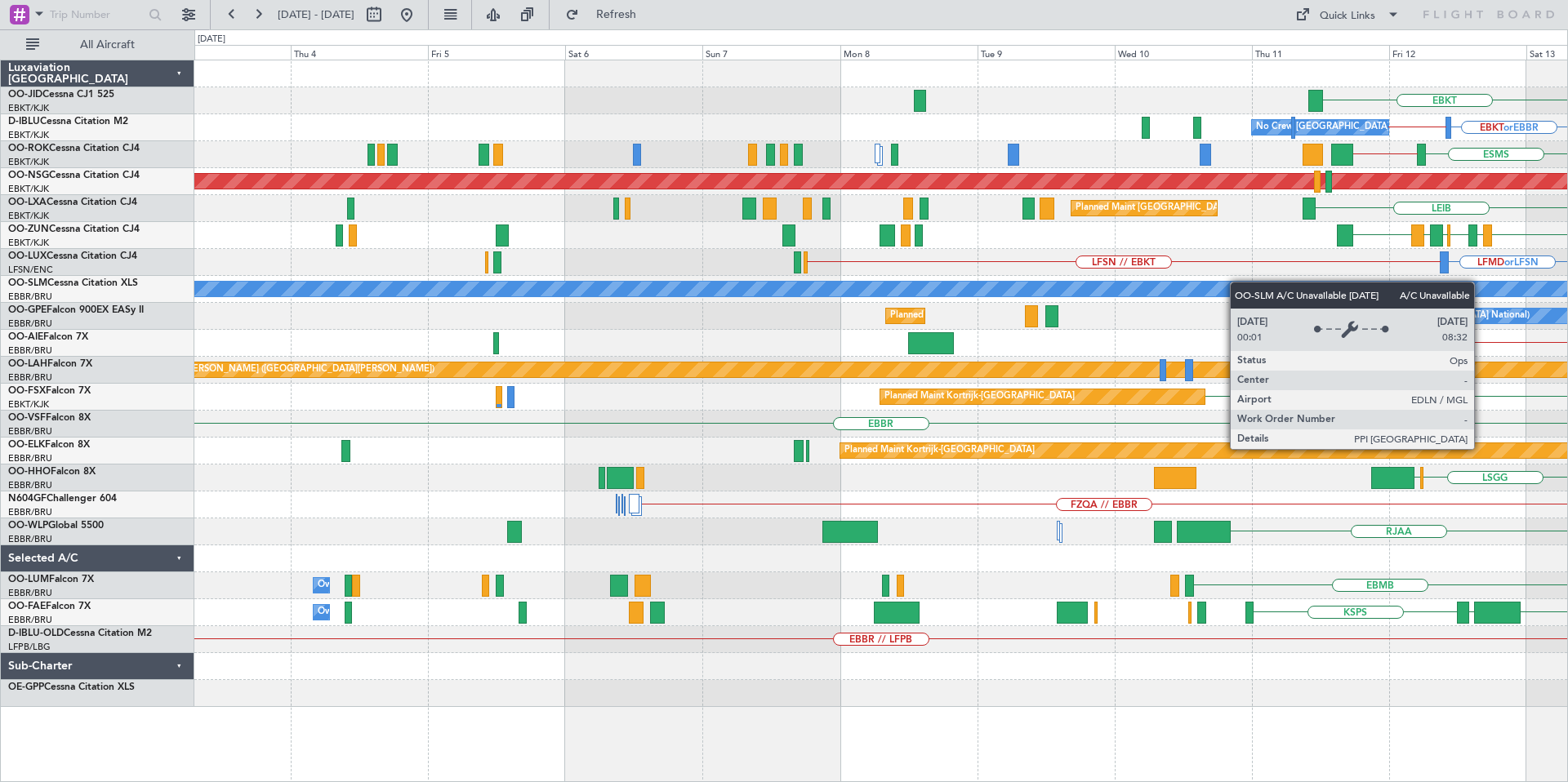
click at [1262, 285] on div "EBKT EBKT or EBBR EBBR // LFPB No Crew [GEOGRAPHIC_DATA] (Brussels National) ES…" at bounding box center [881, 384] width 1373 height 647
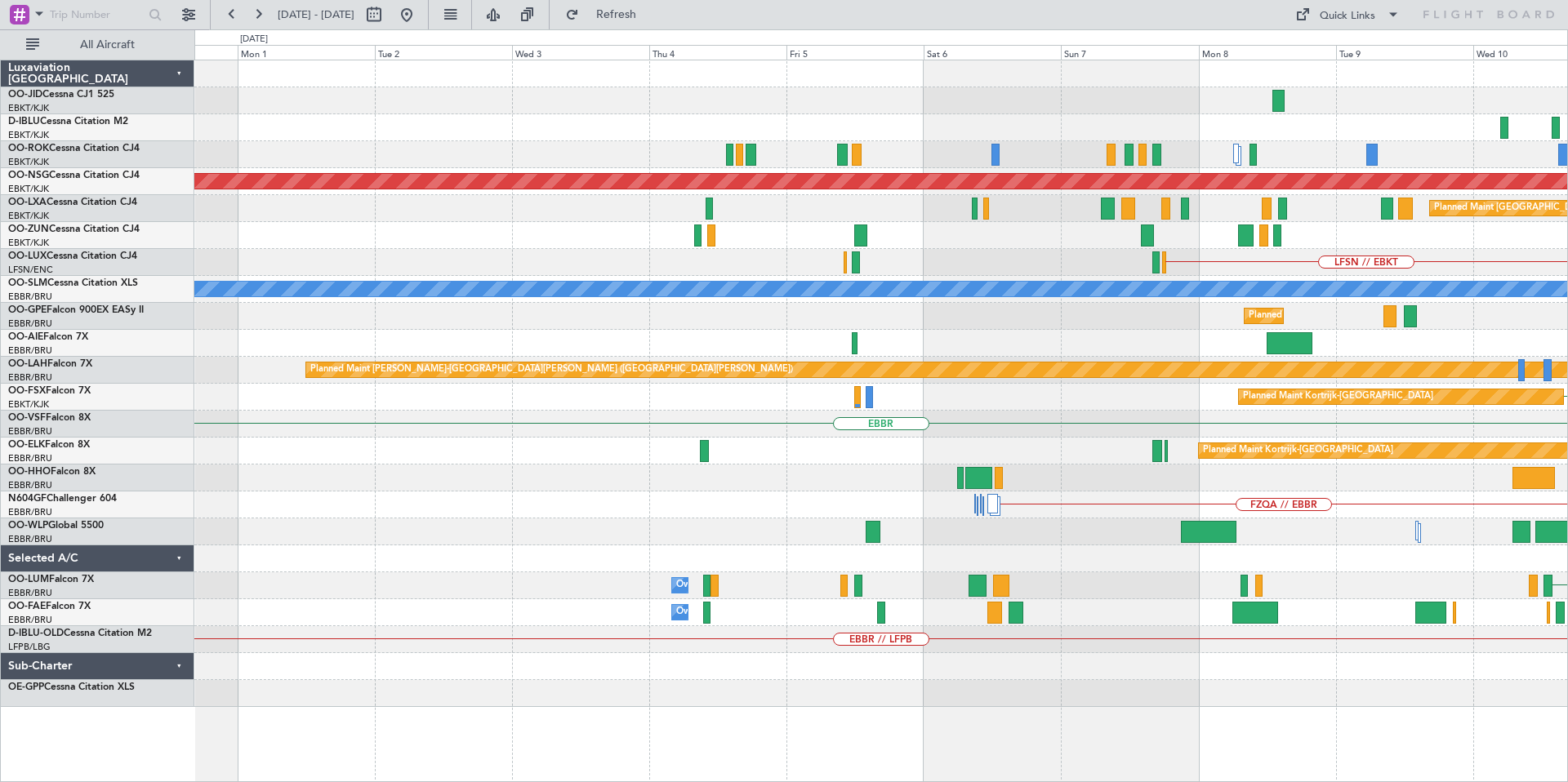
click at [1108, 252] on div "EBKT EBKT or EBBR EBBR // LFPB No Crew [GEOGRAPHIC_DATA] (Brussels National) EB…" at bounding box center [881, 384] width 1373 height 647
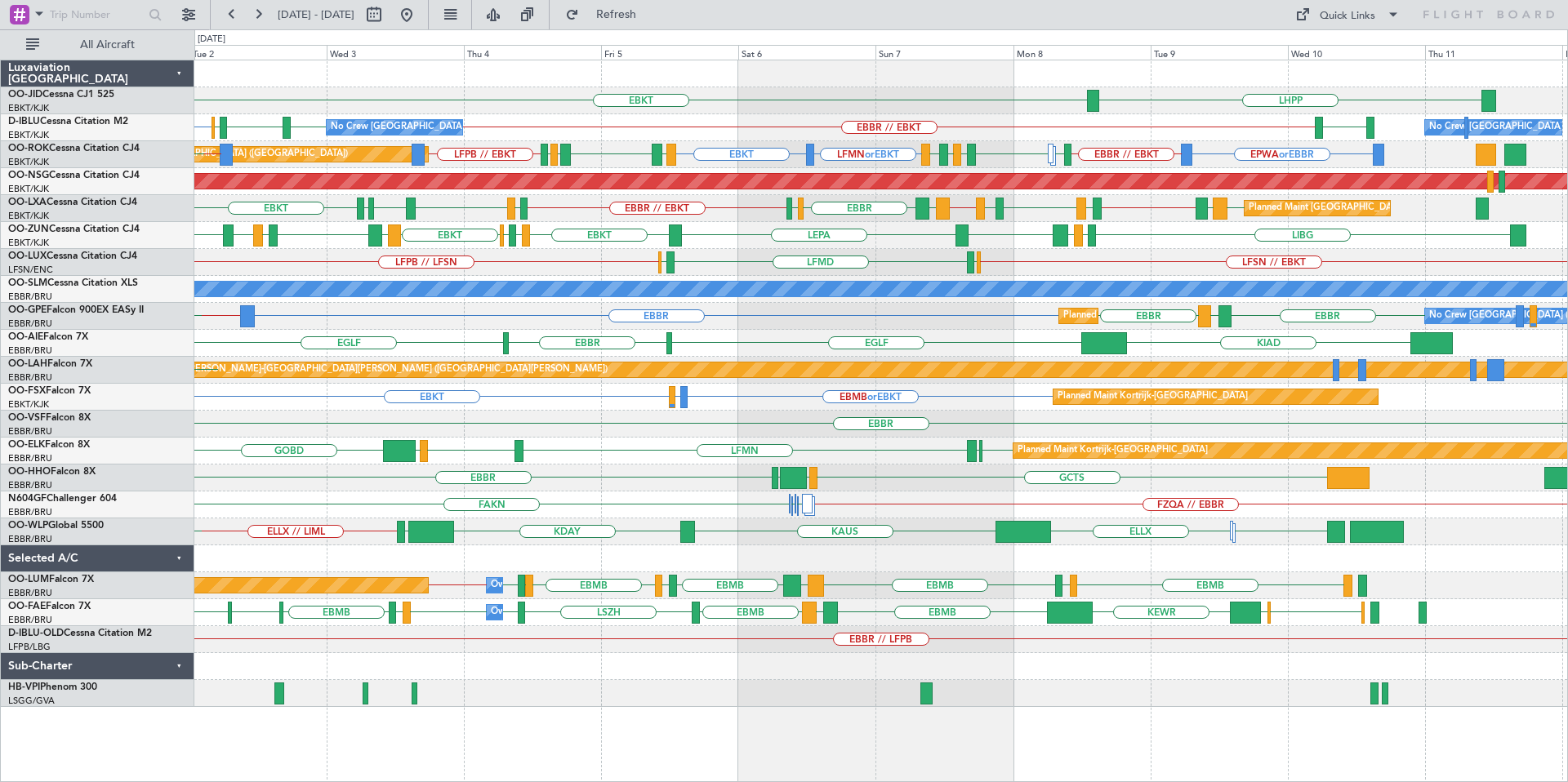
click at [494, 243] on div "LIBG LGMK LIBG EBKT LEPA EBKT LIML EBLG EBKT LIRA EBKT LFMD LEBB EBKT EGGD EBKT" at bounding box center [881, 235] width 1373 height 27
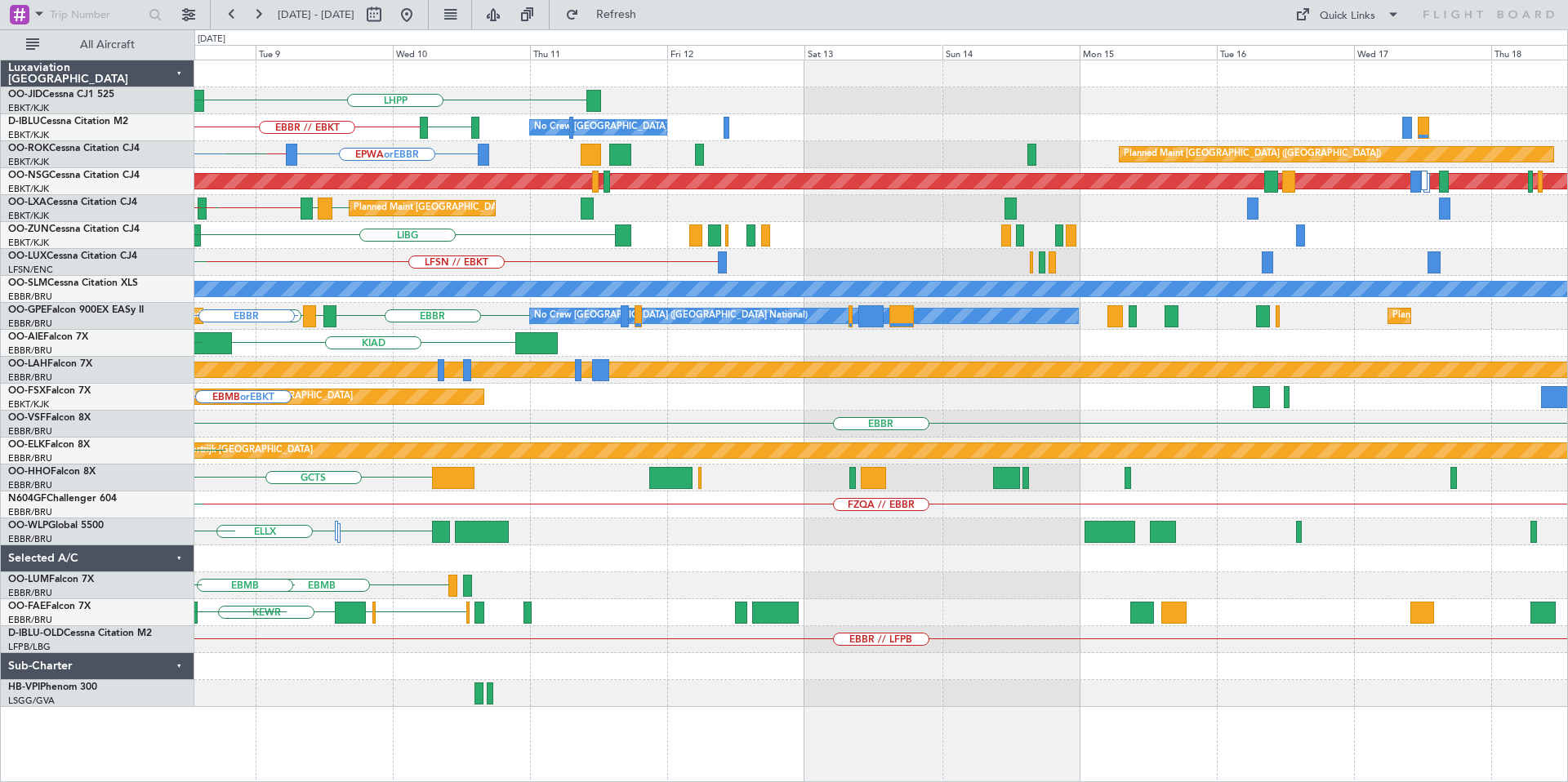
click at [677, 267] on div "LHPP EBKT [GEOGRAPHIC_DATA] EBBR // EBKT No Crew [GEOGRAPHIC_DATA] (Brussels Na…" at bounding box center [881, 384] width 1373 height 647
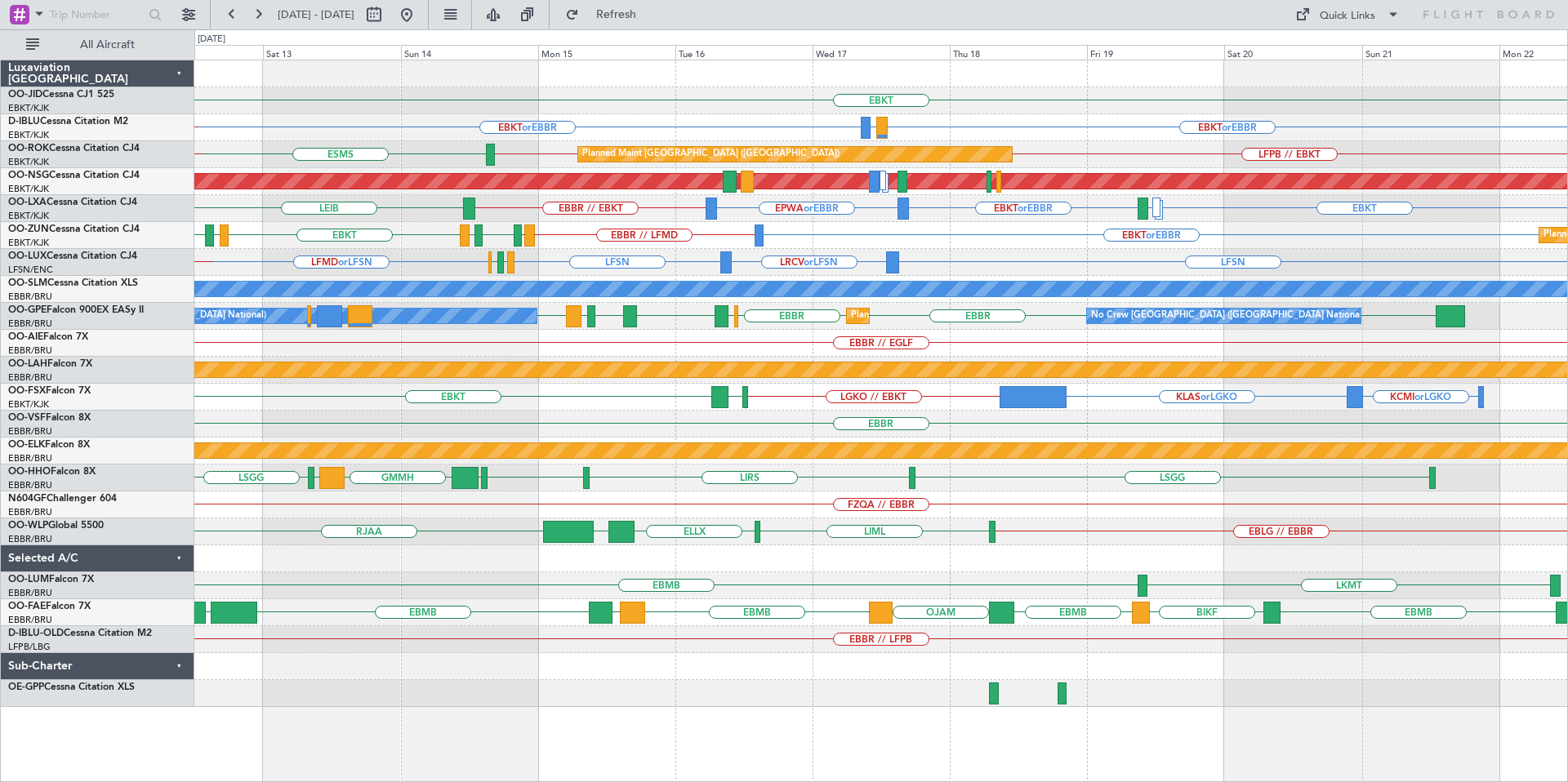
click at [967, 242] on div "EBKT or EBBR EBBR // LFMD EBKT LFMD EBKT LFMT LFSN LFMT Planned Maint [GEOGRAPH…" at bounding box center [881, 235] width 1373 height 27
click at [1241, 217] on div "EBKT LFMD EBKT or EBBR EPWA or EBBR EBBR // EBKT [PERSON_NAME] Planned Maint [G…" at bounding box center [881, 208] width 1373 height 27
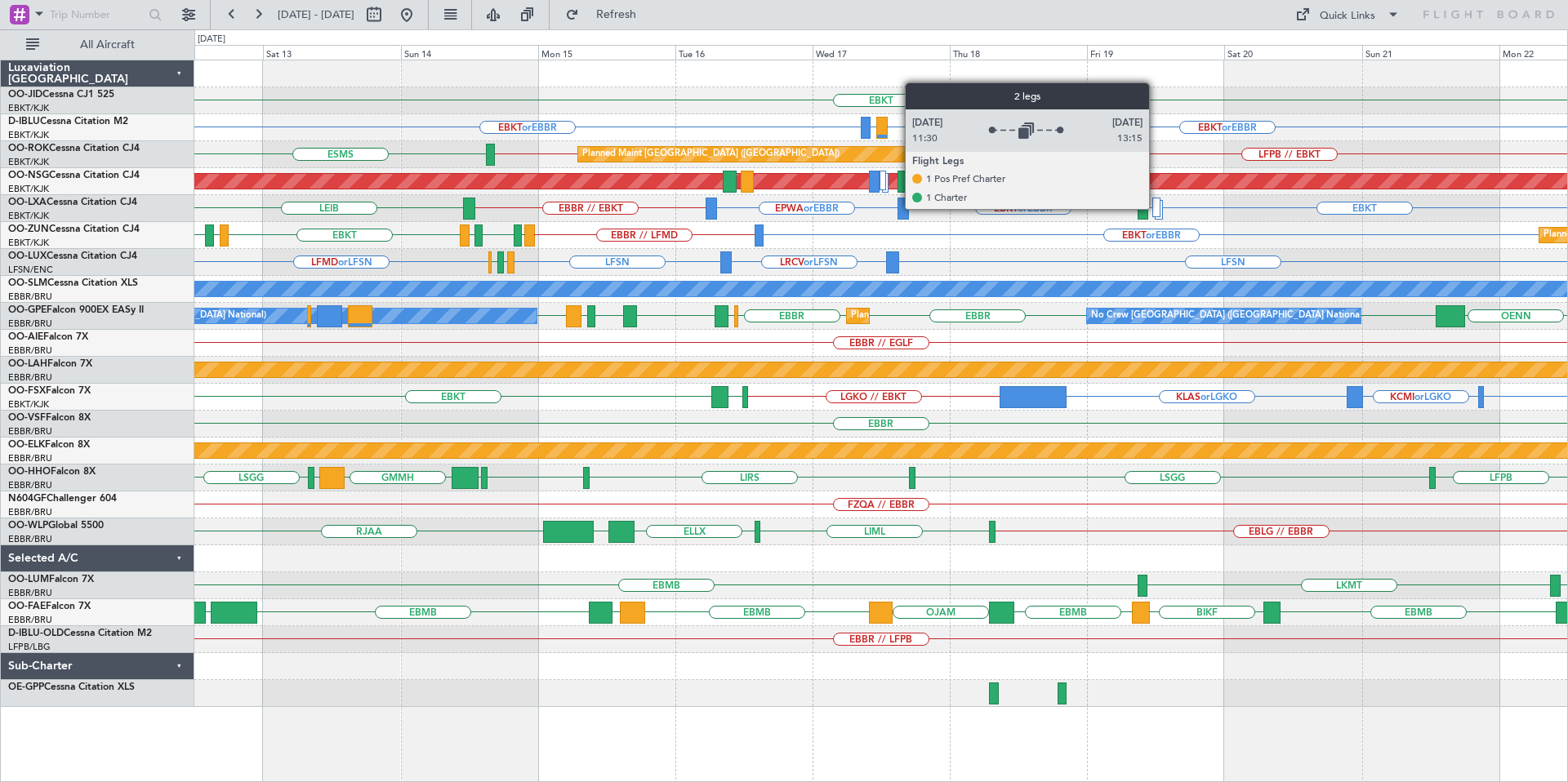
click at [1156, 208] on div at bounding box center [1156, 208] width 8 height 20
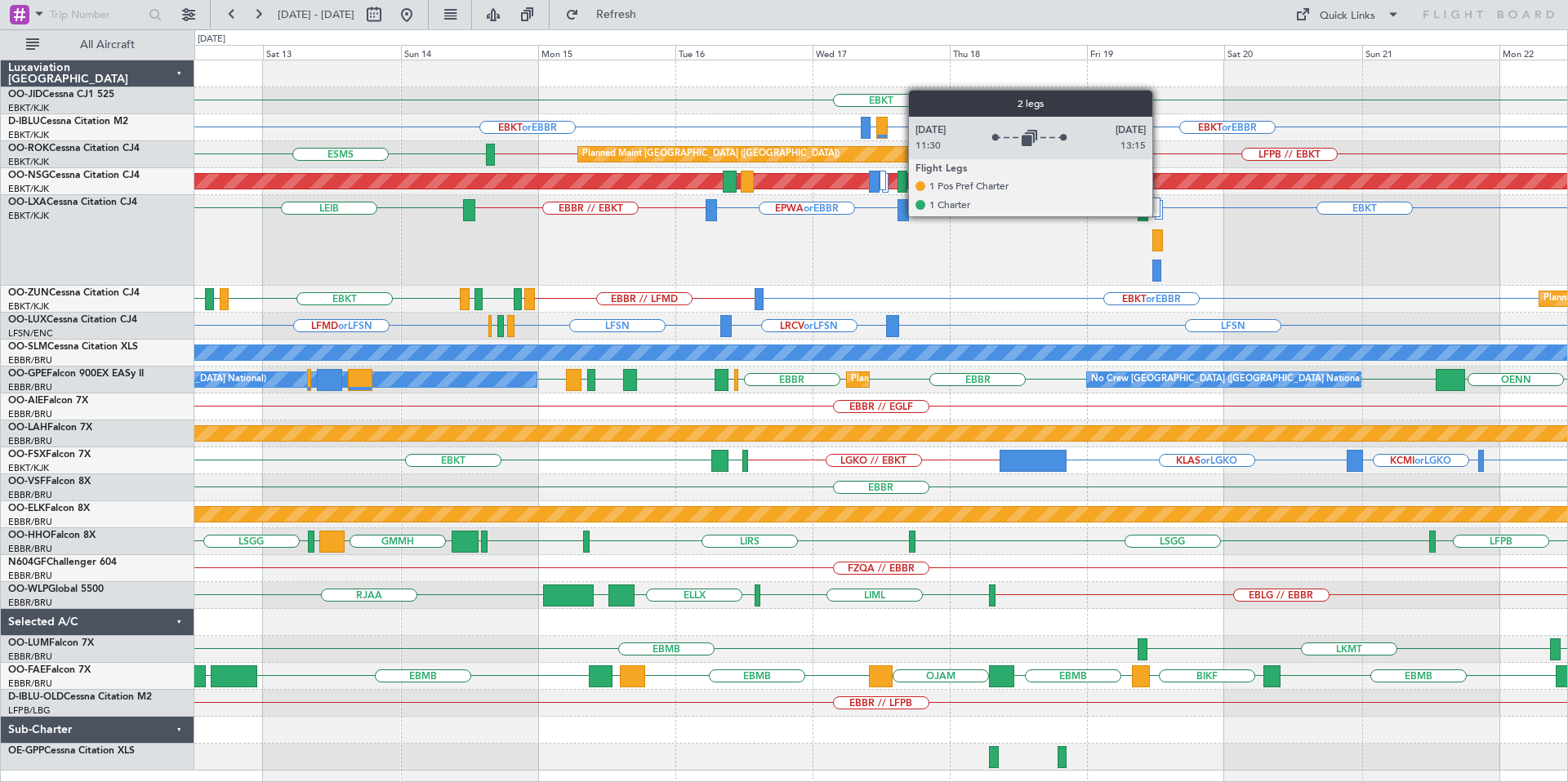
click at [1160, 216] on div at bounding box center [1158, 210] width 8 height 20
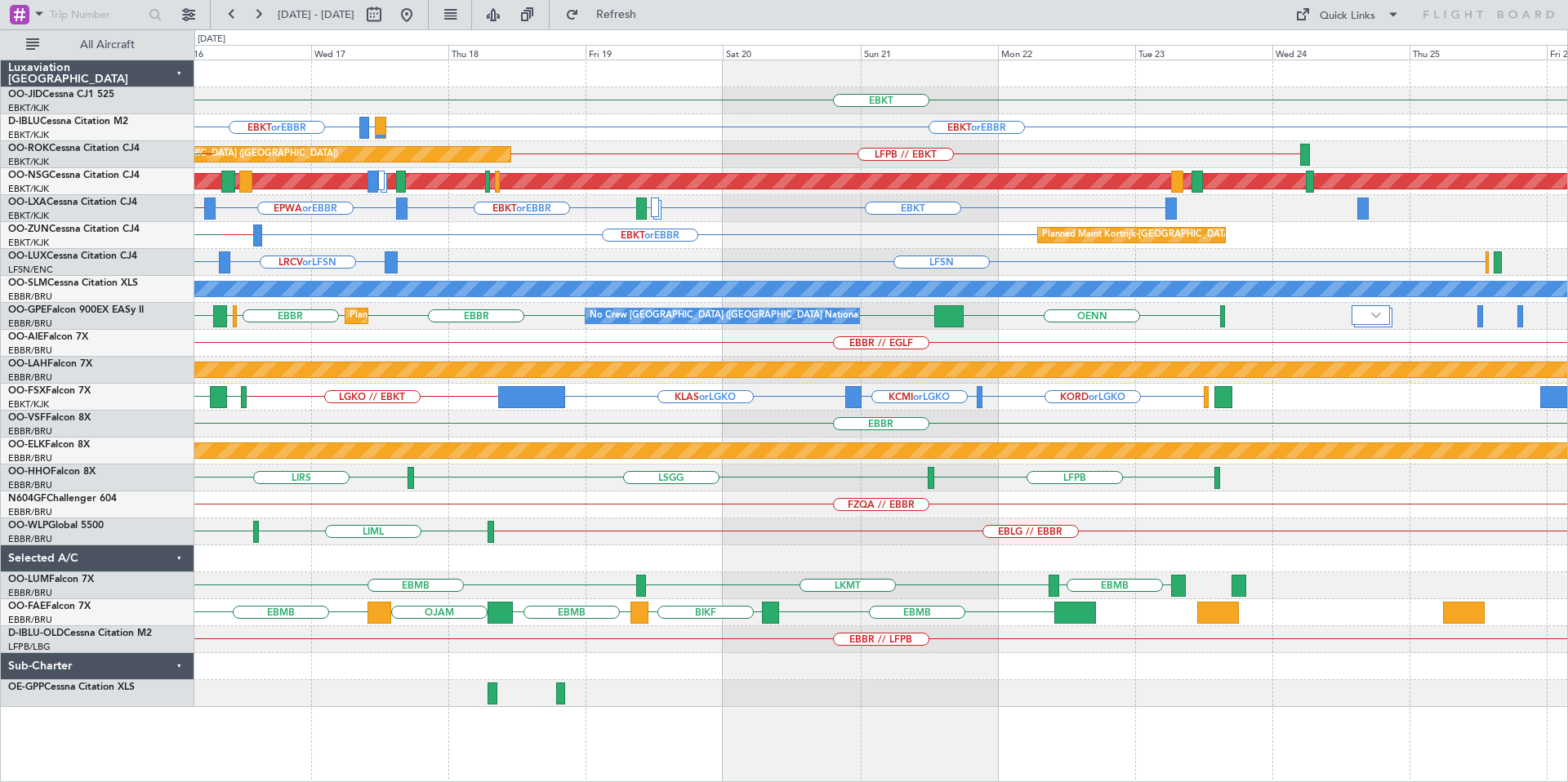
click at [839, 243] on div "EBKT or EBBR EBBR // LFMD Planned Maint [GEOGRAPHIC_DATA]-[GEOGRAPHIC_DATA] LFM…" at bounding box center [881, 235] width 1373 height 27
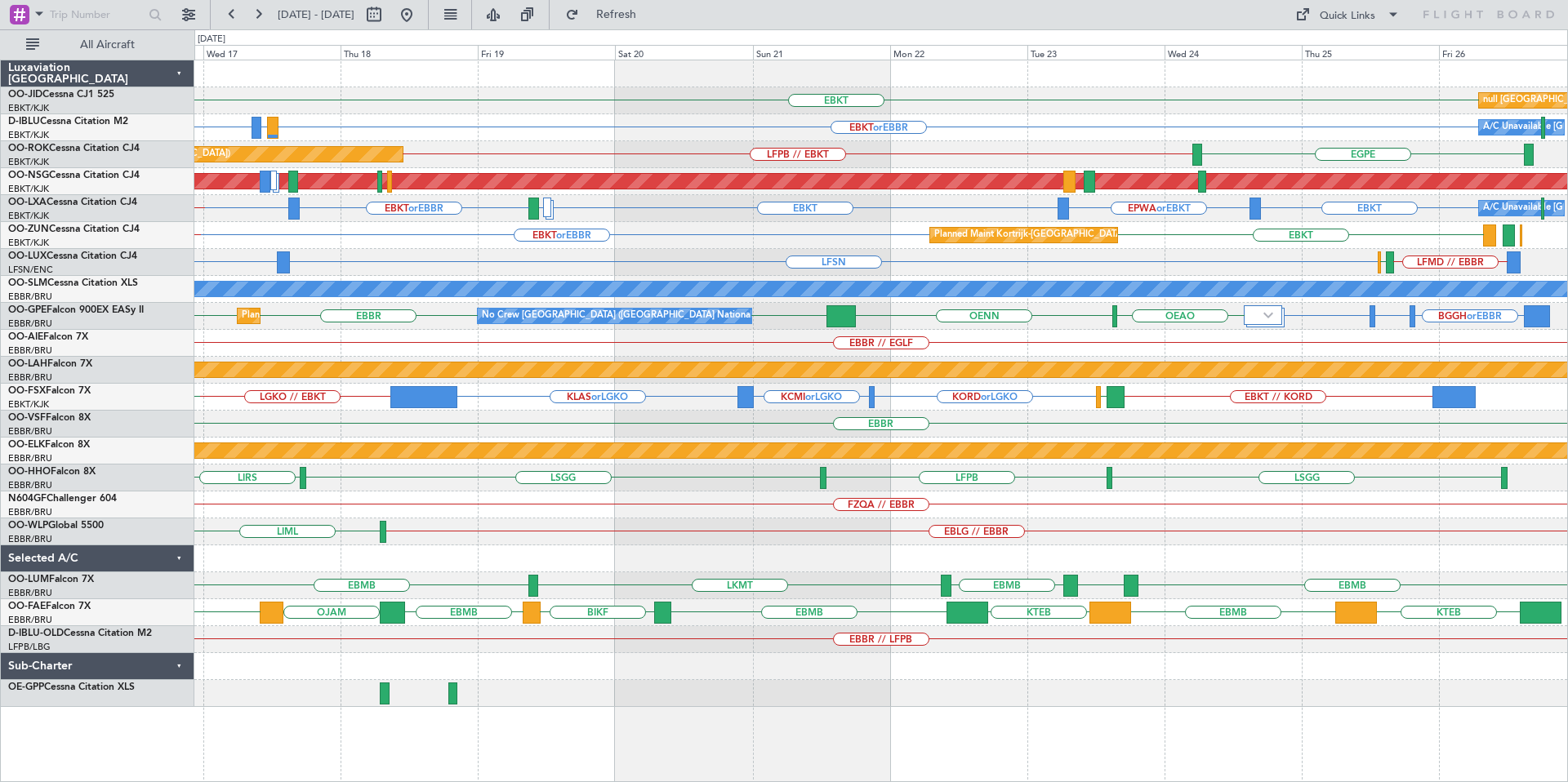
click at [1186, 239] on div "EBKT or EBBR EBKT Planned Maint [GEOGRAPHIC_DATA]-[GEOGRAPHIC_DATA] EBBR // LFMD" at bounding box center [881, 235] width 1373 height 27
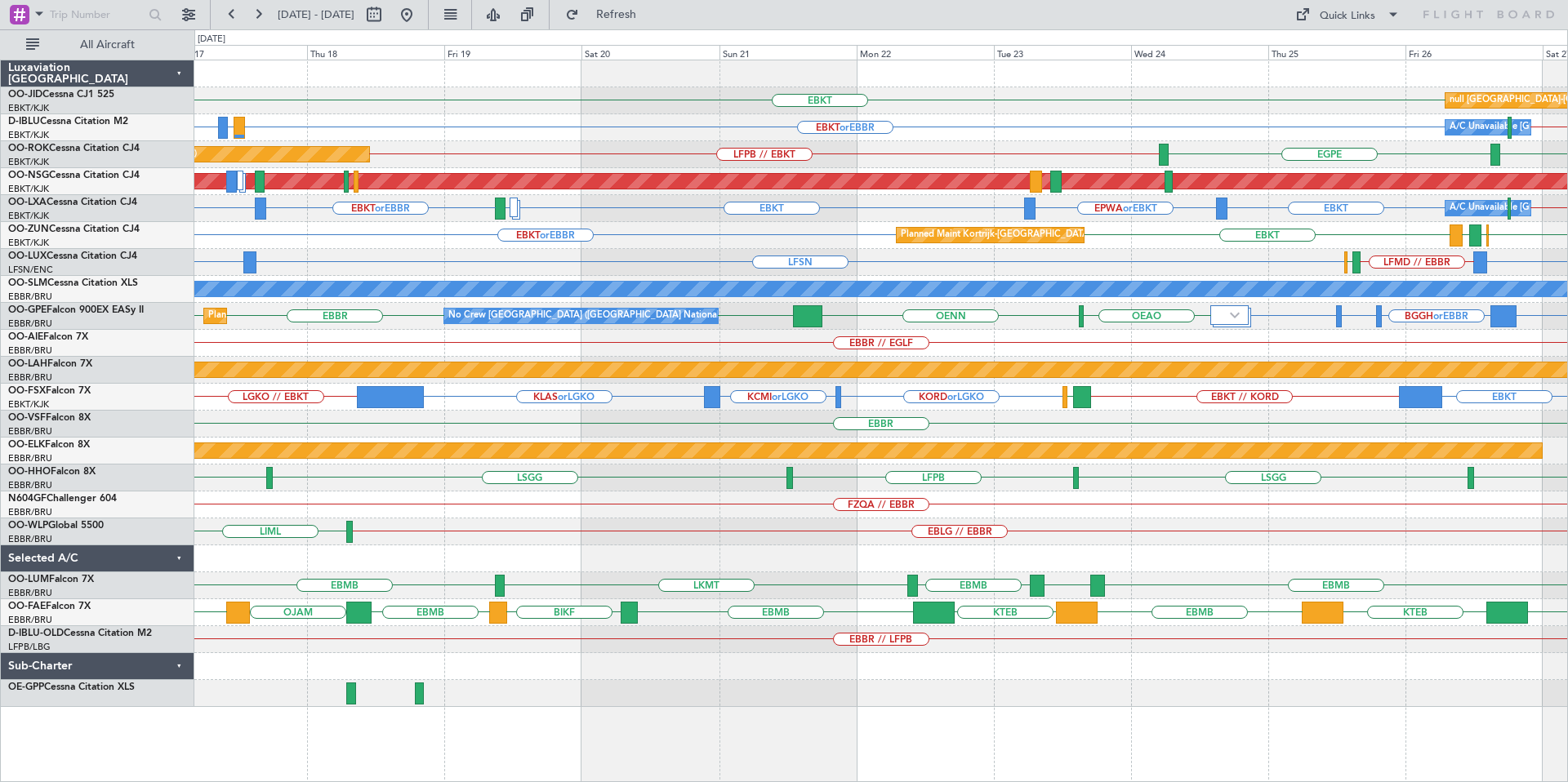
click at [1099, 228] on div "EBKT or EBBR EBKT EBOS [PERSON_NAME] EBKT Planned Maint [GEOGRAPHIC_DATA]-[GEOG…" at bounding box center [881, 235] width 1373 height 27
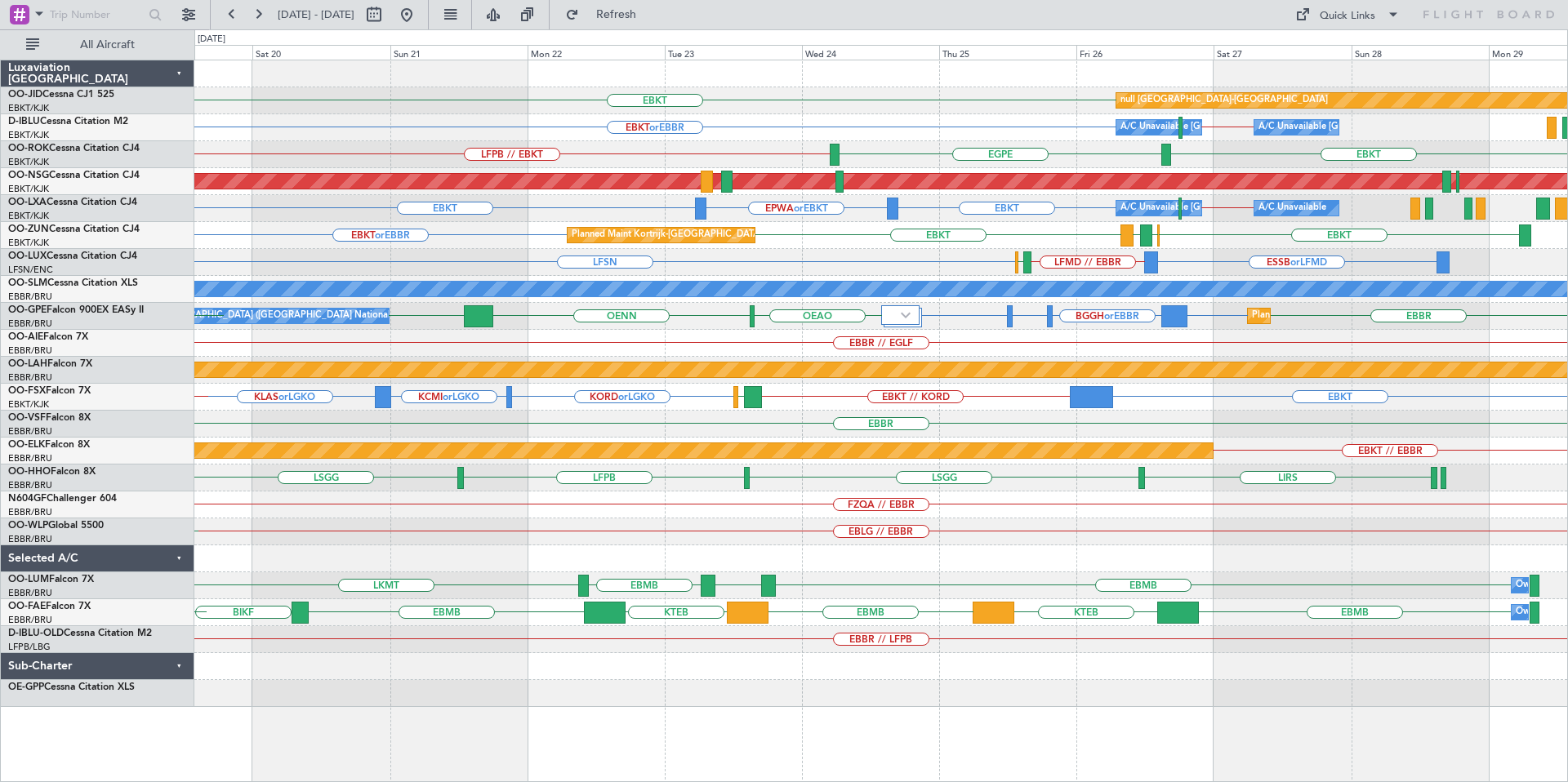
click at [925, 221] on div "Planned Maint Kortrijk-[GEOGRAPHIC_DATA] null [GEOGRAPHIC_DATA]-[GEOGRAPHIC_DAT…" at bounding box center [881, 384] width 1373 height 647
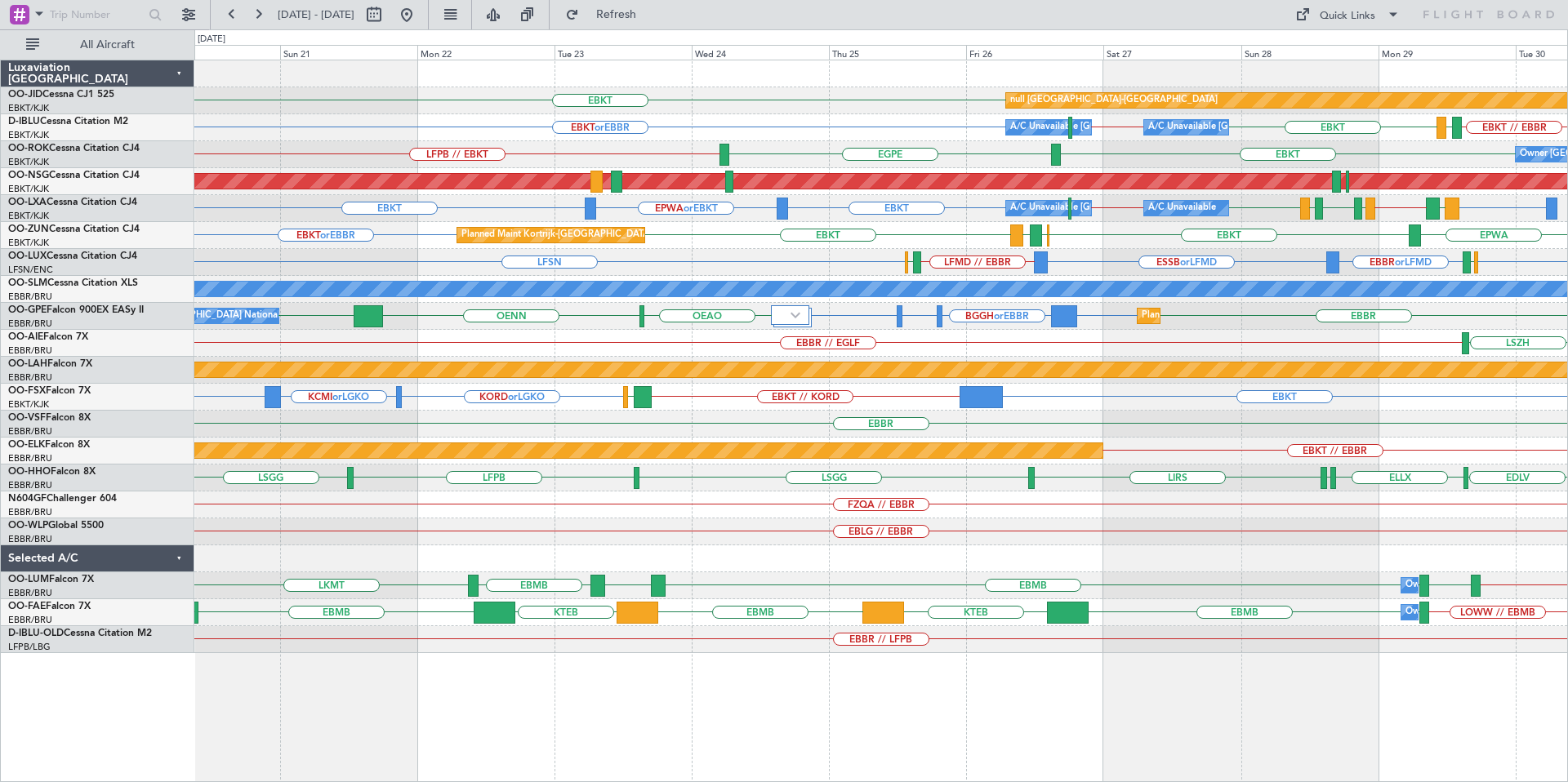
click at [1089, 244] on div "EBKT or EBBR EPWA EBKT EBOS [PERSON_NAME] EBKT Planned Maint [GEOGRAPHIC_DATA]-…" at bounding box center [881, 235] width 1373 height 27
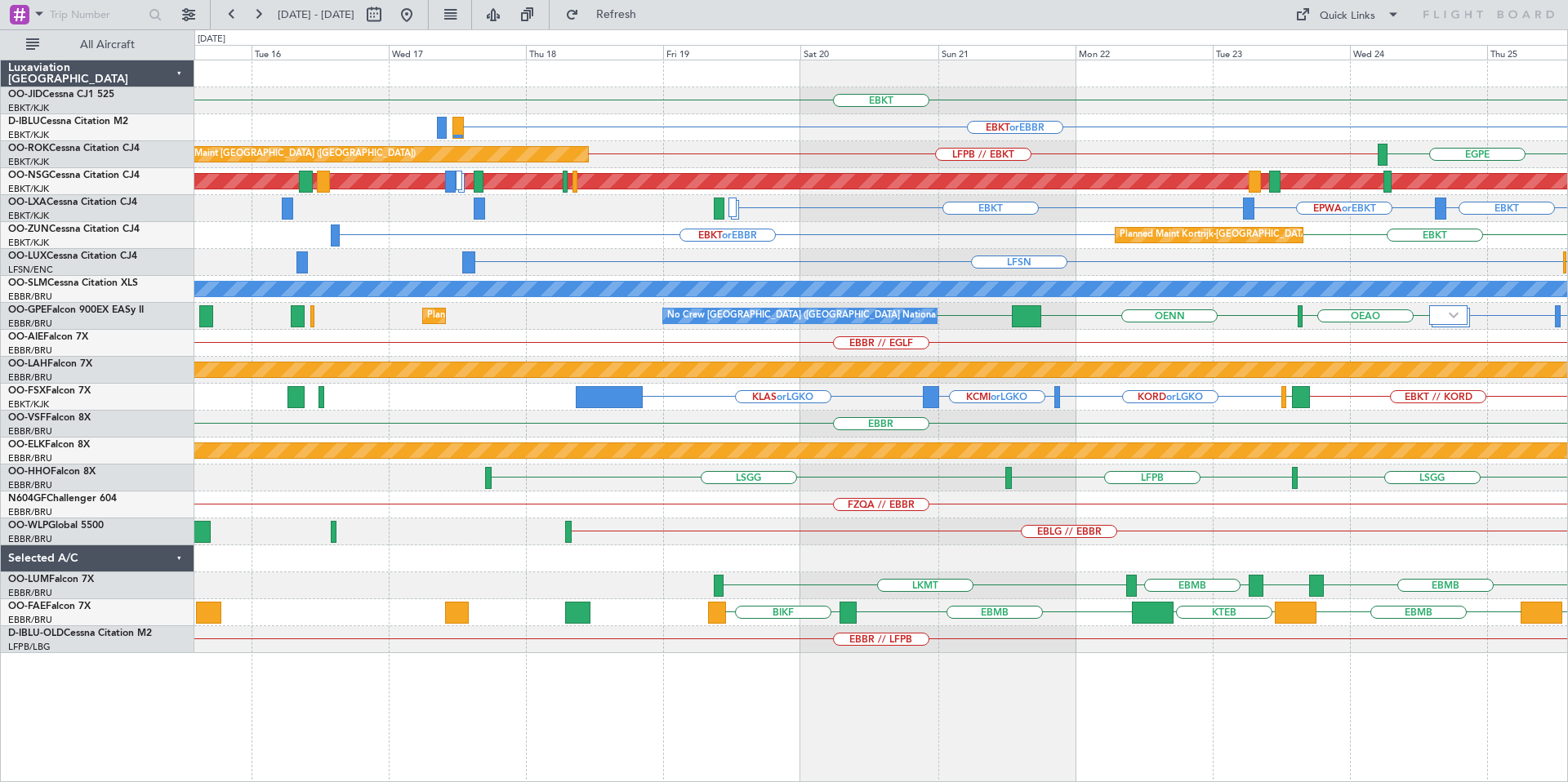
click at [1567, 253] on html "[DATE] - [DATE] Refresh Quick Links All Aircraft EBKT Planned Maint [GEOGRAPHIC…" at bounding box center [784, 391] width 1568 height 782
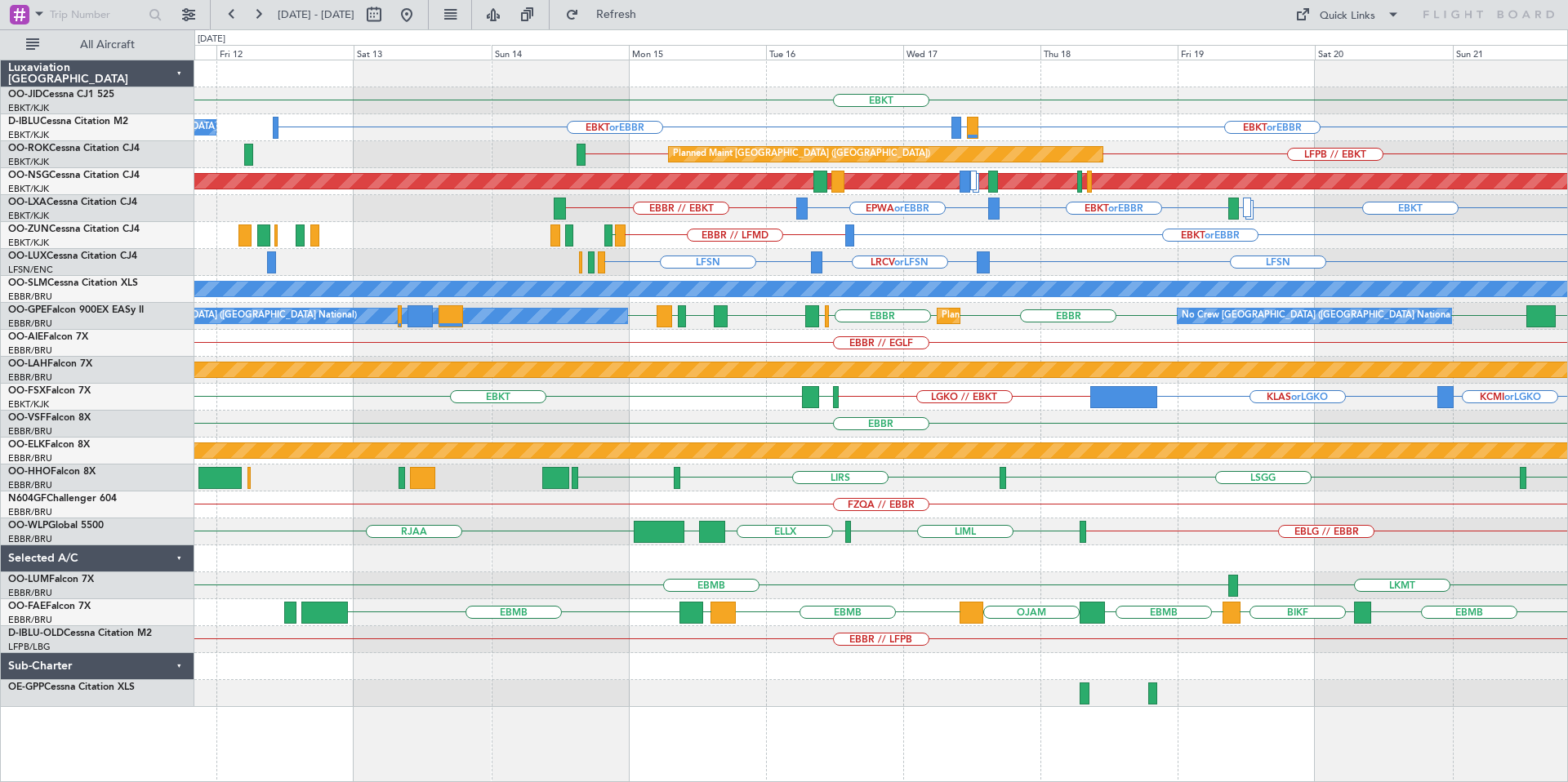
click at [1307, 226] on div "EBKT EBKT or EBBR EBKT or EBBR LIRQ or EBBR No Crew [GEOGRAPHIC_DATA] (Brussels…" at bounding box center [881, 384] width 1373 height 647
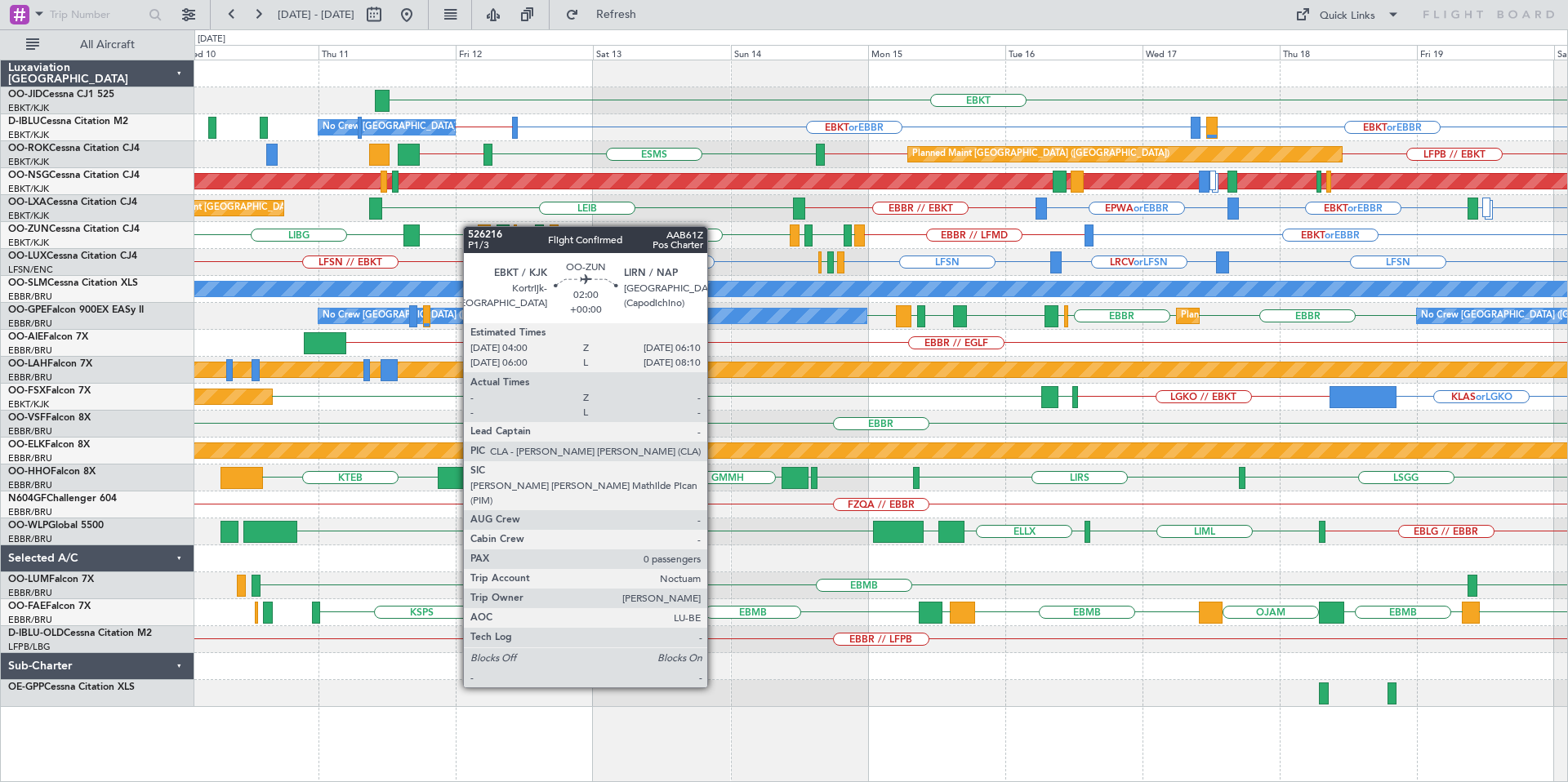
click at [481, 227] on div "EBKT No Crew Brussels (Brussels National) EBKT or EBBR EBKT or EBBR EBBR // LFP…" at bounding box center [881, 384] width 1373 height 647
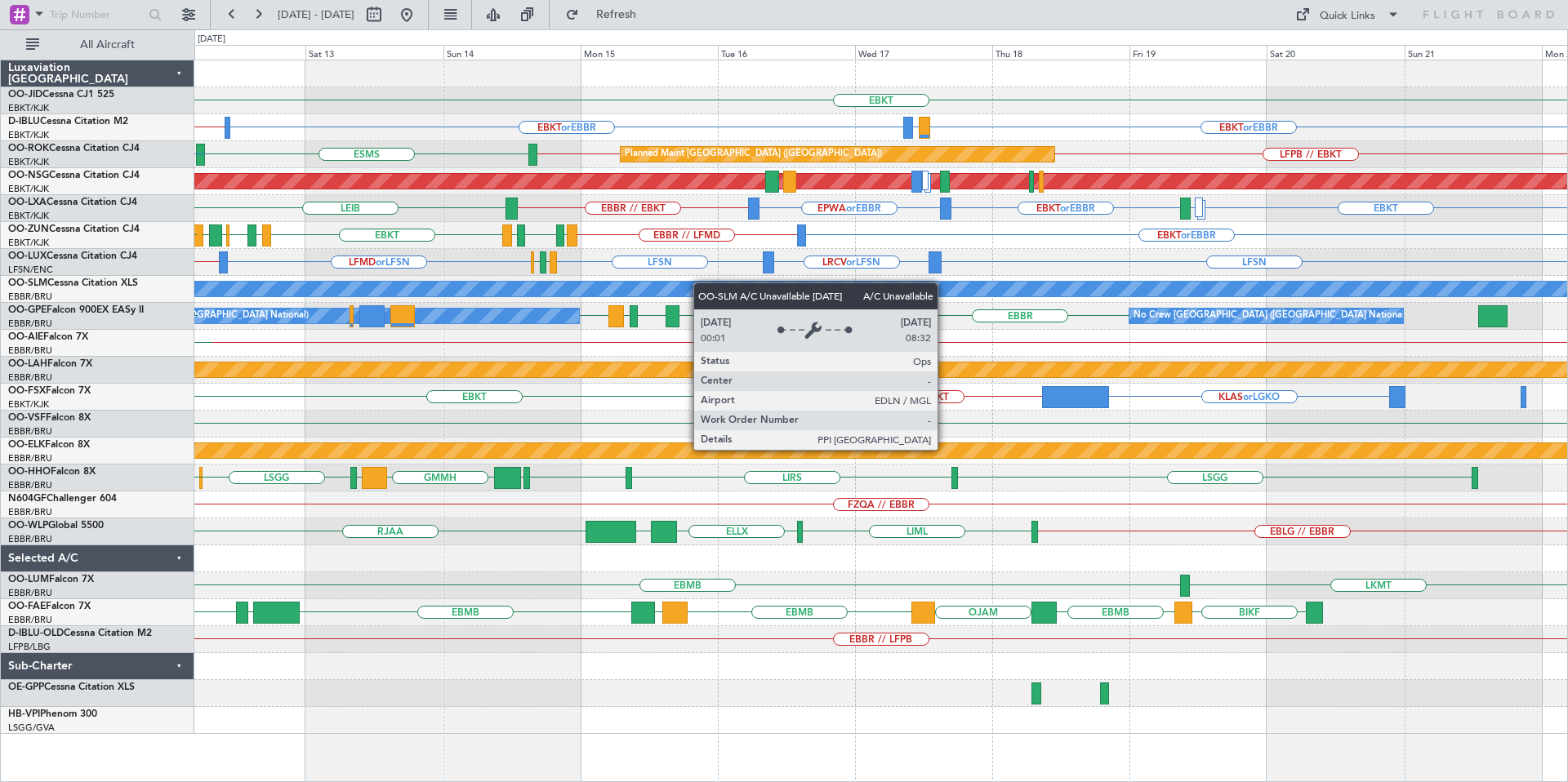
click at [696, 284] on div "EBKT LHPP EBKT or EBBR EBBR // LFPB EBKT or EBBR LIRQ or EBBR No Crew Brussels …" at bounding box center [881, 397] width 1373 height 674
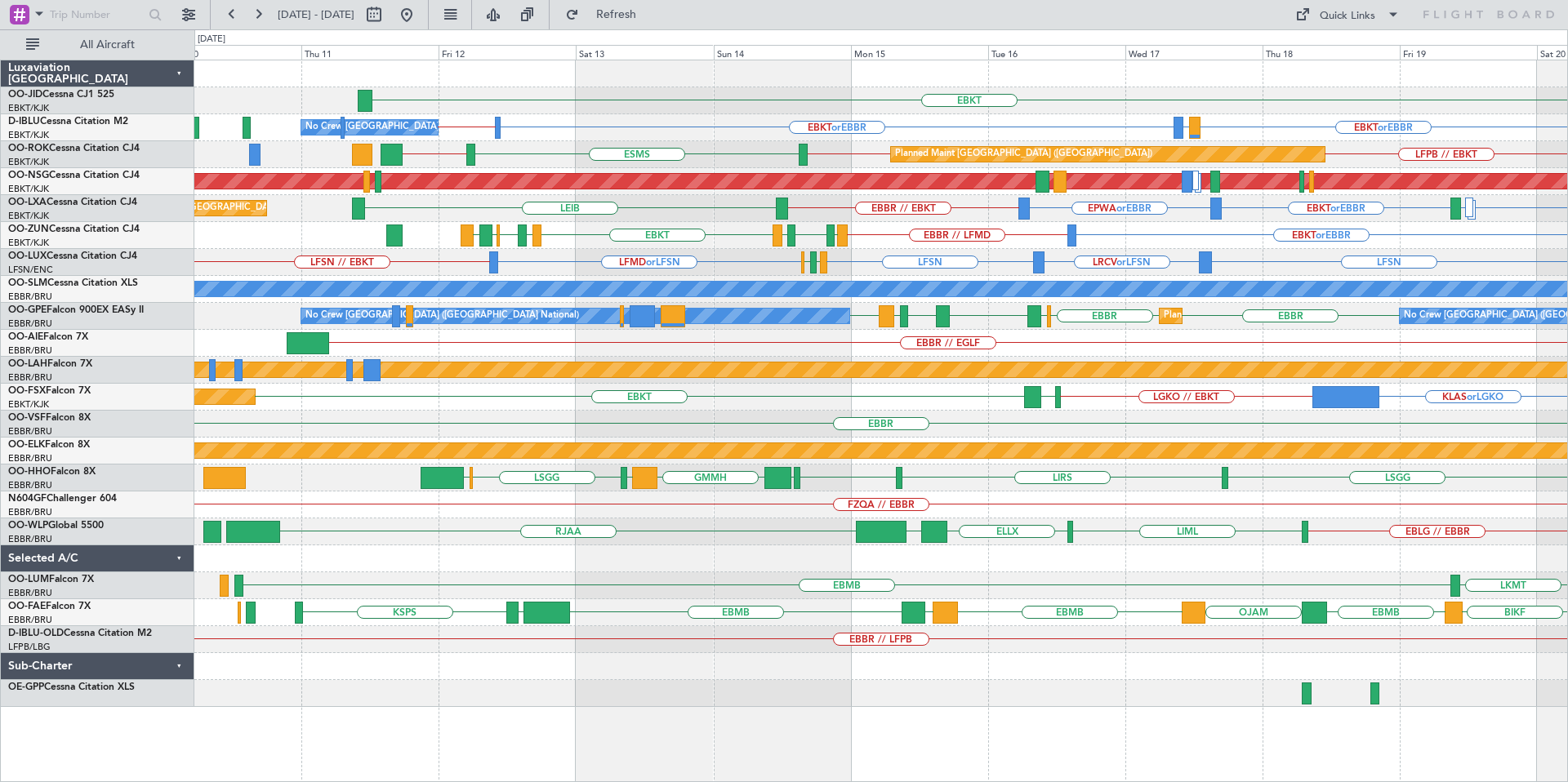
click at [949, 223] on div "EBKT or EBBR EBBR // LFMD EBKT LFMD EBKT EBBR LIRN LFMT LFSN LFMT Planned Maint…" at bounding box center [881, 235] width 1373 height 27
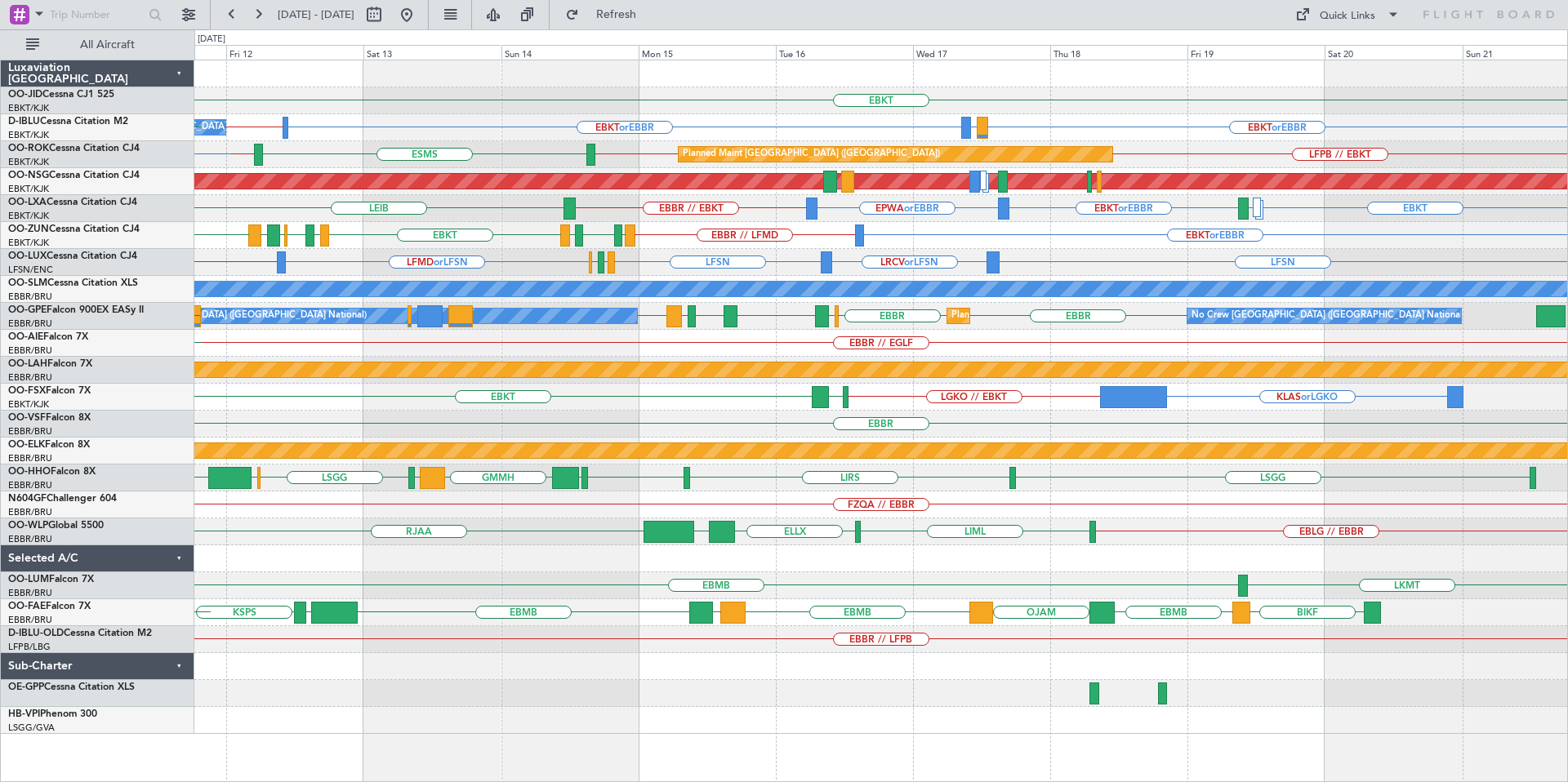
click at [817, 239] on div "EBKT or EBBR EBBR // LFMD EBKT LFMD EBKT EBBR LIRN EBKT LFMT LFSN LFMT Planned …" at bounding box center [881, 235] width 1373 height 27
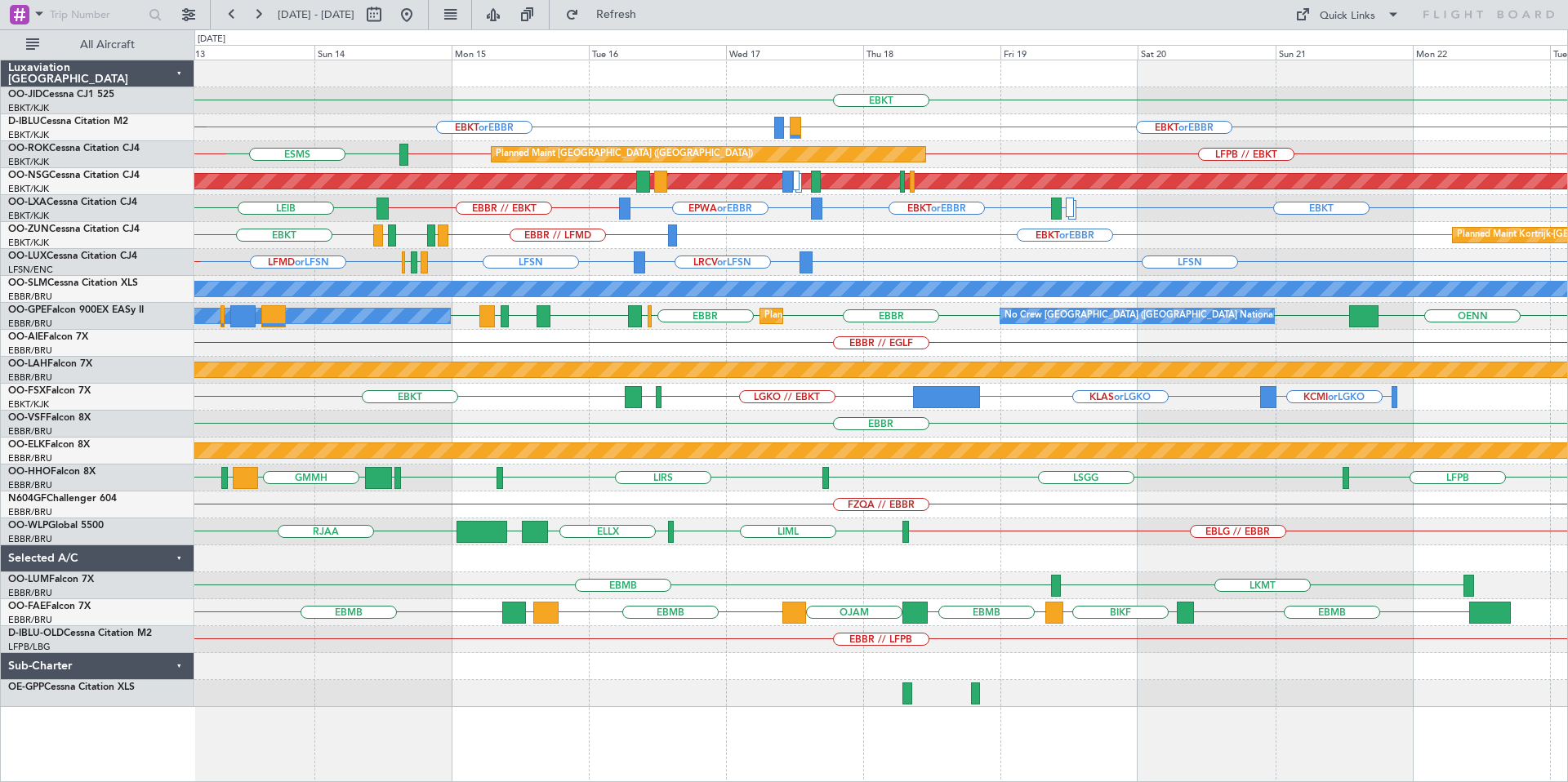
click at [1435, 262] on div "EBKT EBKT or EBBR EBKT or EBBR LIRQ or EBBR EBBR // LFPB No Crew Brussels (Brus…" at bounding box center [881, 384] width 1373 height 647
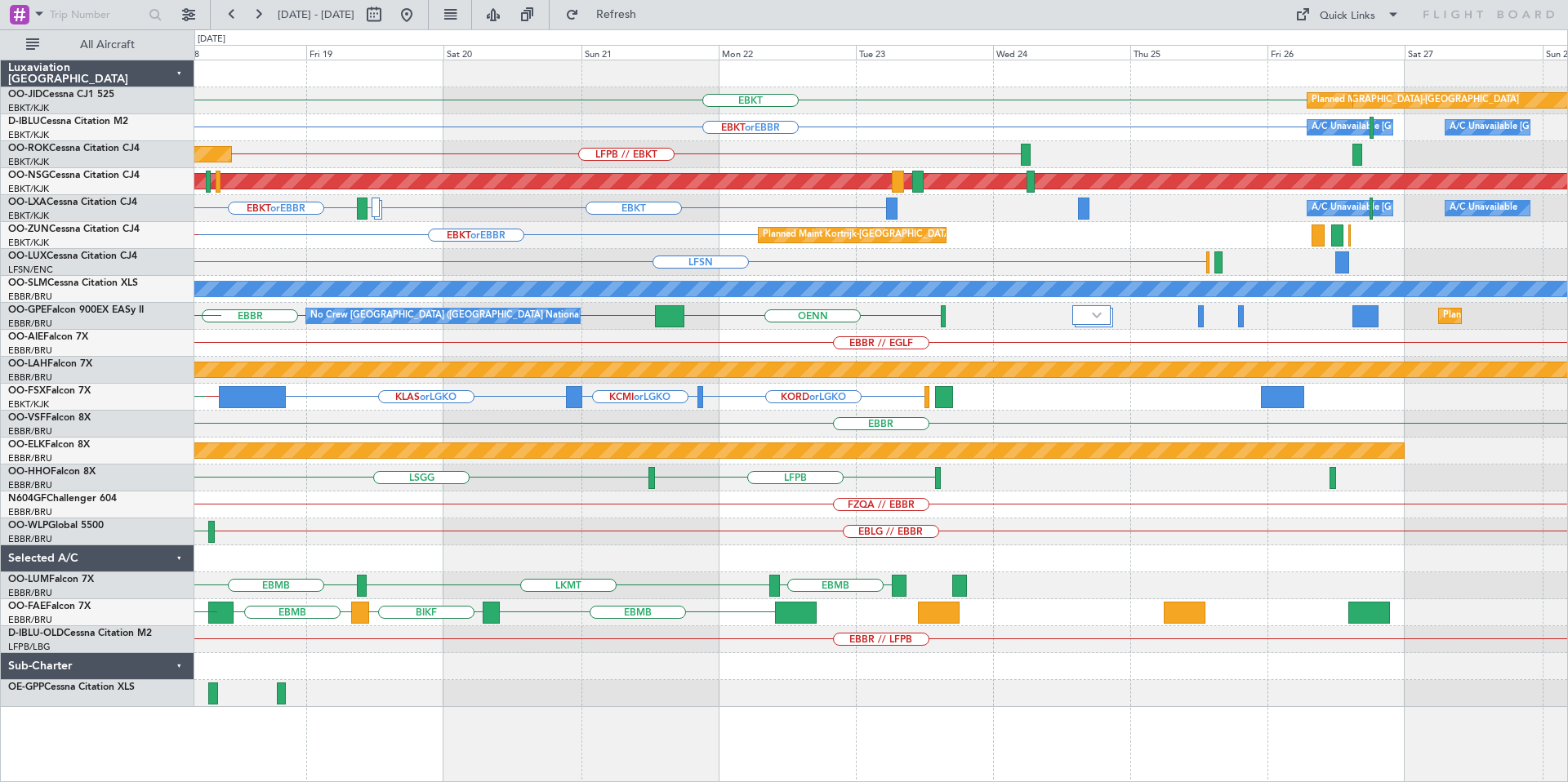
click at [481, 336] on div "EBKT null Kortrijk-Wevelgem Planned Maint Kortrijk-Wevelgem EBKT or EBBR A/C Un…" at bounding box center [881, 384] width 1373 height 647
